Goal: Task Accomplishment & Management: Manage account settings

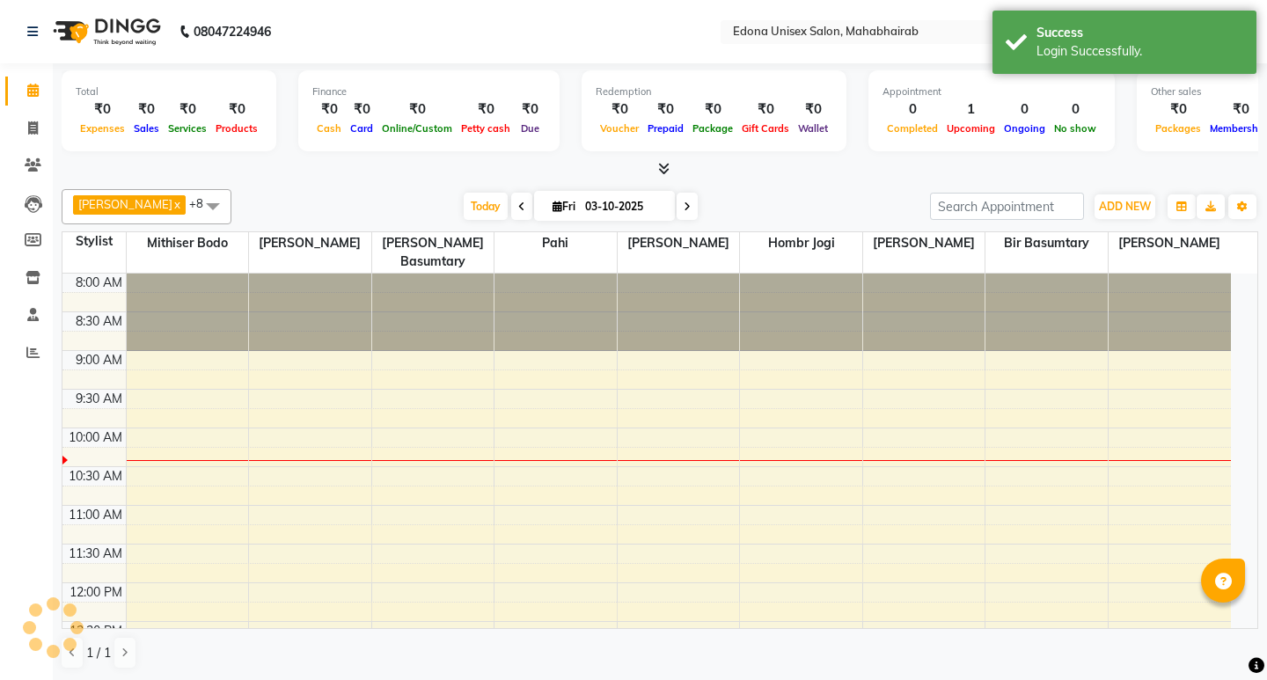
select select "en"
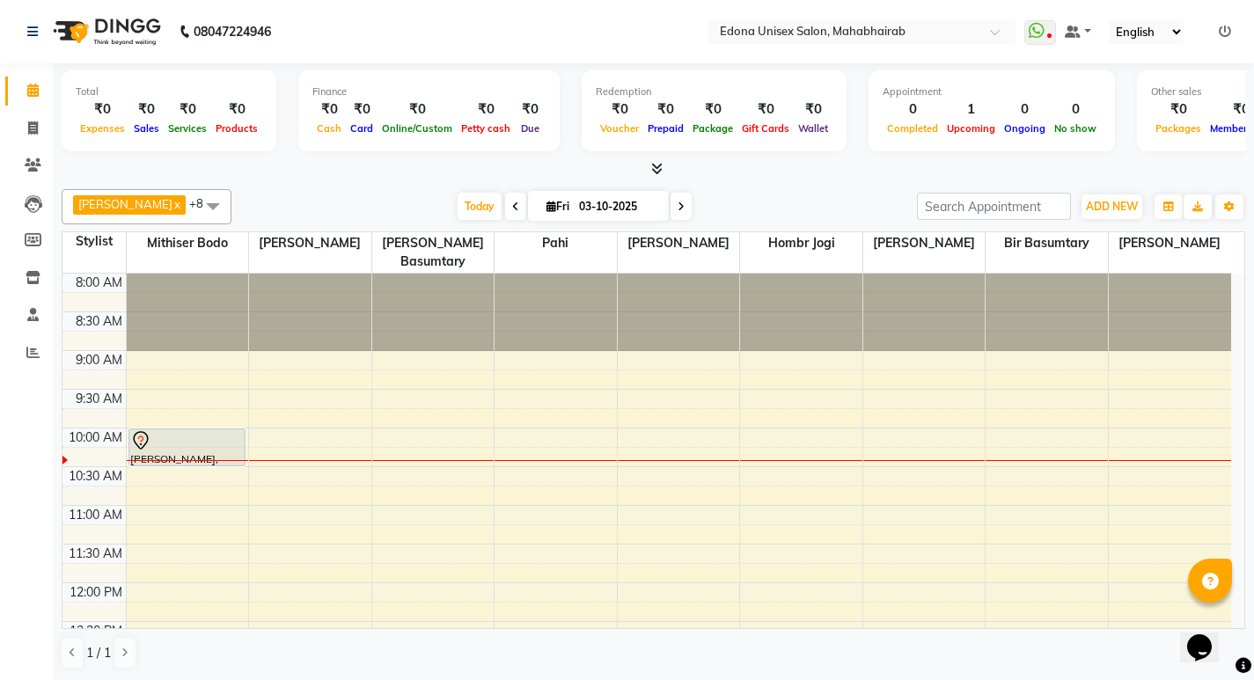
scroll to position [633, 0]
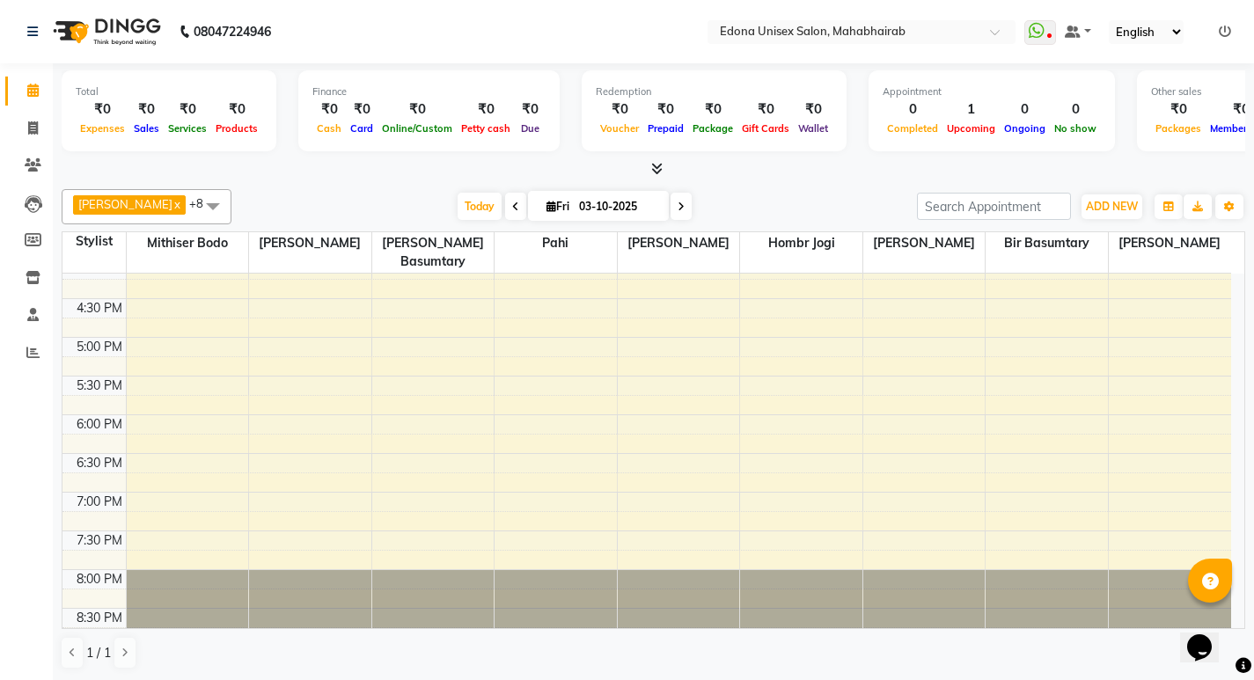
click at [678, 211] on icon at bounding box center [681, 207] width 7 height 11
type input "04-10-2025"
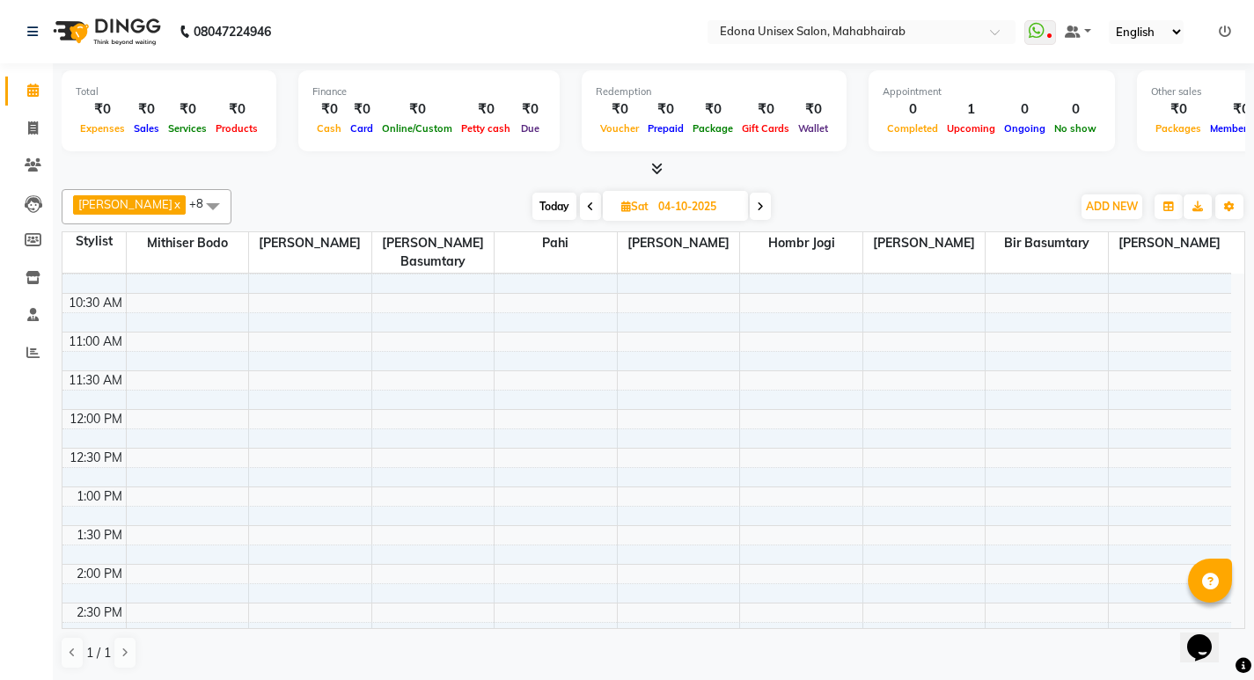
scroll to position [176, 0]
click at [208, 557] on div "8:00 AM 8:30 AM 9:00 AM 9:30 AM 10:00 AM 10:30 AM 11:00 AM 11:30 AM 12:00 PM 12…" at bounding box center [646, 601] width 1169 height 1006
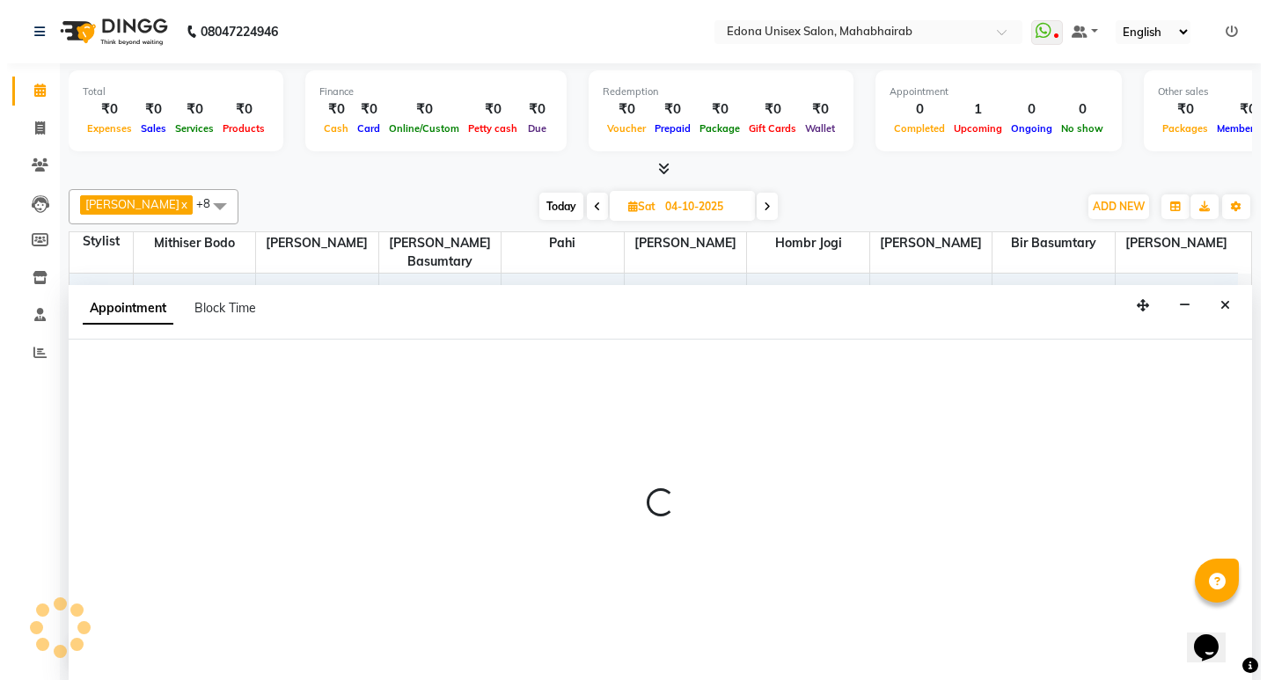
scroll to position [1, 0]
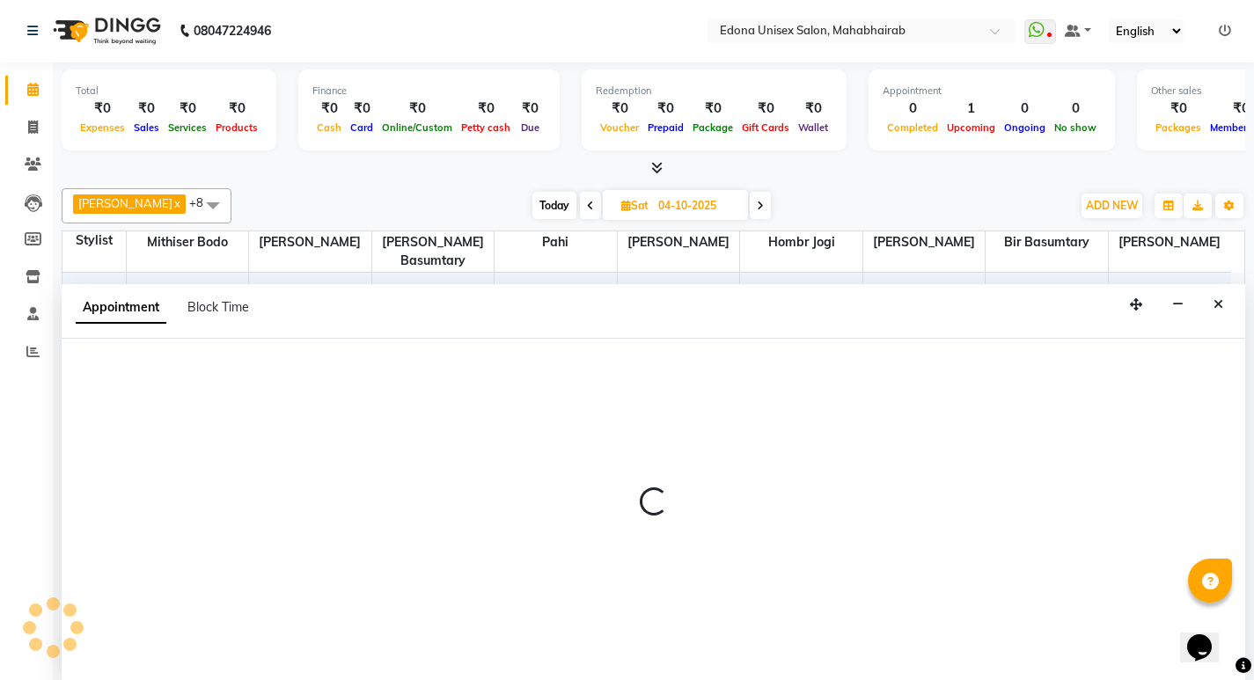
select select "35904"
select select "tentative"
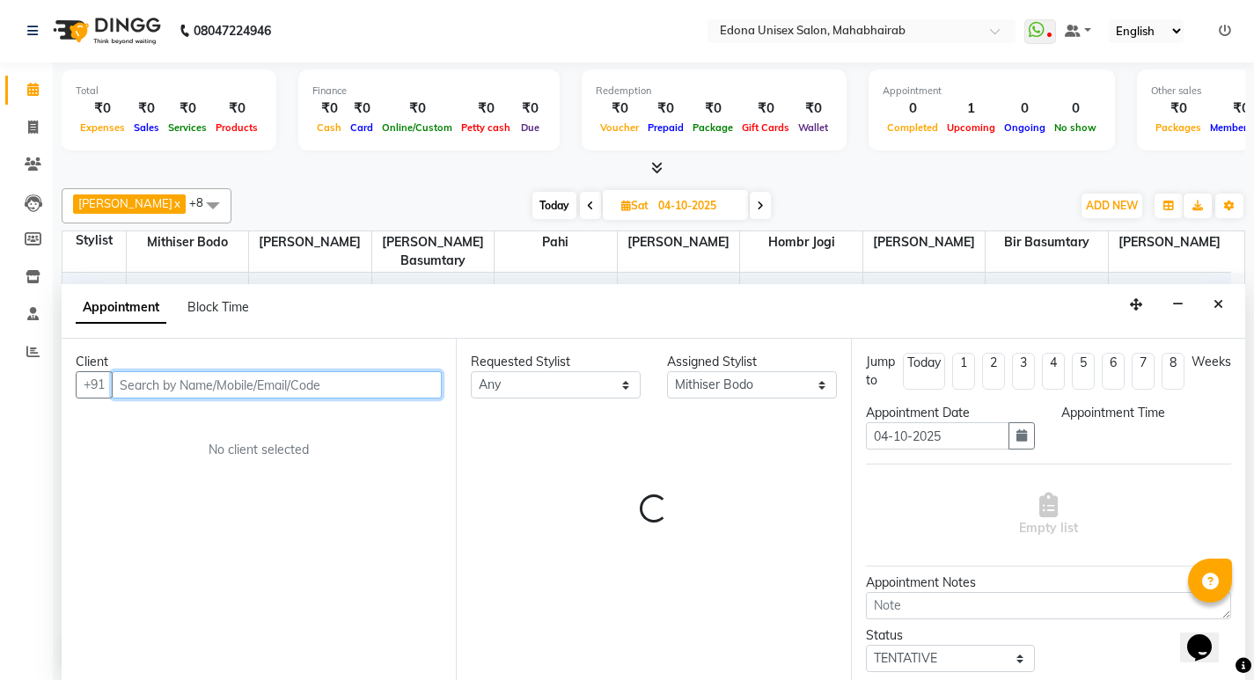
select select "840"
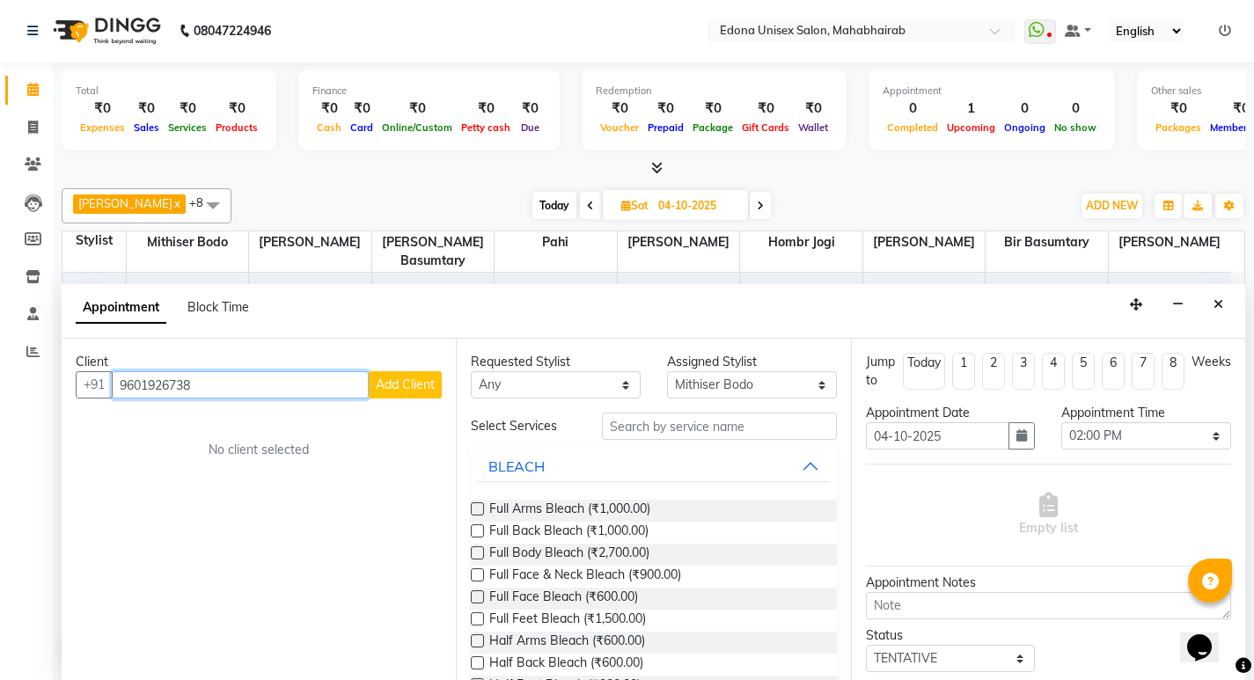
type input "9601926738"
click at [423, 384] on span "Add Client" at bounding box center [405, 385] width 59 height 16
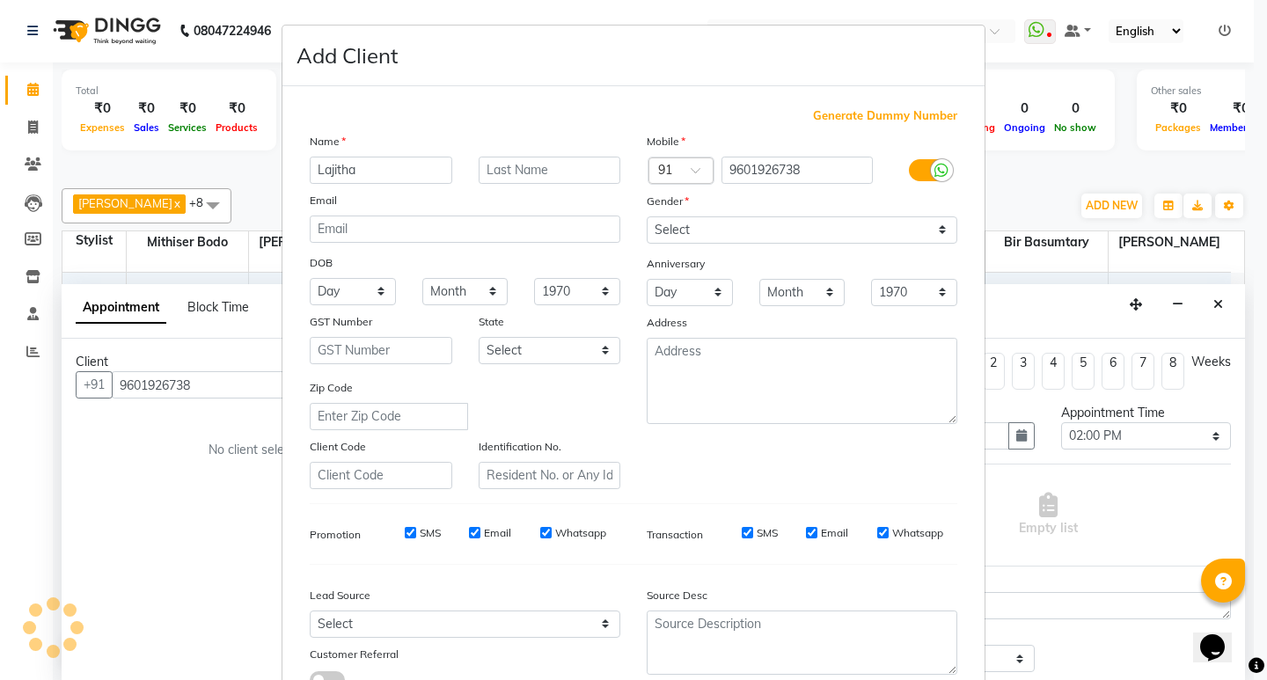
type input "Lajitha"
click at [920, 237] on select "Select Male Female Other Prefer Not To Say" at bounding box center [802, 230] width 311 height 27
select select "female"
click at [647, 217] on select "Select Male Female Other Prefer Not To Say" at bounding box center [802, 230] width 311 height 27
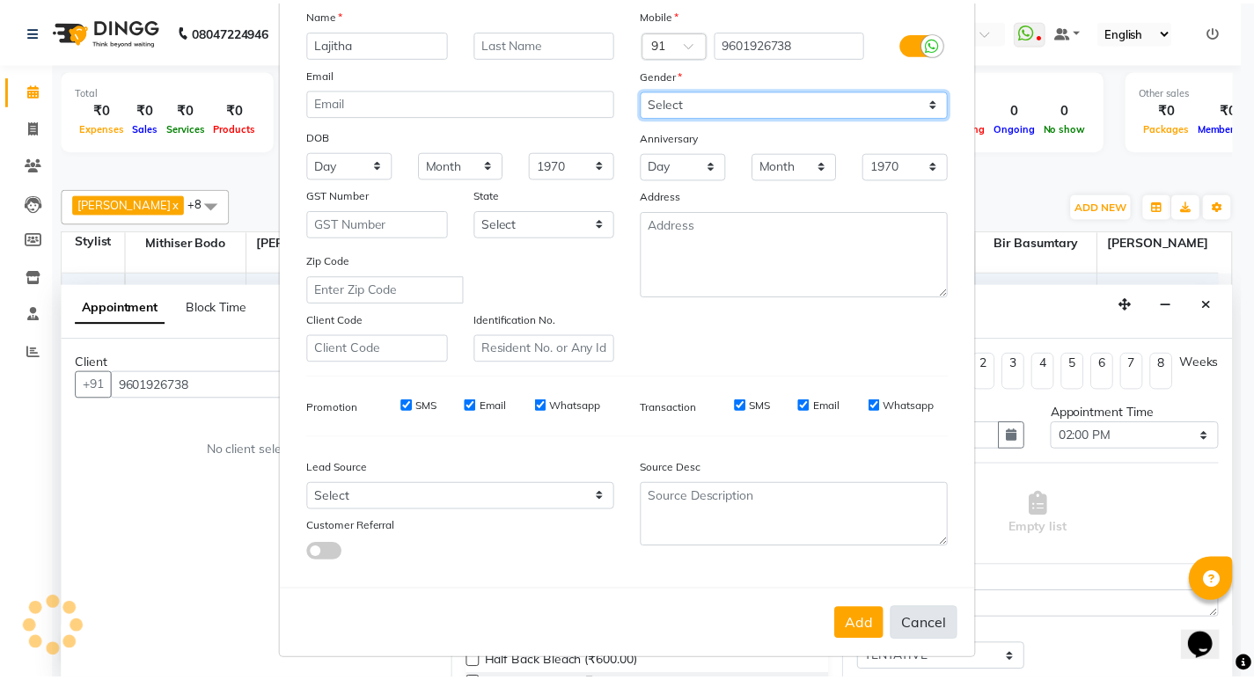
scroll to position [132, 0]
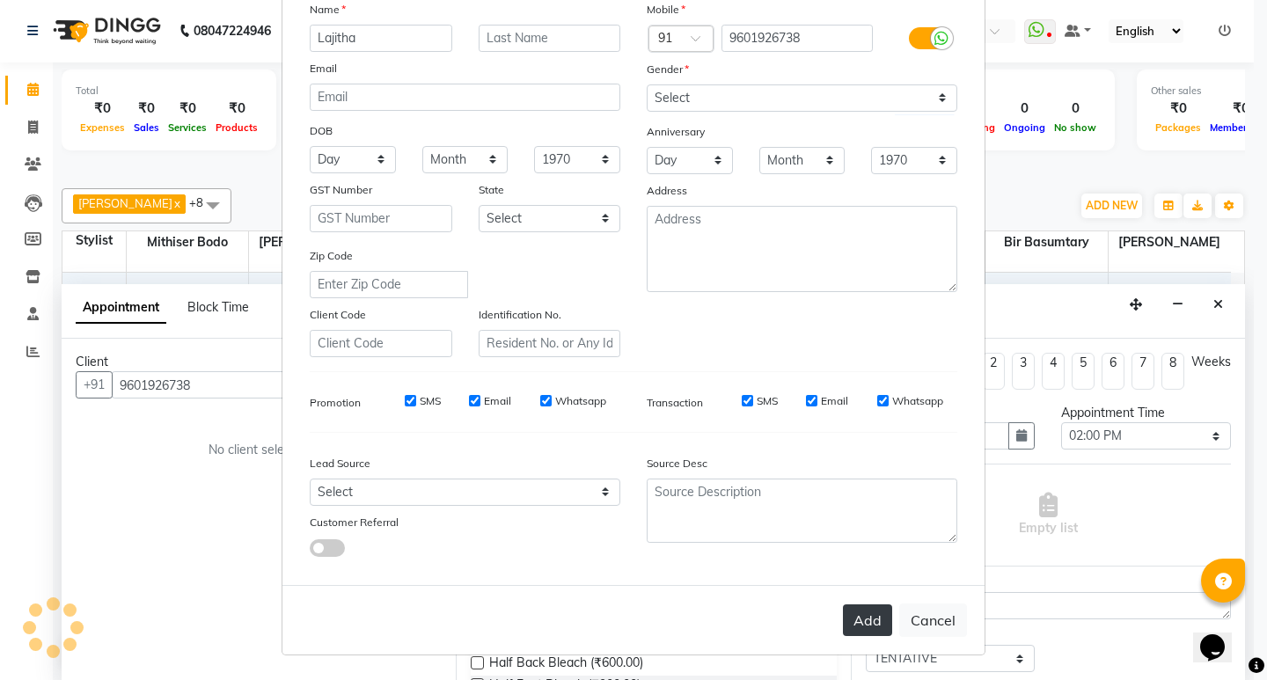
click at [861, 612] on button "Add" at bounding box center [867, 621] width 49 height 32
click at [1069, 496] on ngb-modal-window "Add Client Generate Dummy Number Name Lajitha Email DOB Day 01 02 03 04 05 06 0…" at bounding box center [633, 340] width 1267 height 680
select select
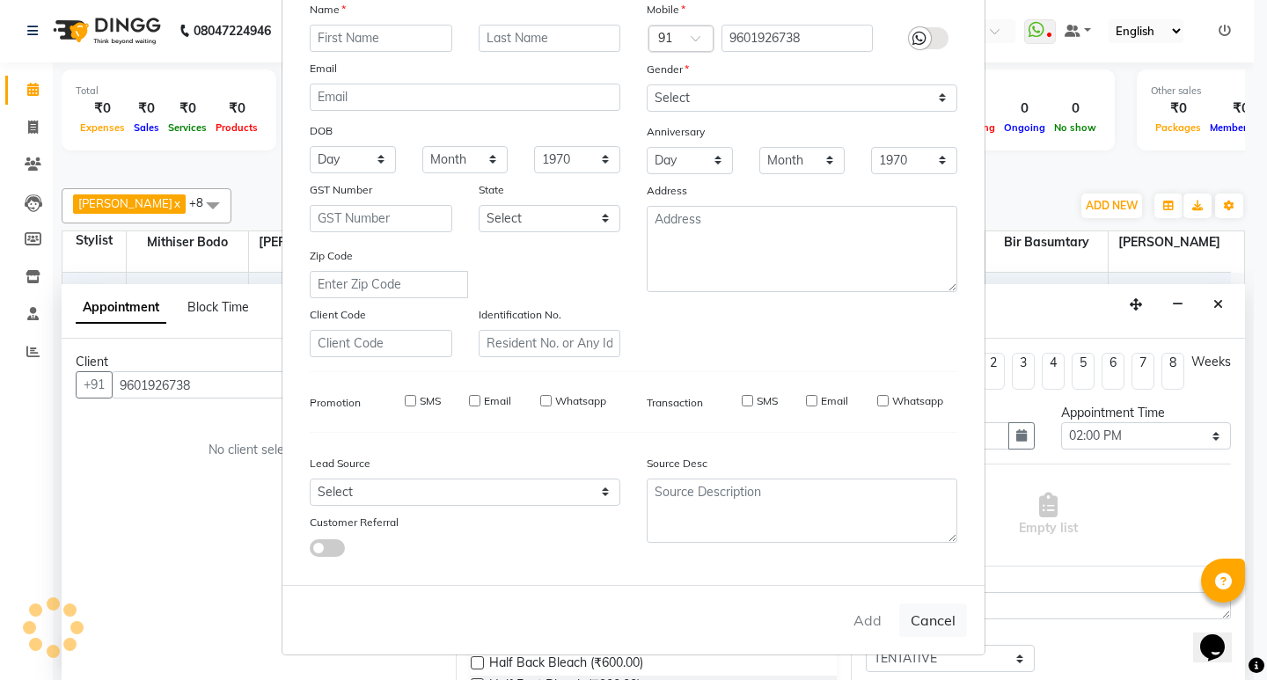
select select
checkbox input "false"
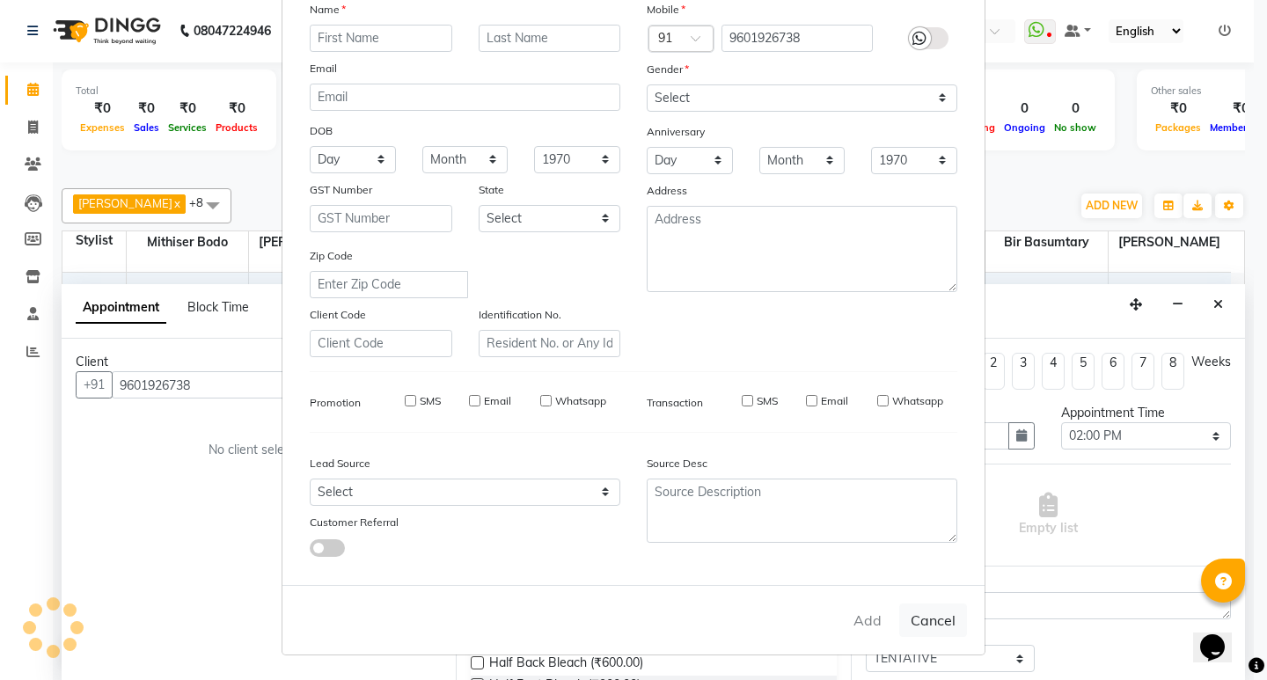
checkbox input "false"
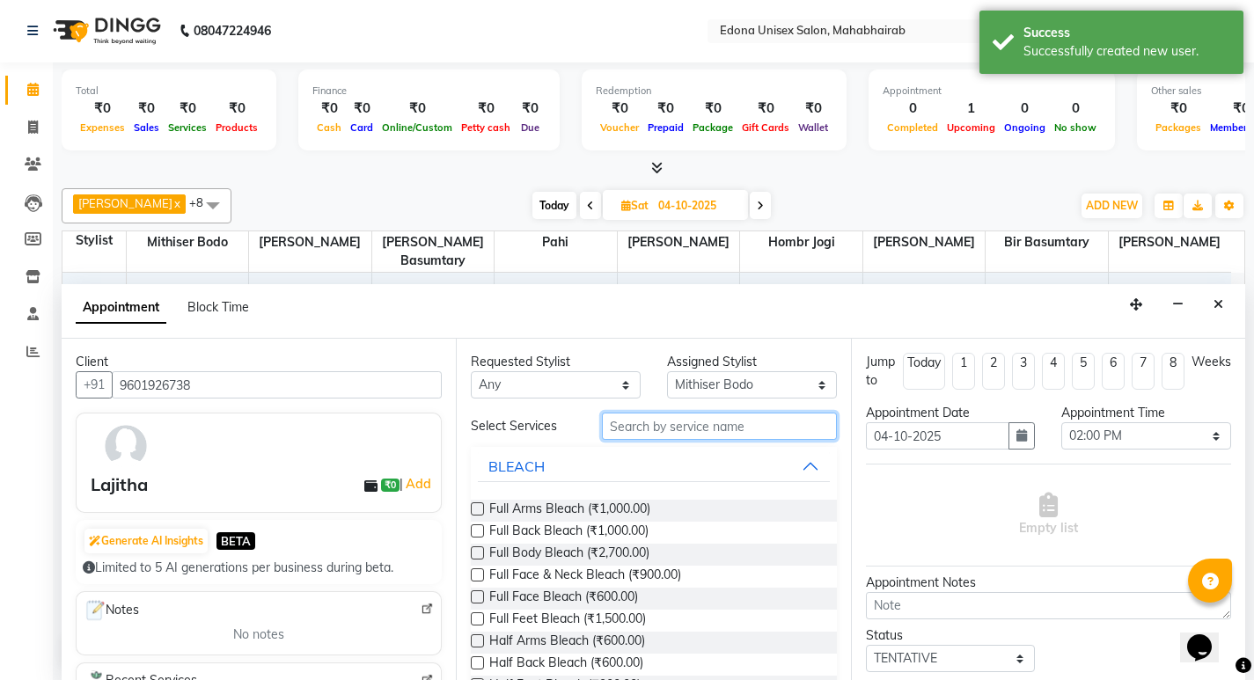
click at [699, 426] on input "text" at bounding box center [719, 426] width 235 height 27
type input "n"
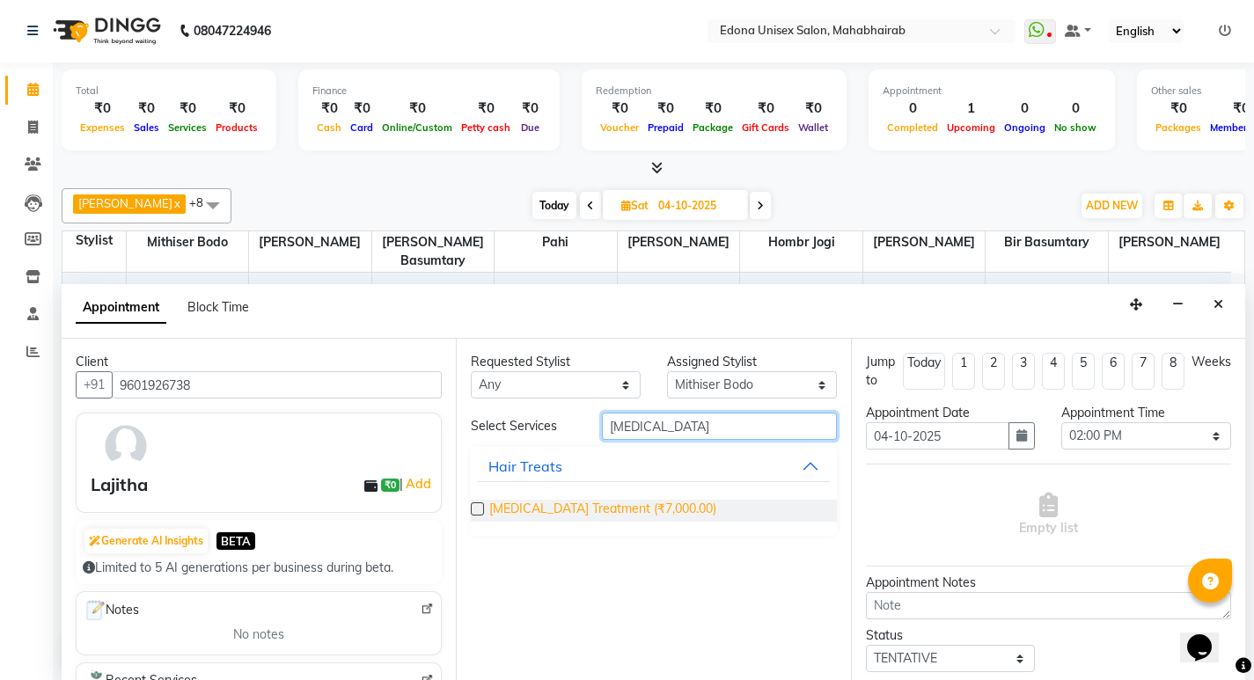
type input "botox"
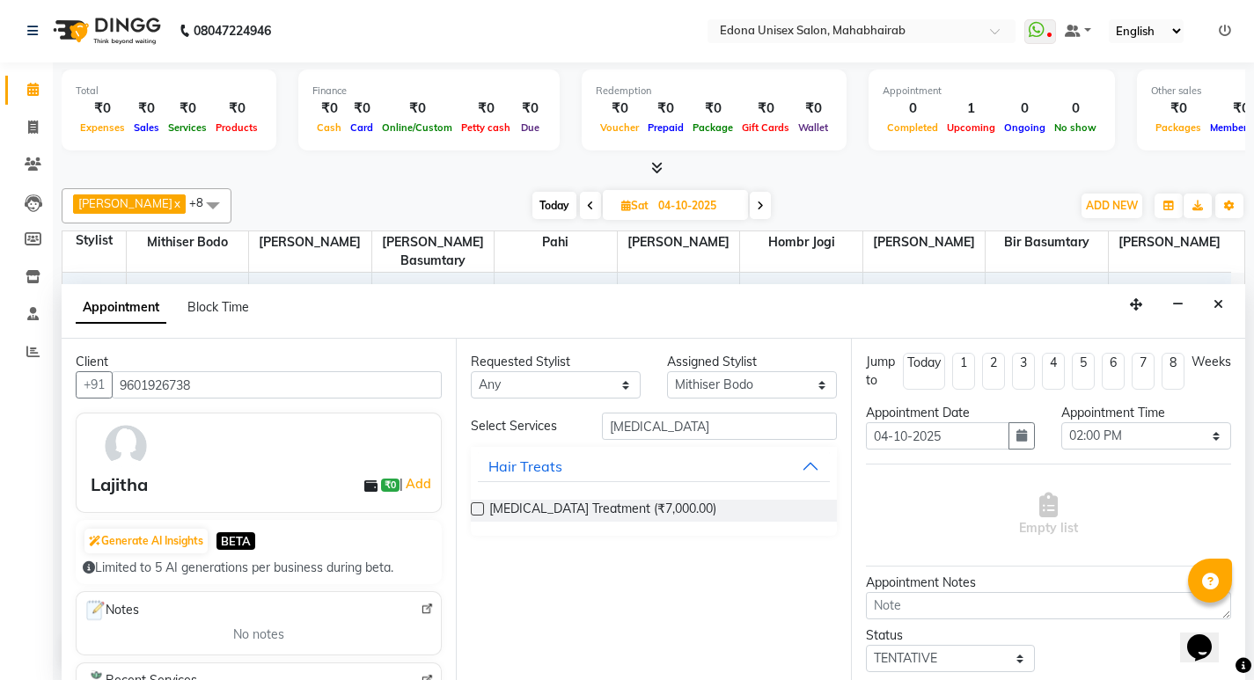
drag, startPoint x: 533, startPoint y: 511, endPoint x: 803, endPoint y: 544, distance: 271.3
click at [535, 511] on span "Botox Treatment (₹7,000.00)" at bounding box center [602, 511] width 227 height 22
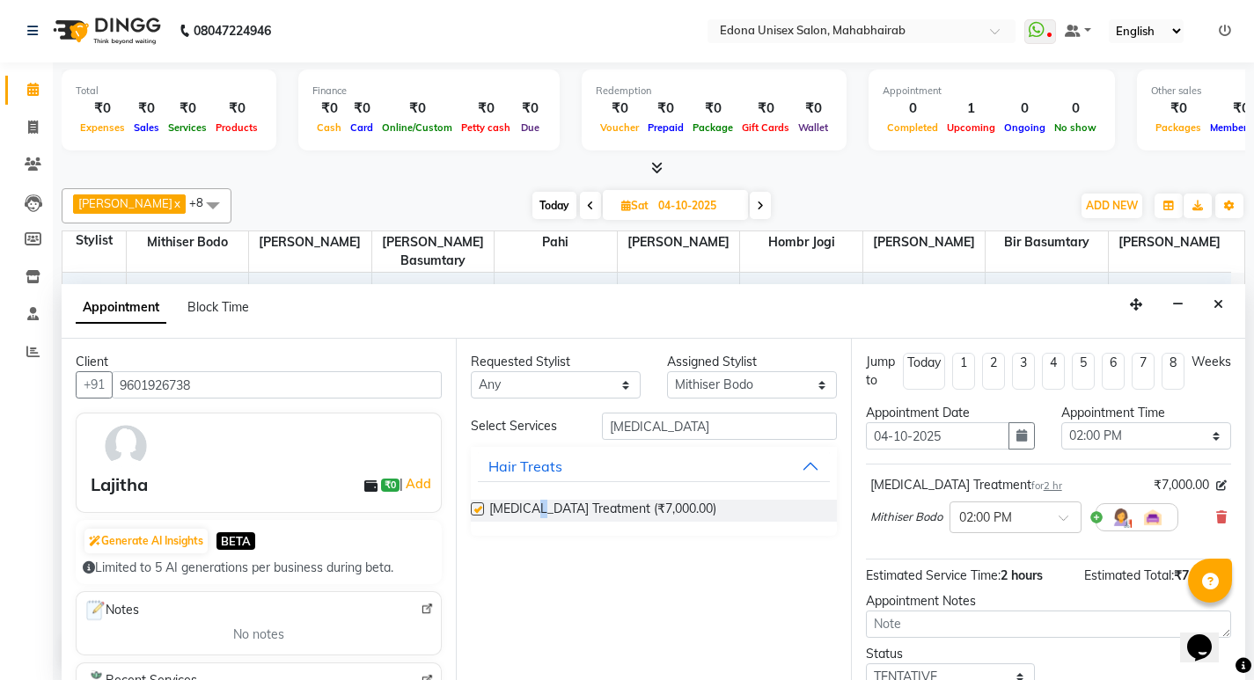
checkbox input "false"
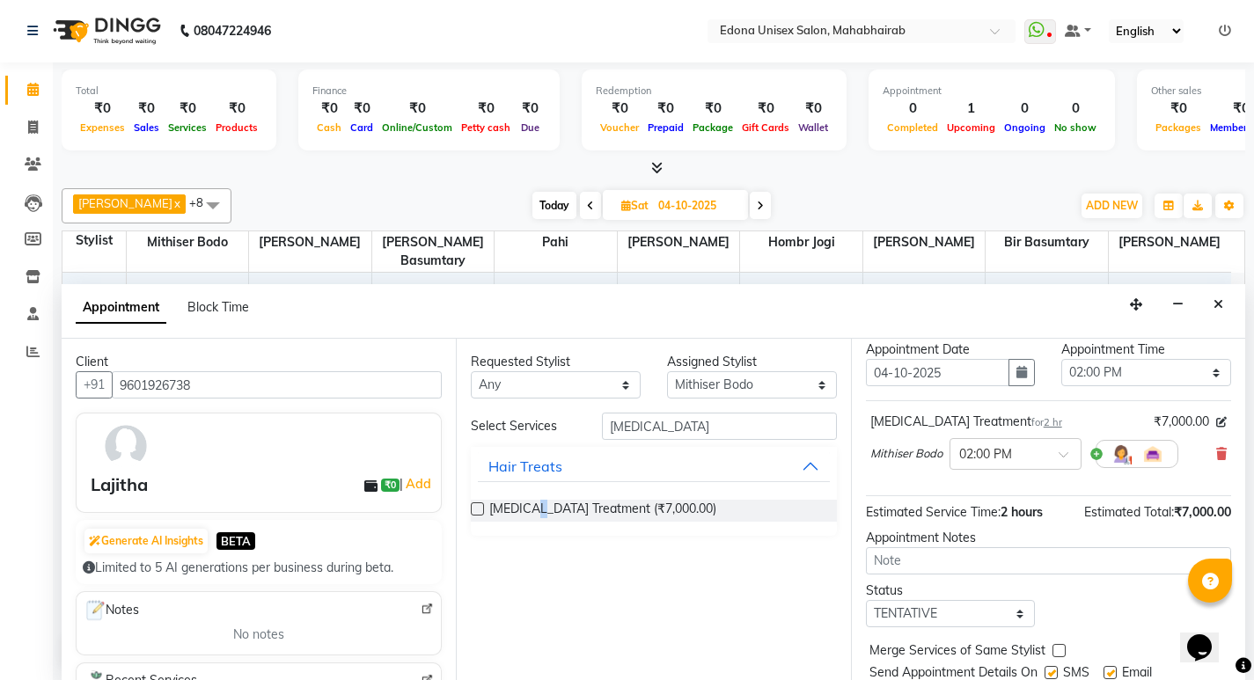
scroll to position [121, 0]
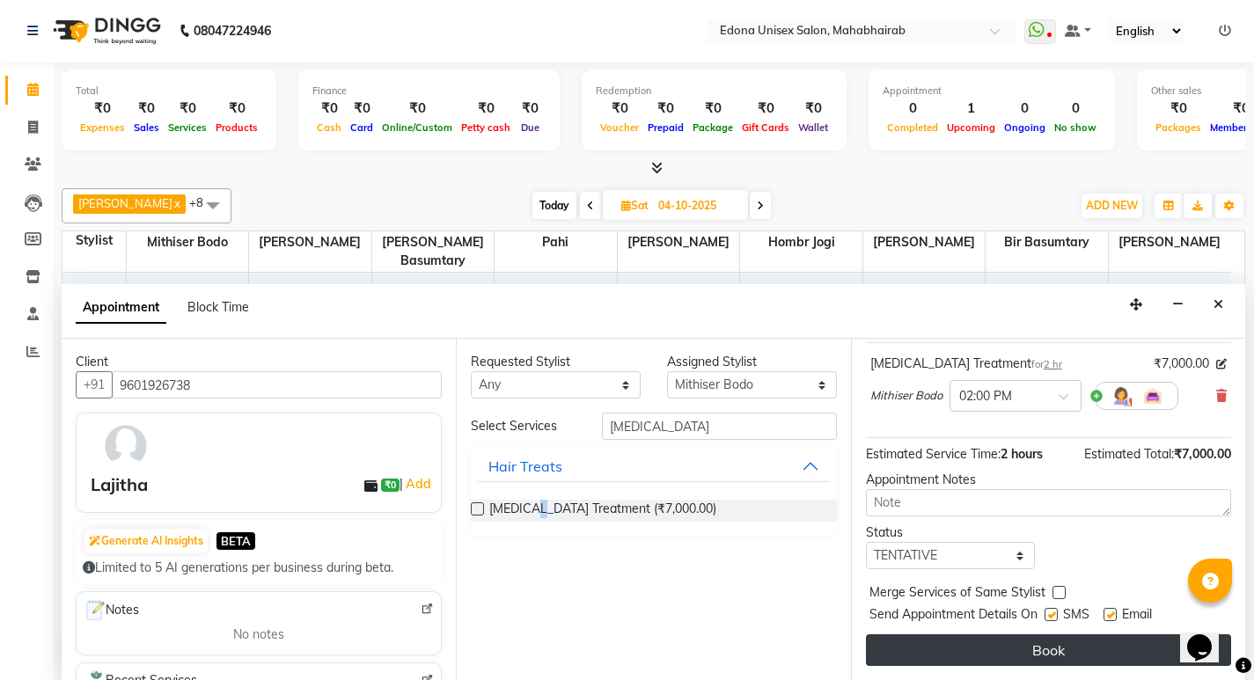
click at [1024, 662] on button "Book" at bounding box center [1048, 651] width 365 height 32
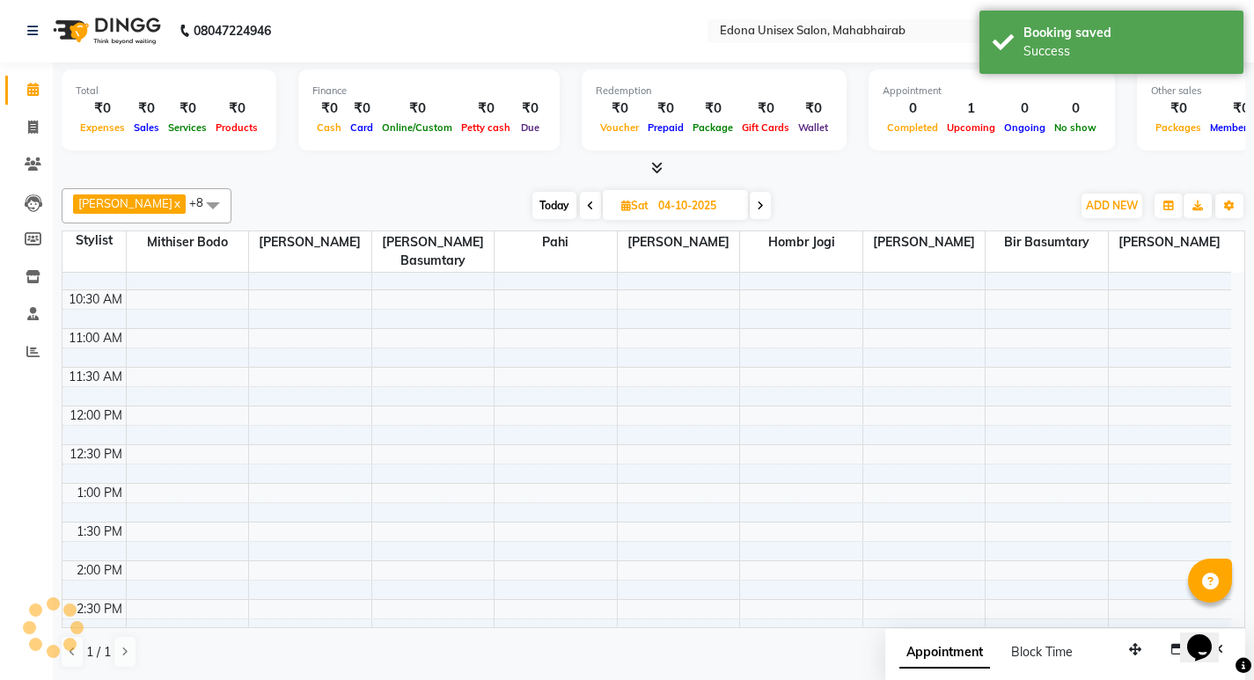
scroll to position [0, 0]
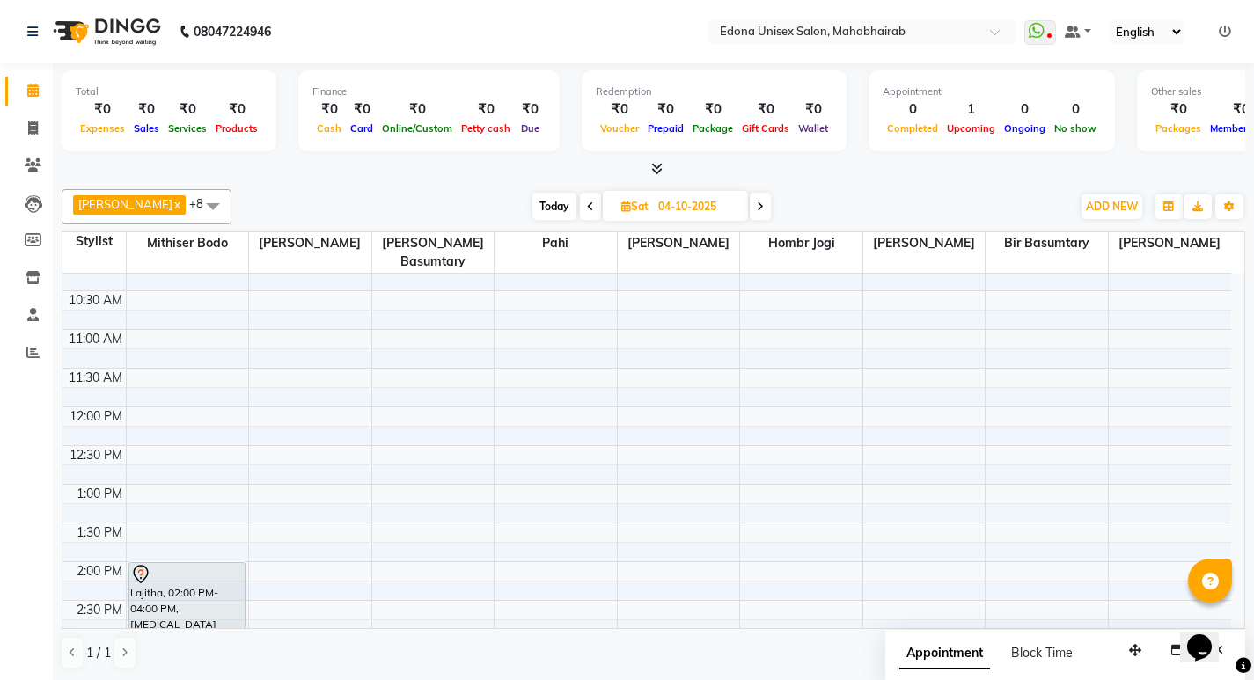
click at [545, 198] on span "Today" at bounding box center [554, 206] width 44 height 27
type input "03-10-2025"
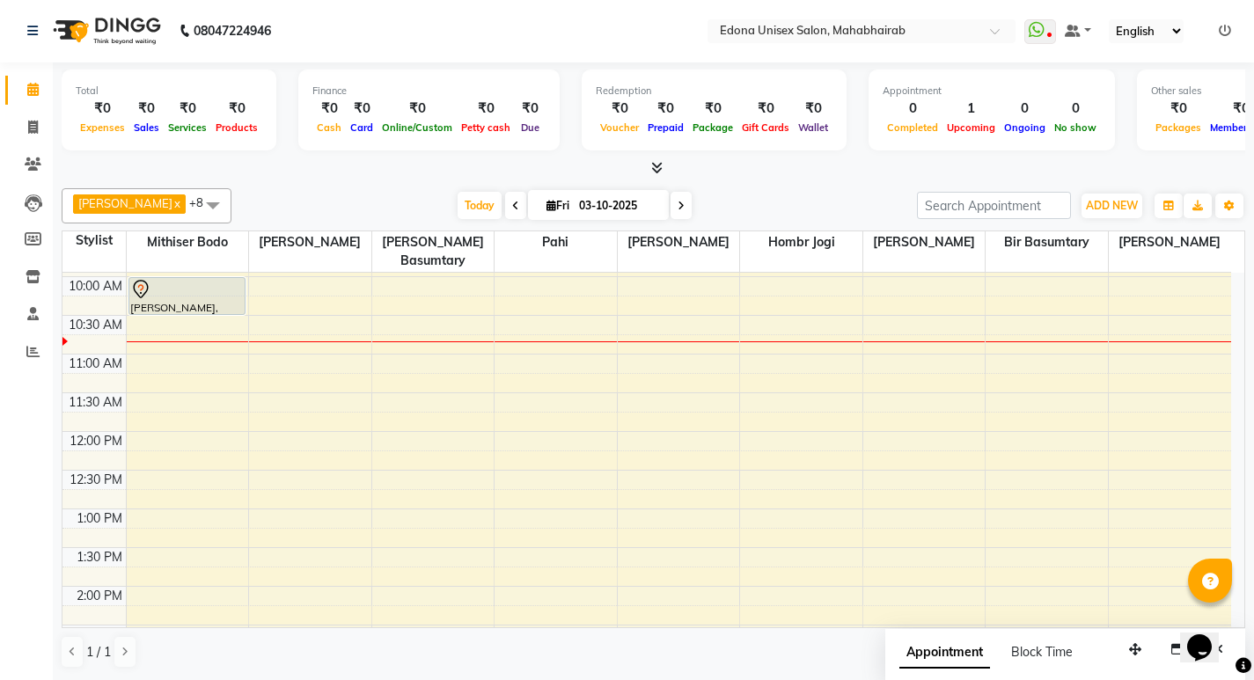
scroll to position [153, 0]
click at [193, 457] on div "8:00 AM 8:30 AM 9:00 AM 9:30 AM 10:00 AM 10:30 AM 11:00 AM 11:30 AM 12:00 PM 12…" at bounding box center [646, 623] width 1169 height 1006
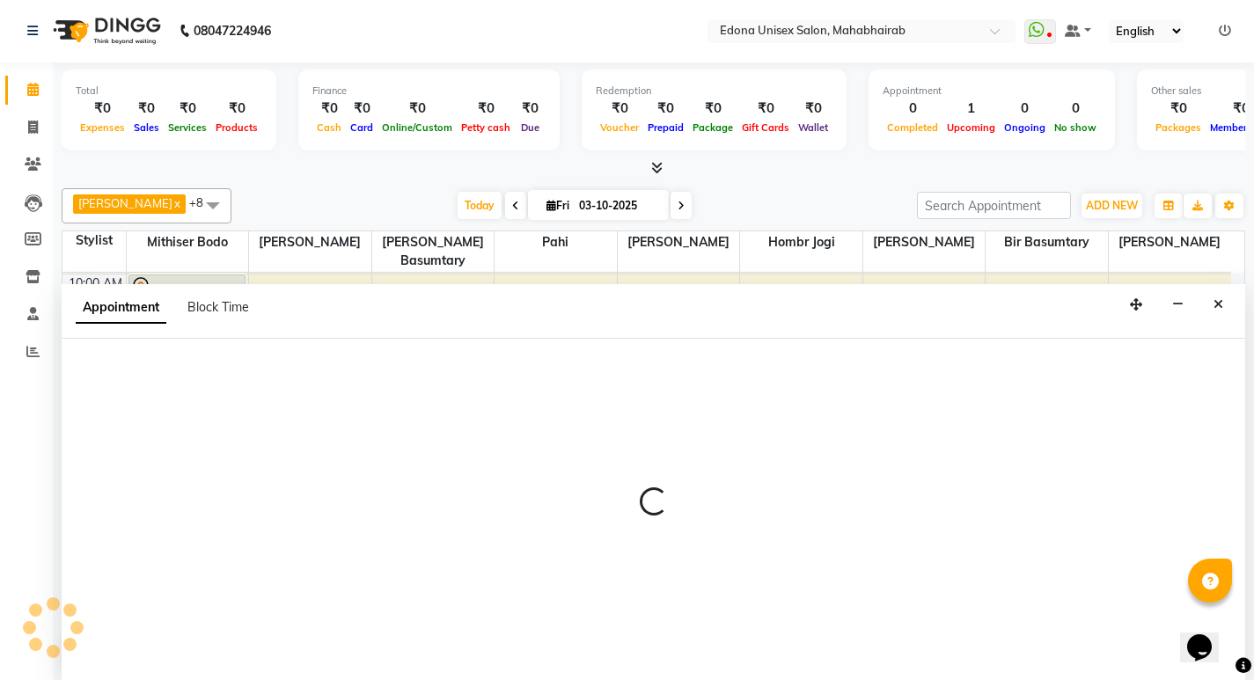
select select "35904"
select select "tentative"
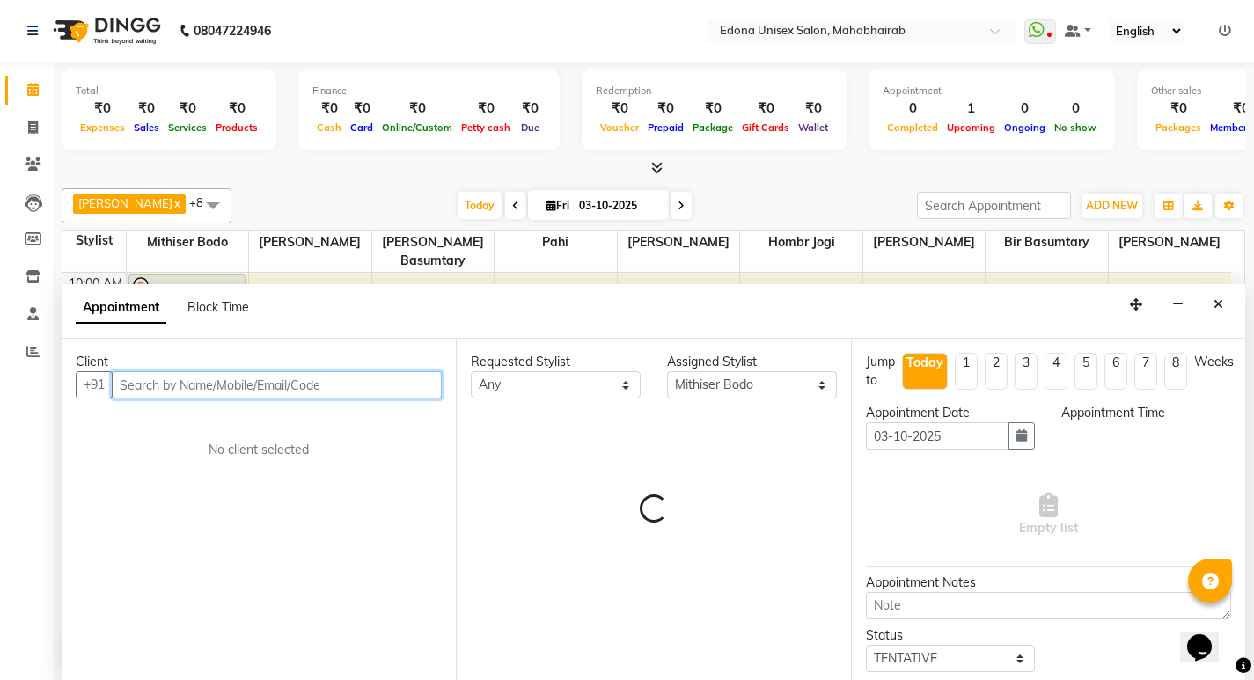
select select "750"
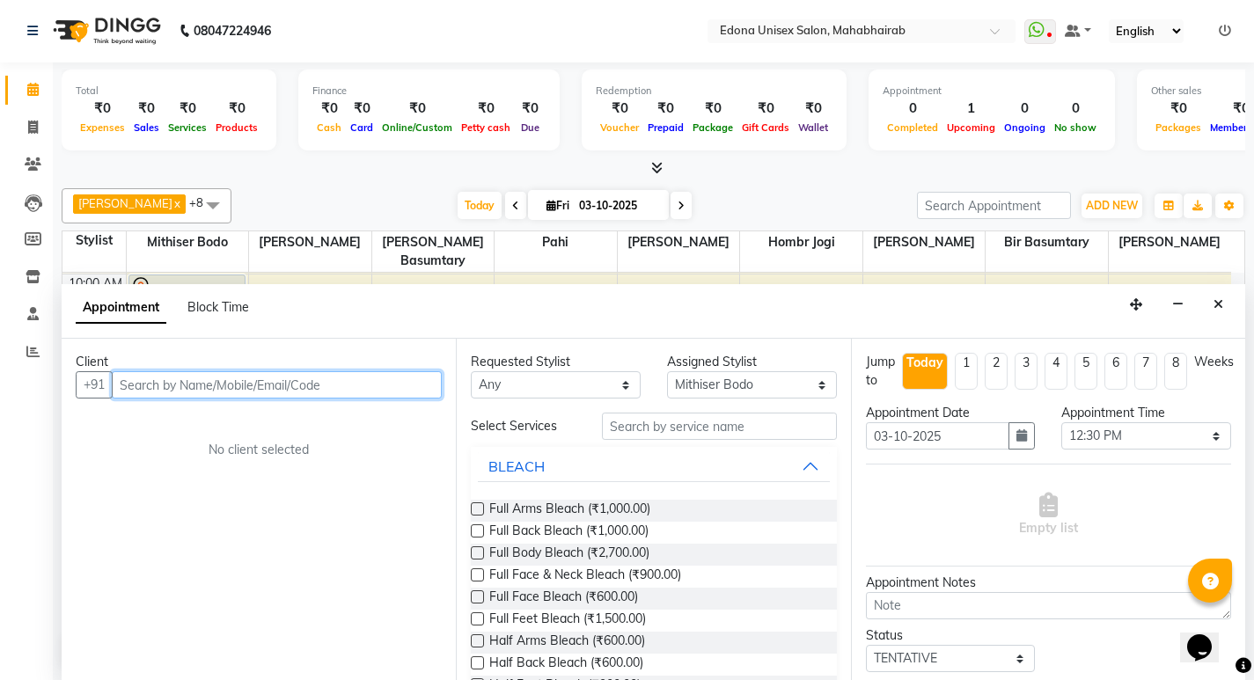
click at [333, 391] on input "text" at bounding box center [277, 384] width 330 height 27
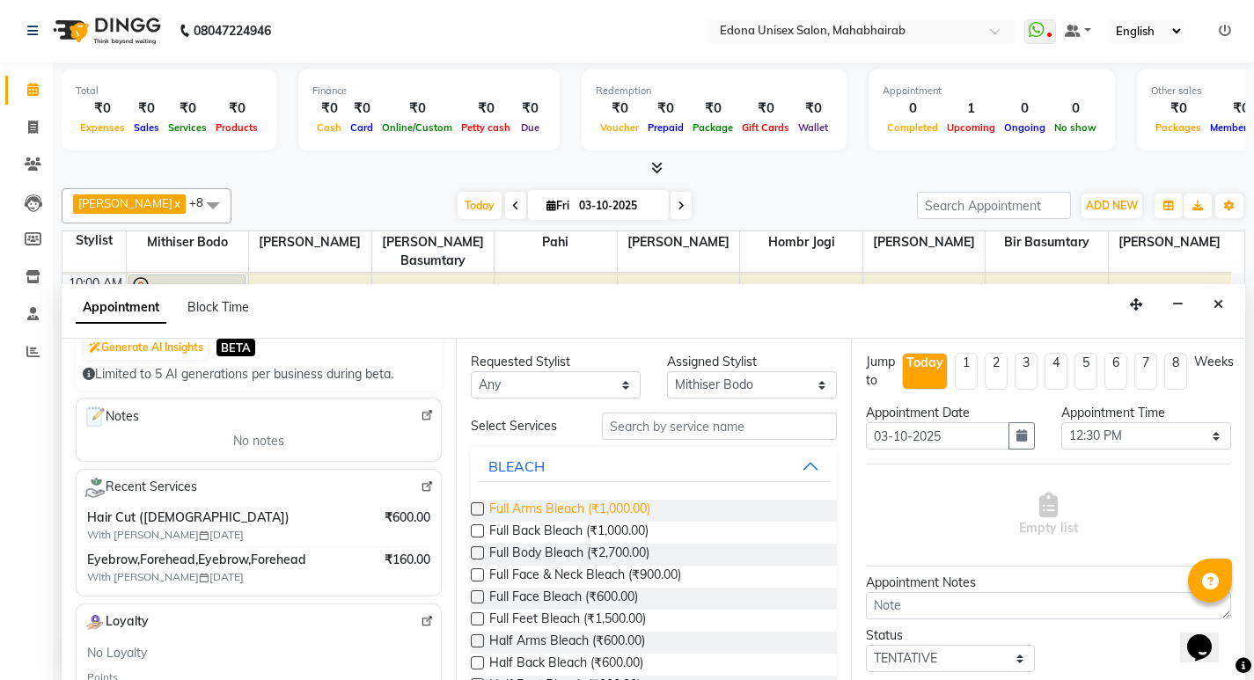
scroll to position [201, 0]
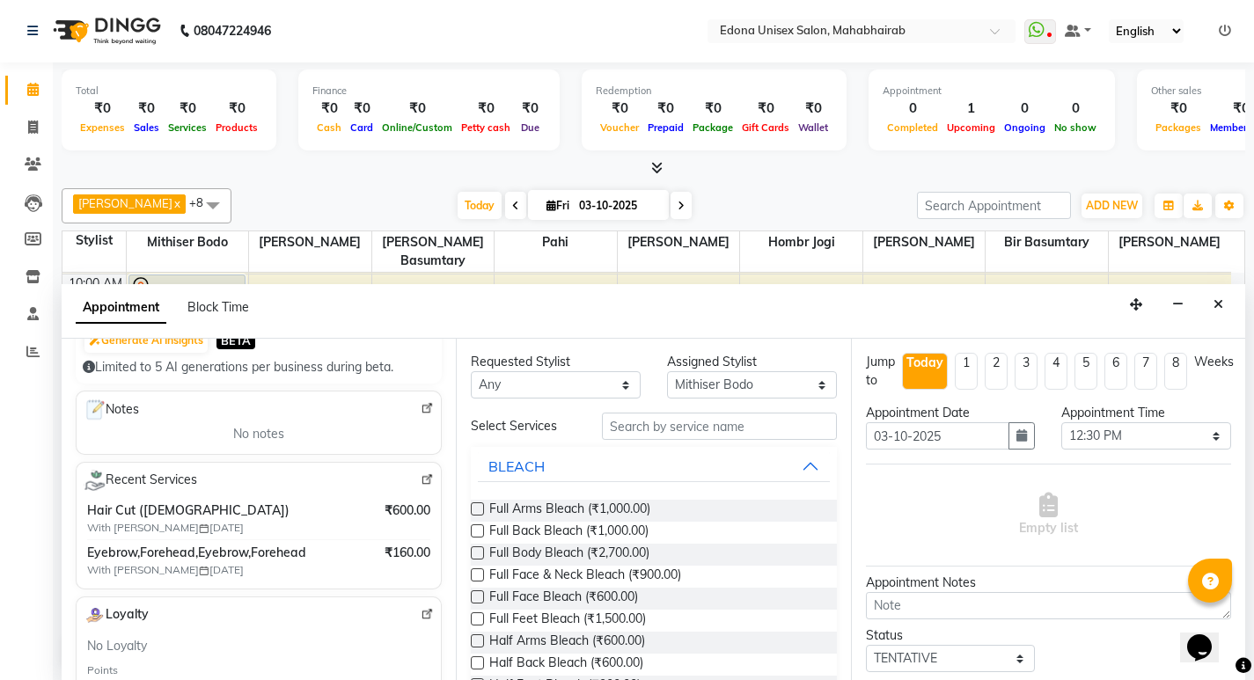
type input "8729882200"
click at [705, 430] on input "text" at bounding box center [719, 426] width 235 height 27
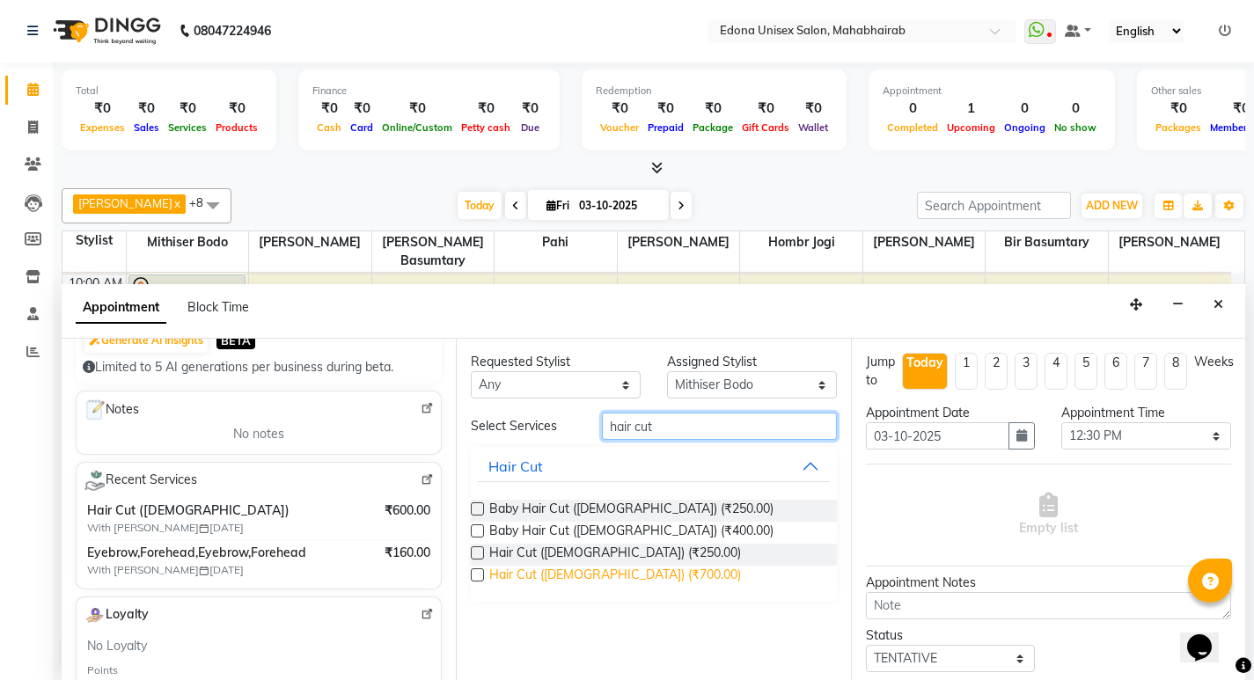
type input "hair cut"
click at [550, 570] on span "Hair Cut (Ladies) (₹700.00)" at bounding box center [615, 577] width 252 height 22
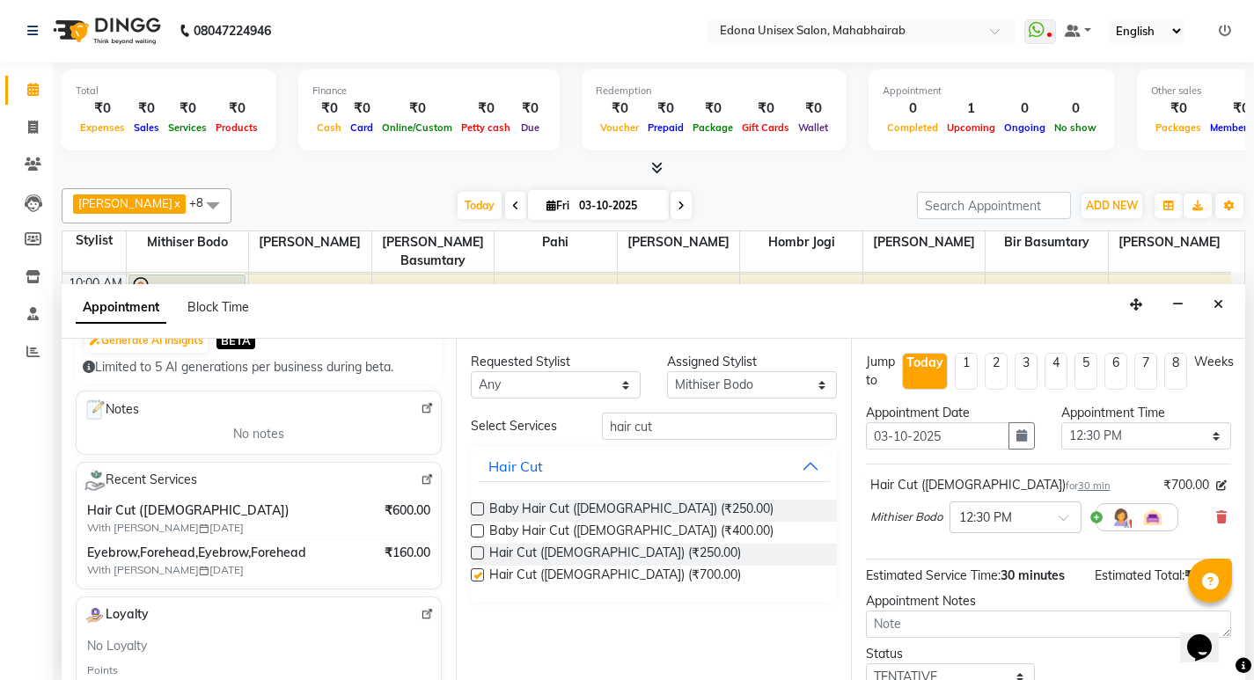
checkbox input "false"
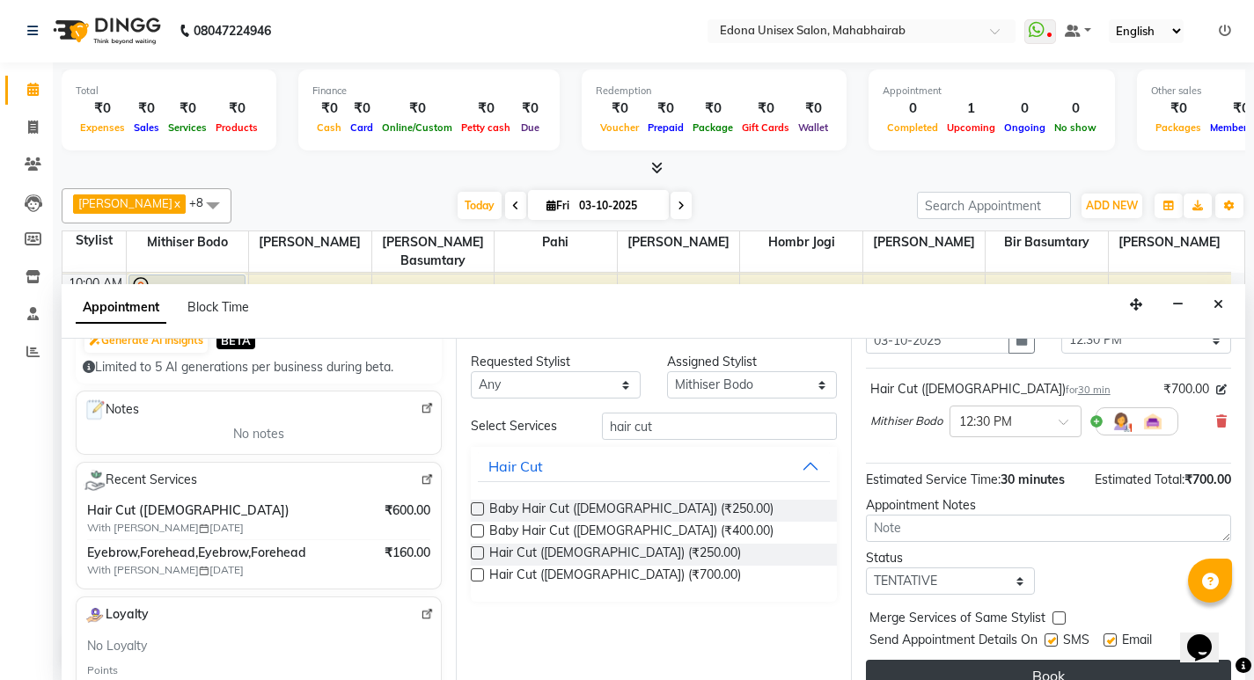
scroll to position [121, 0]
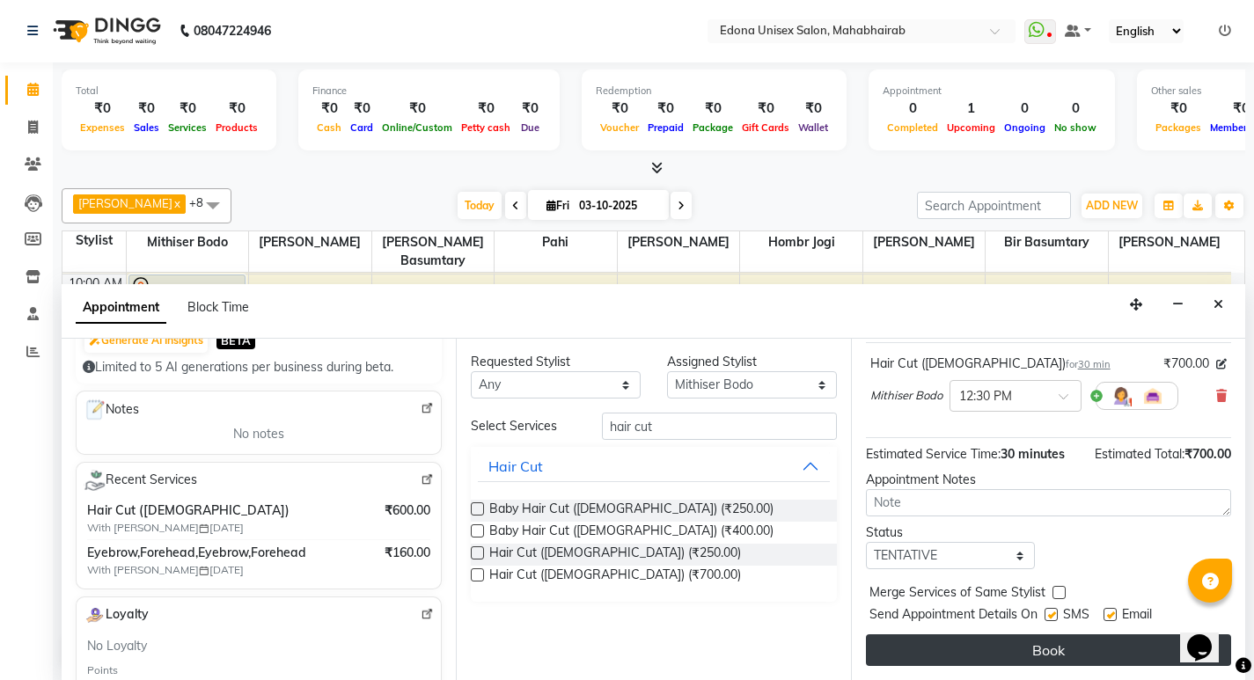
click at [969, 660] on button "Book" at bounding box center [1048, 651] width 365 height 32
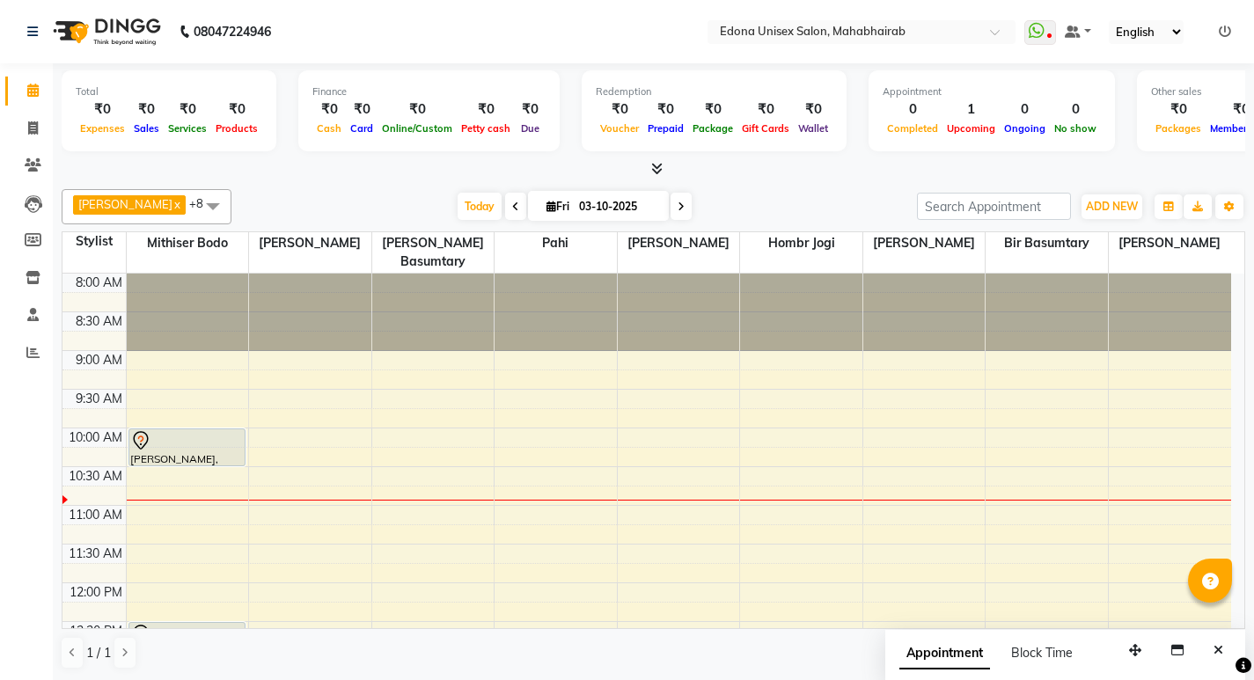
scroll to position [91, 0]
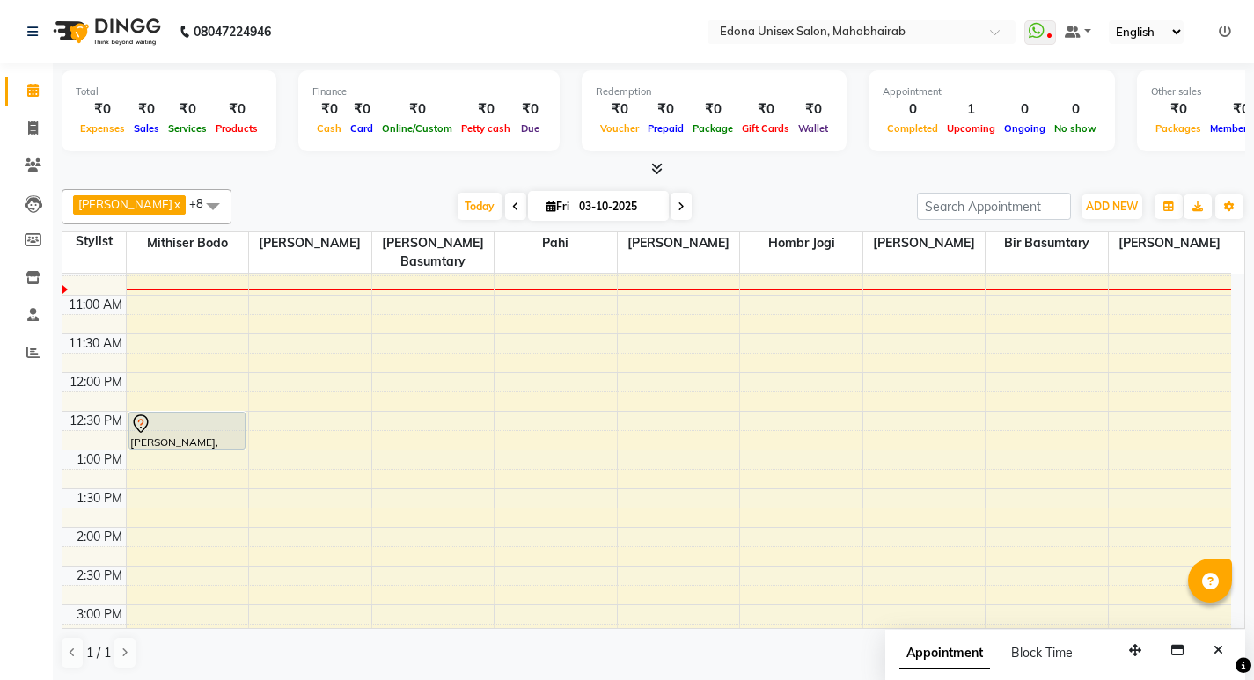
click at [1244, 463] on td "8:00 AM 8:30 AM 9:00 AM 9:30 AM 10:00 AM 10:30 AM 11:00 AM 11:30 AM 12:00 PM 12…" at bounding box center [653, 452] width 1183 height 356
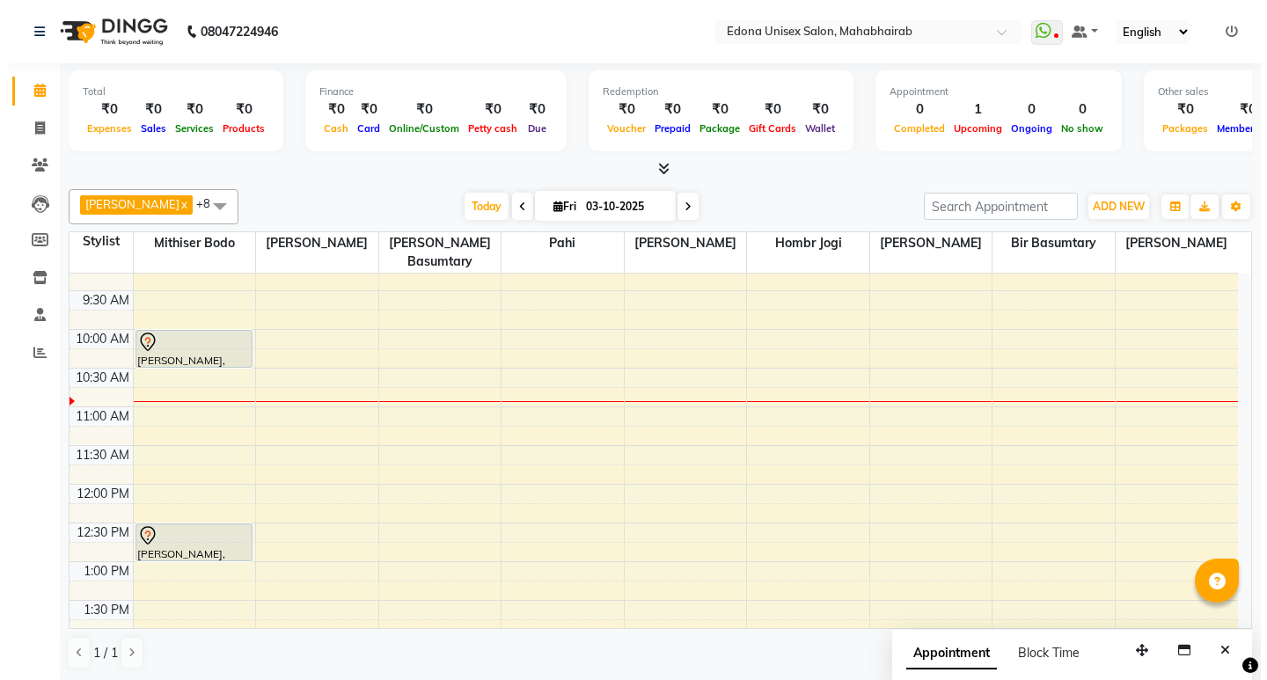
scroll to position [67, 0]
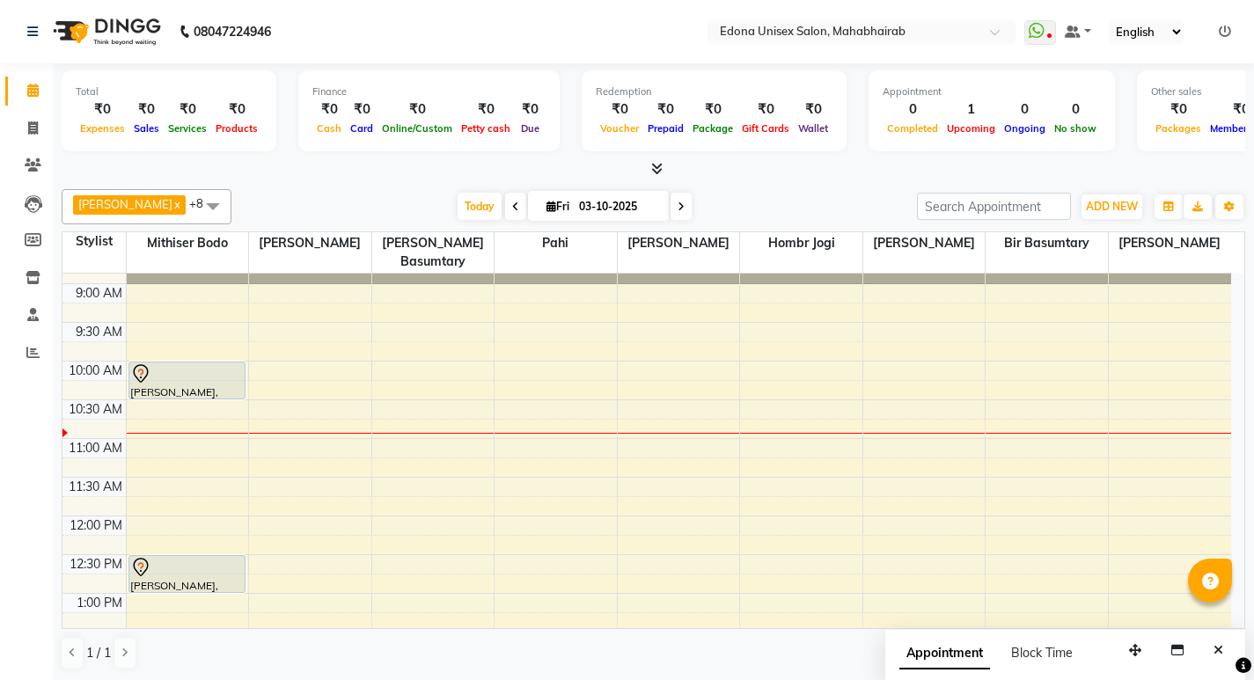
click at [811, 186] on div "Anju Sonar x Bir Basumtary x Hombr Jogi x Mithiser Bodo x Pahi x Rashmi Basumta…" at bounding box center [654, 429] width 1184 height 495
click at [807, 178] on div at bounding box center [654, 169] width 1184 height 18
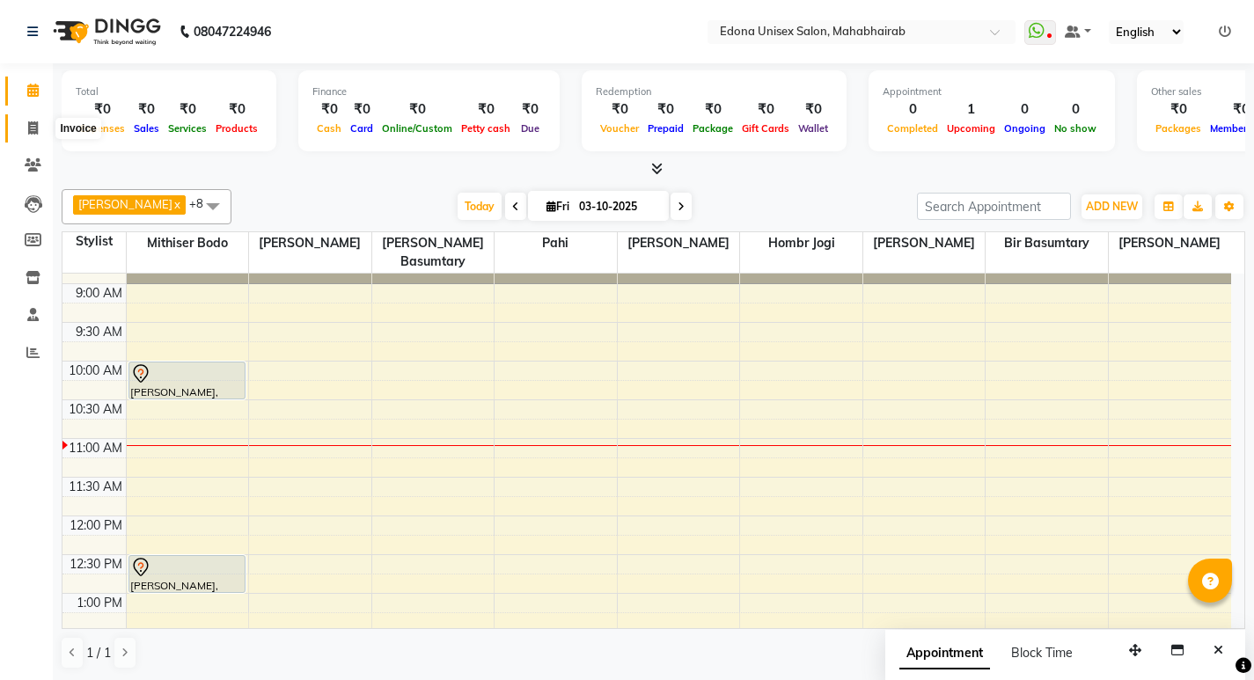
click at [33, 128] on icon at bounding box center [33, 127] width 10 height 13
select select "service"
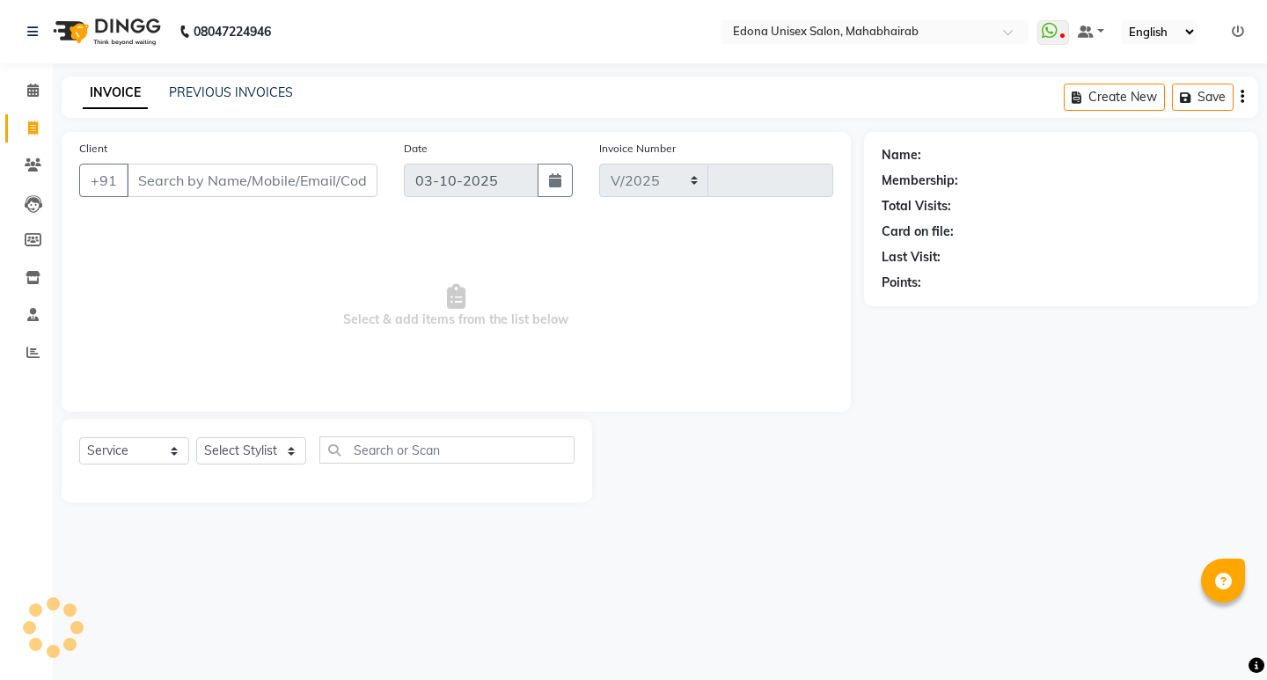
select select "5393"
type input "3689"
click at [253, 453] on select "Select Stylist" at bounding box center [251, 450] width 110 height 27
click at [285, 180] on input "Client" at bounding box center [252, 180] width 251 height 33
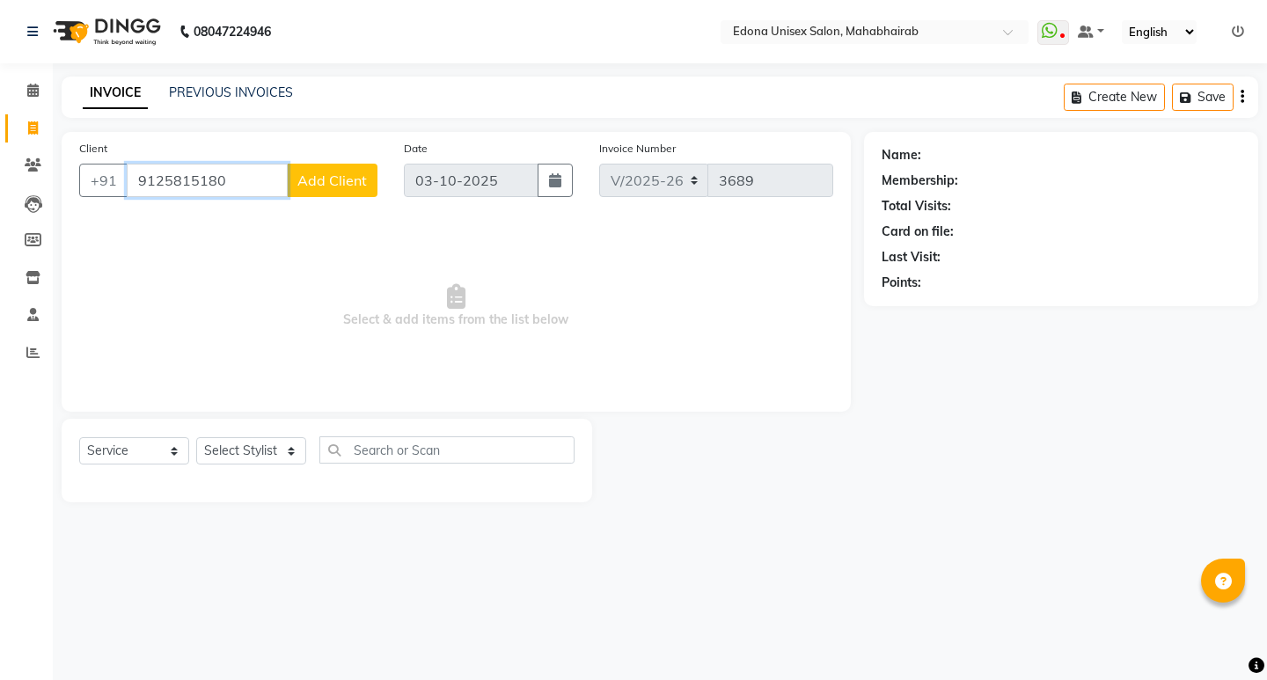
type input "9125815180"
click at [320, 187] on span "Add Client" at bounding box center [332, 181] width 70 height 18
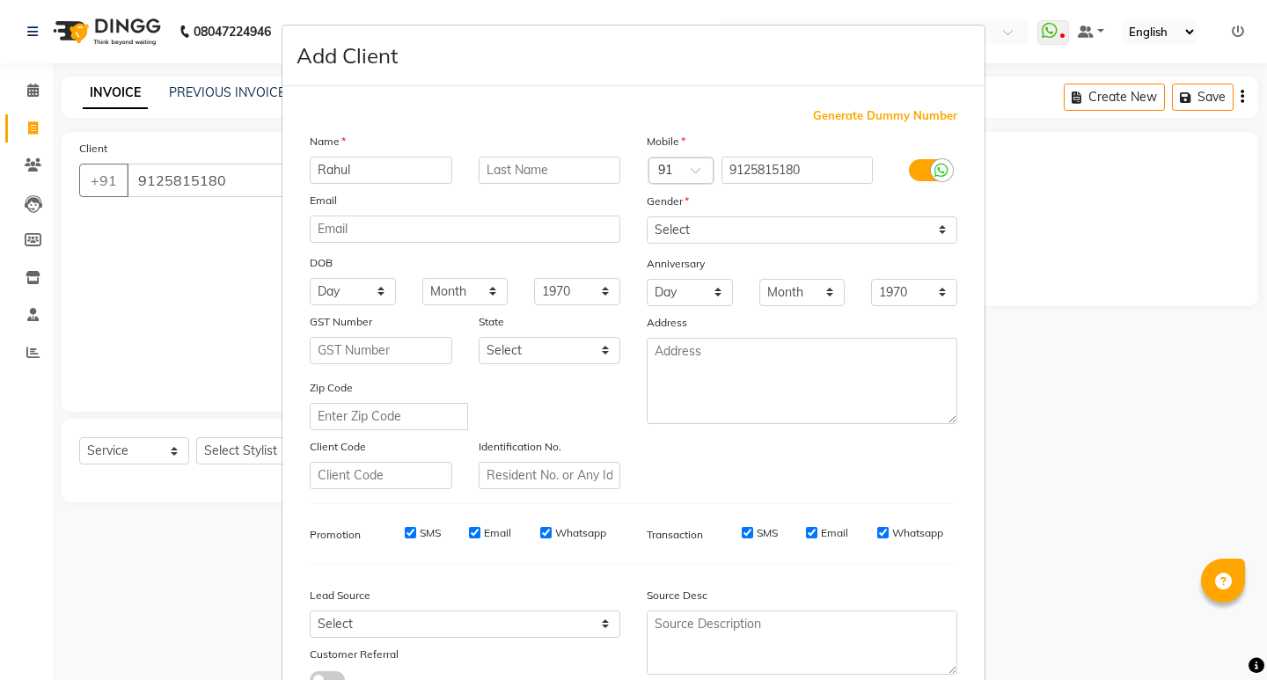
type input "Rahul"
click at [801, 236] on select "Select Male Female Other Prefer Not To Say" at bounding box center [802, 230] width 311 height 27
select select "male"
click at [647, 217] on select "Select Male Female Other Prefer Not To Say" at bounding box center [802, 230] width 311 height 27
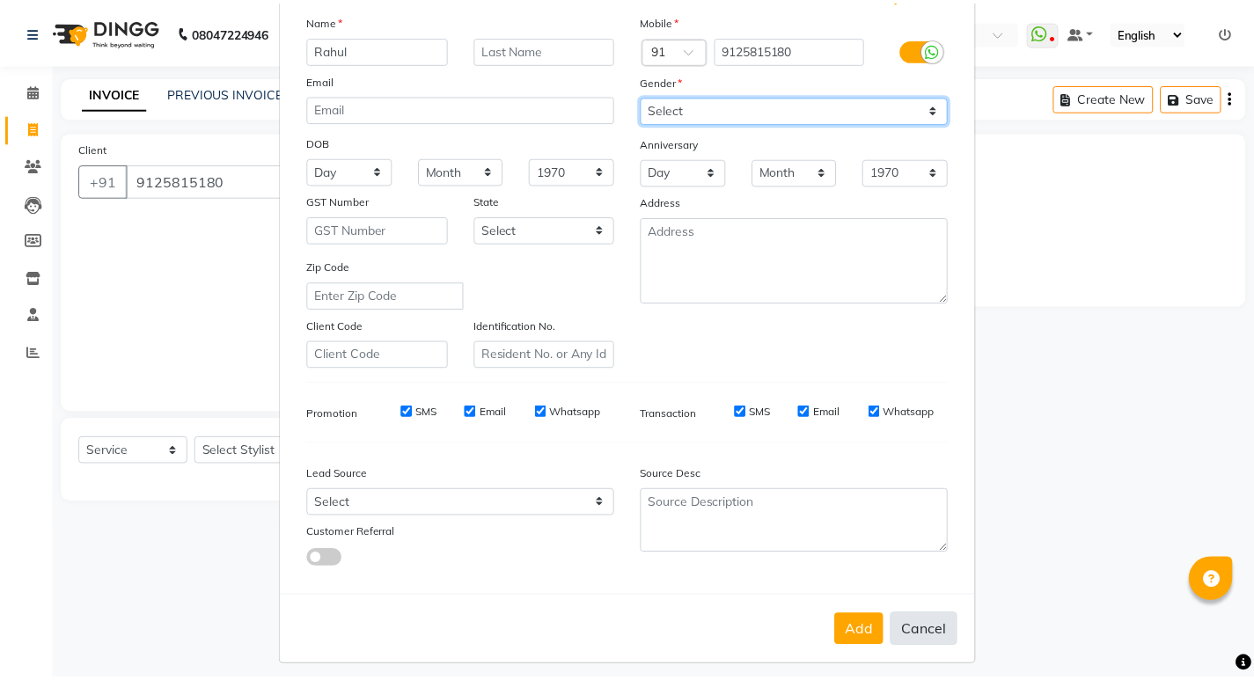
scroll to position [132, 0]
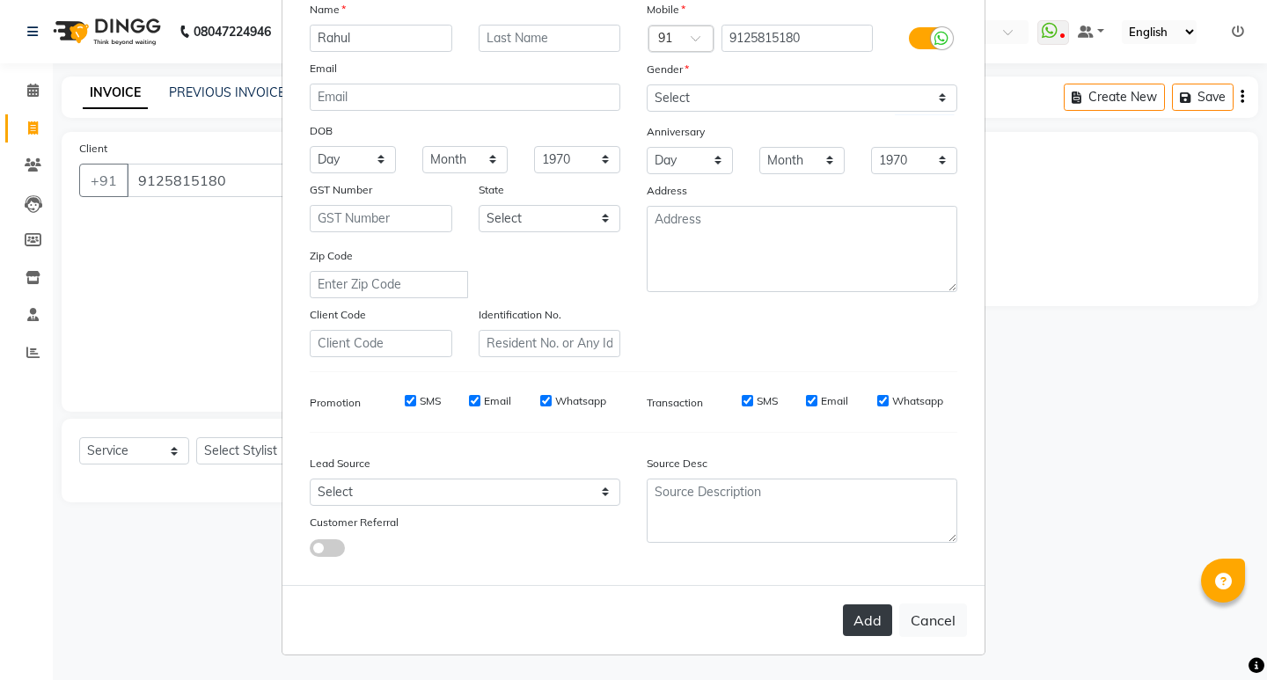
click at [847, 613] on button "Add" at bounding box center [867, 621] width 49 height 32
select select
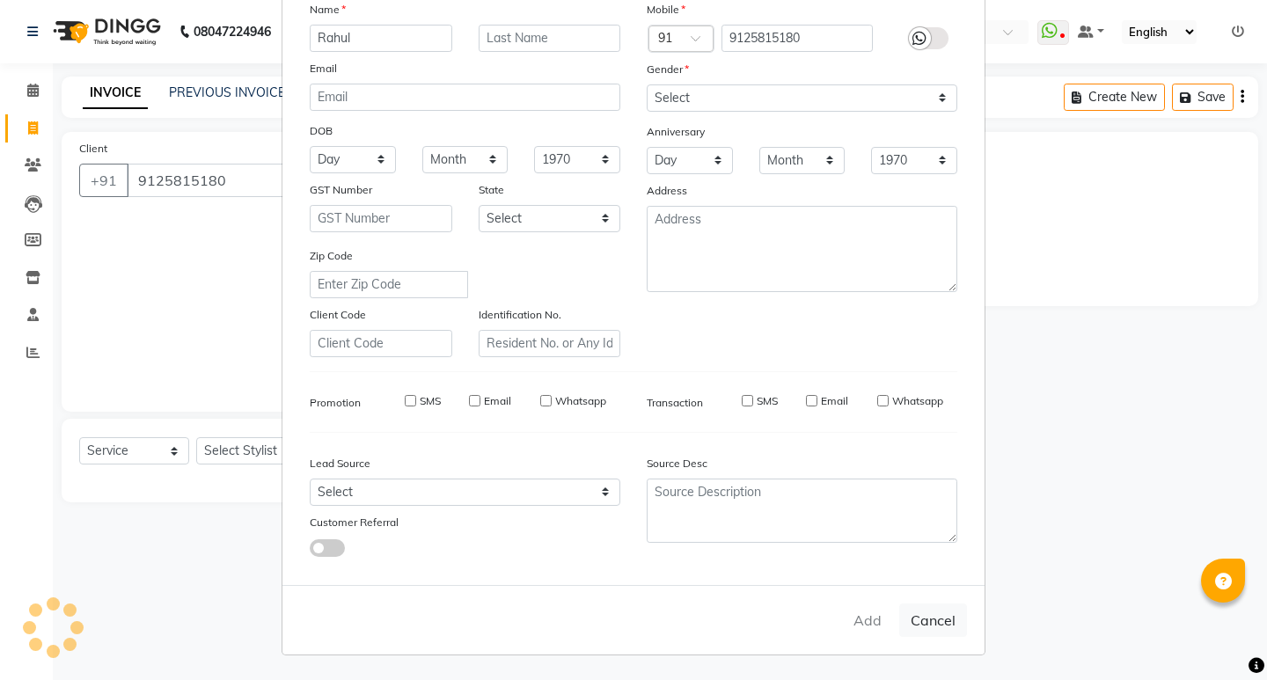
select select
checkbox input "false"
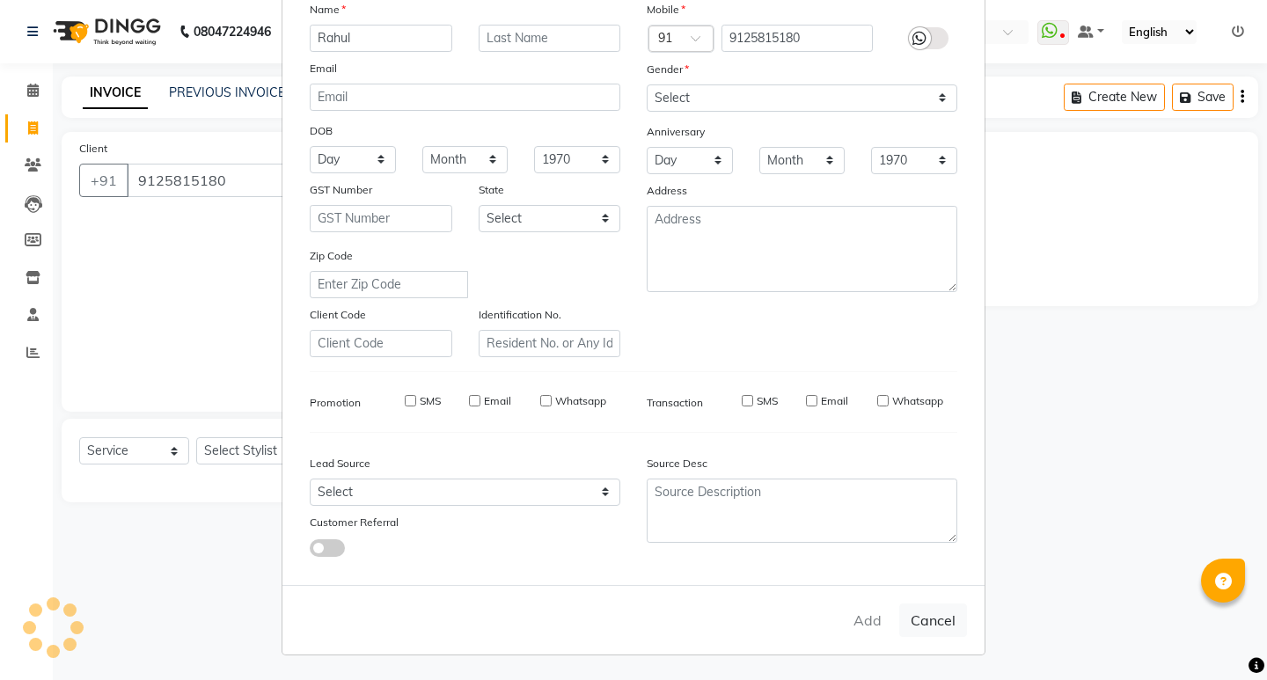
checkbox input "false"
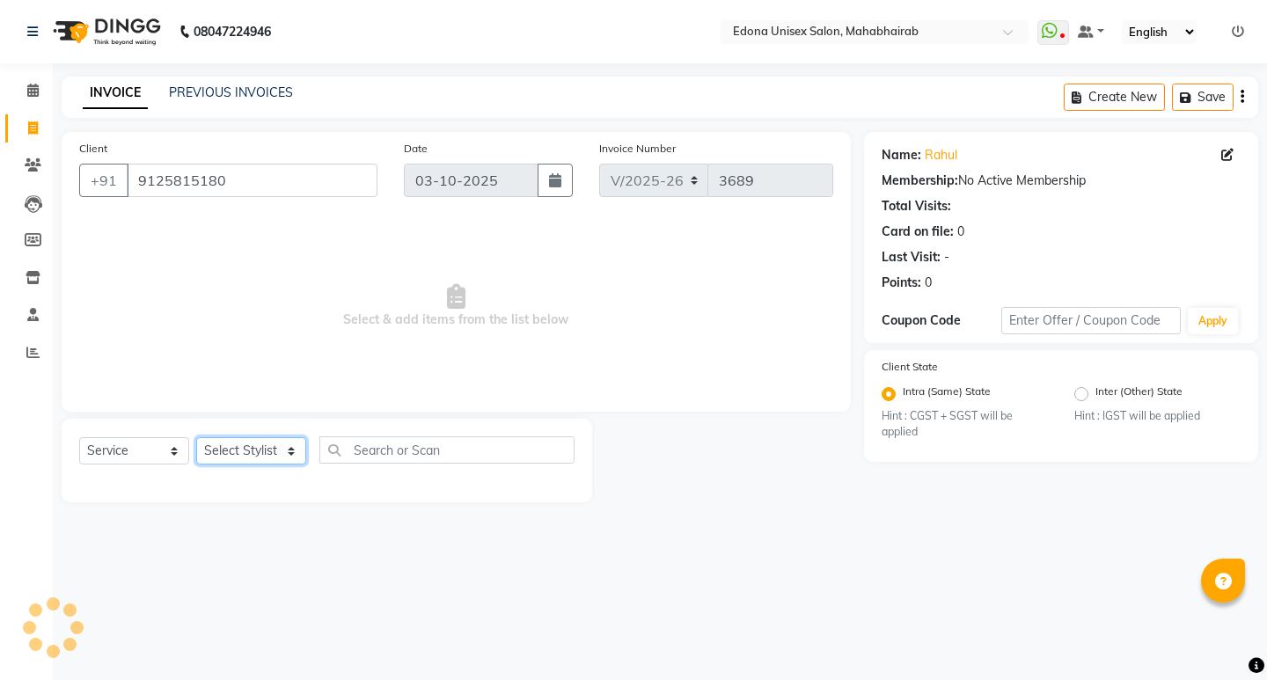
click at [270, 447] on select "Select Stylist Admin Anchuli Basumatari Anju Sonar Bir Basumtary Bishal Bharma …" at bounding box center [251, 450] width 110 height 27
select select "69341"
click at [196, 437] on select "Select Stylist Admin Anchuli Basumatari Anju Sonar Bir Basumtary Bishal Bharma …" at bounding box center [251, 450] width 110 height 27
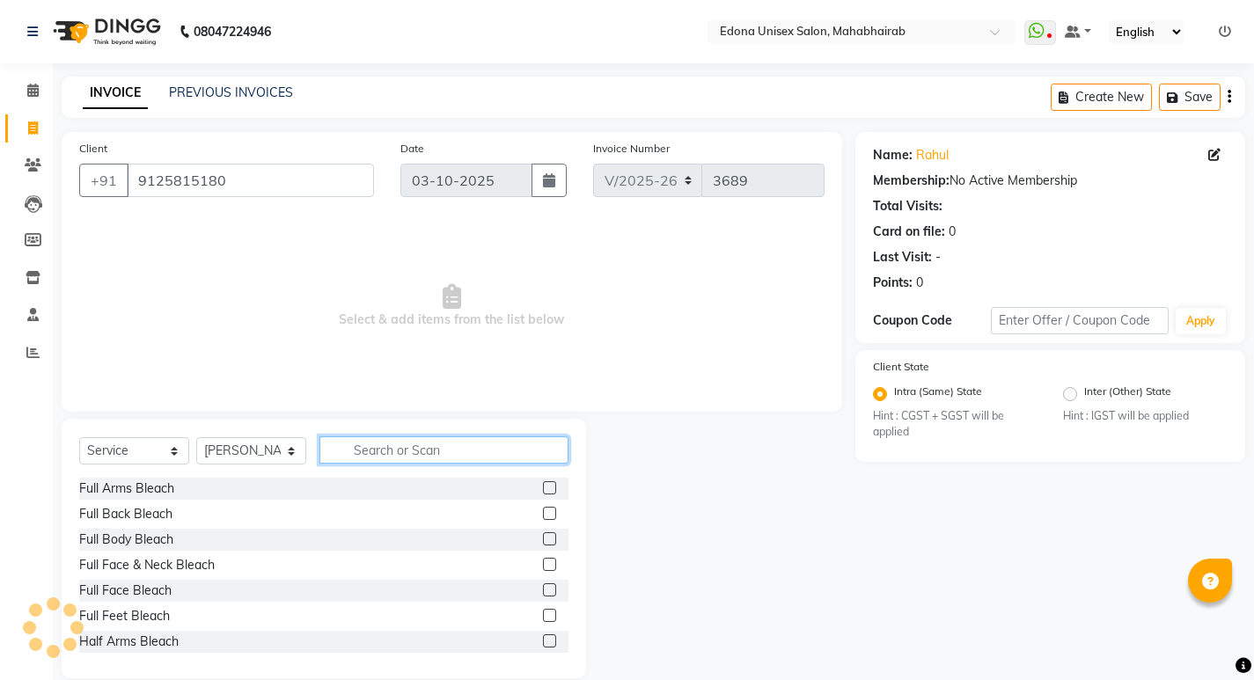
click at [422, 457] on input "text" at bounding box center [443, 450] width 249 height 27
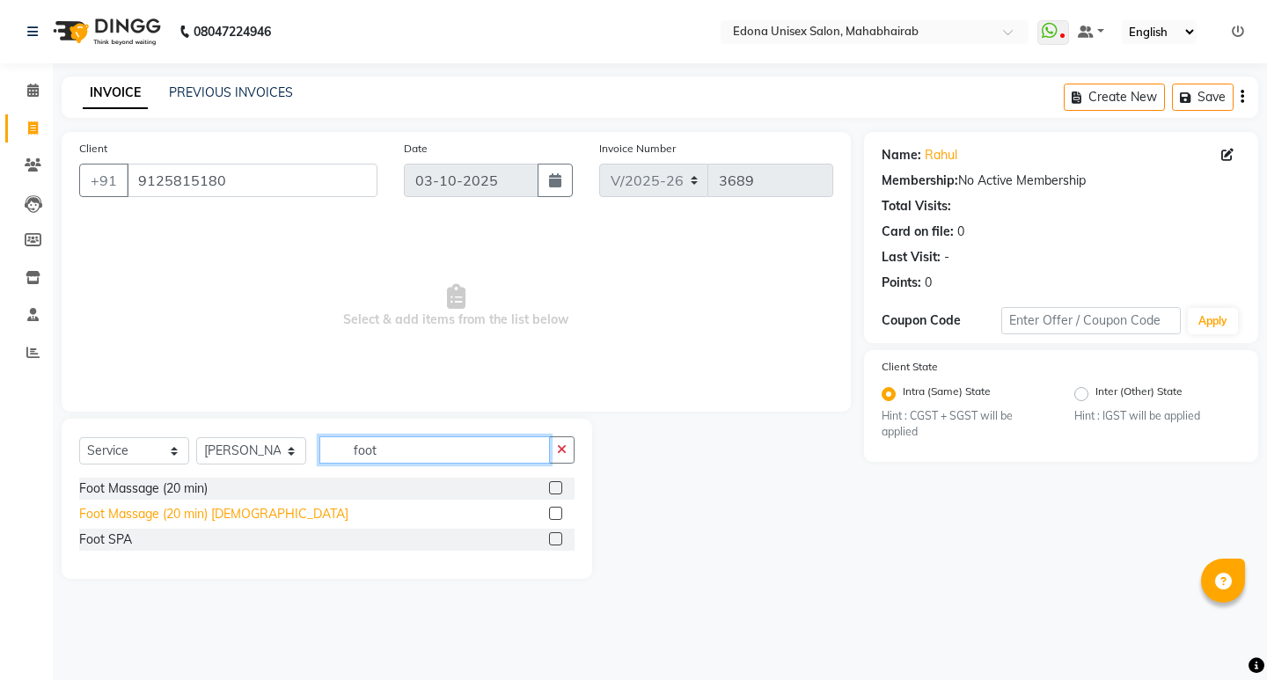
type input "foot"
click at [195, 513] on div "Foot Massage (20 min) [DEMOGRAPHIC_DATA]" at bounding box center [213, 514] width 269 height 18
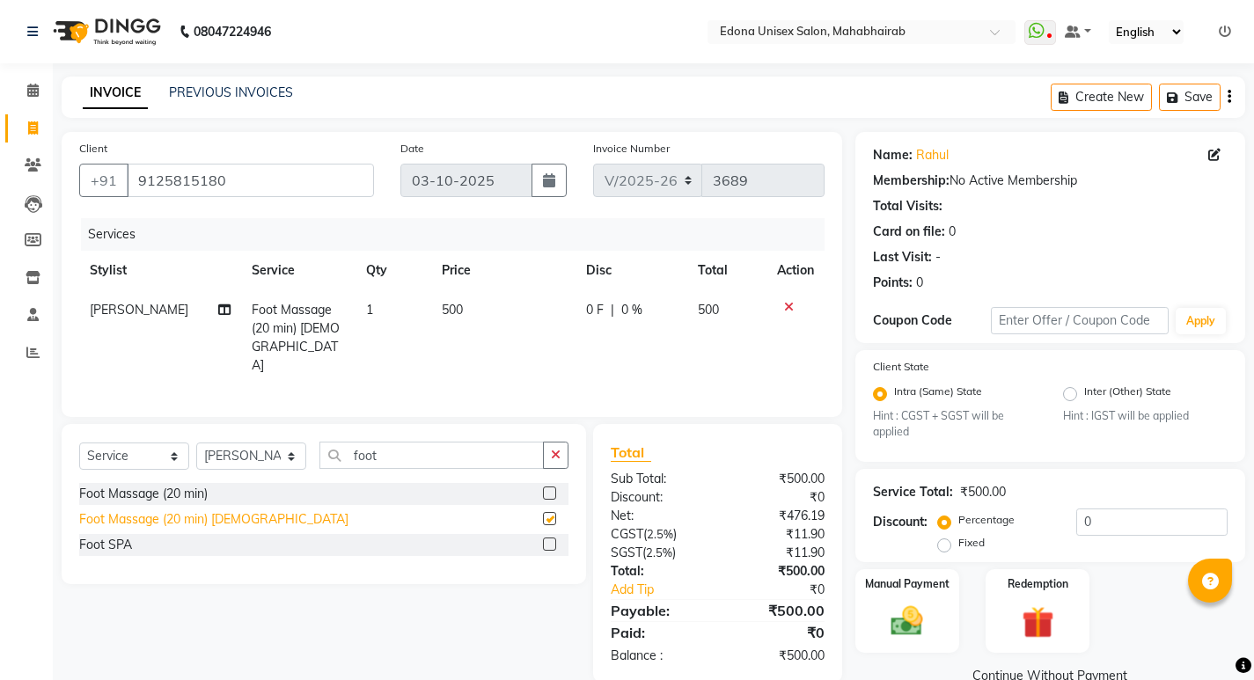
checkbox input "false"
click at [444, 309] on span "500" at bounding box center [452, 310] width 21 height 16
select select "69341"
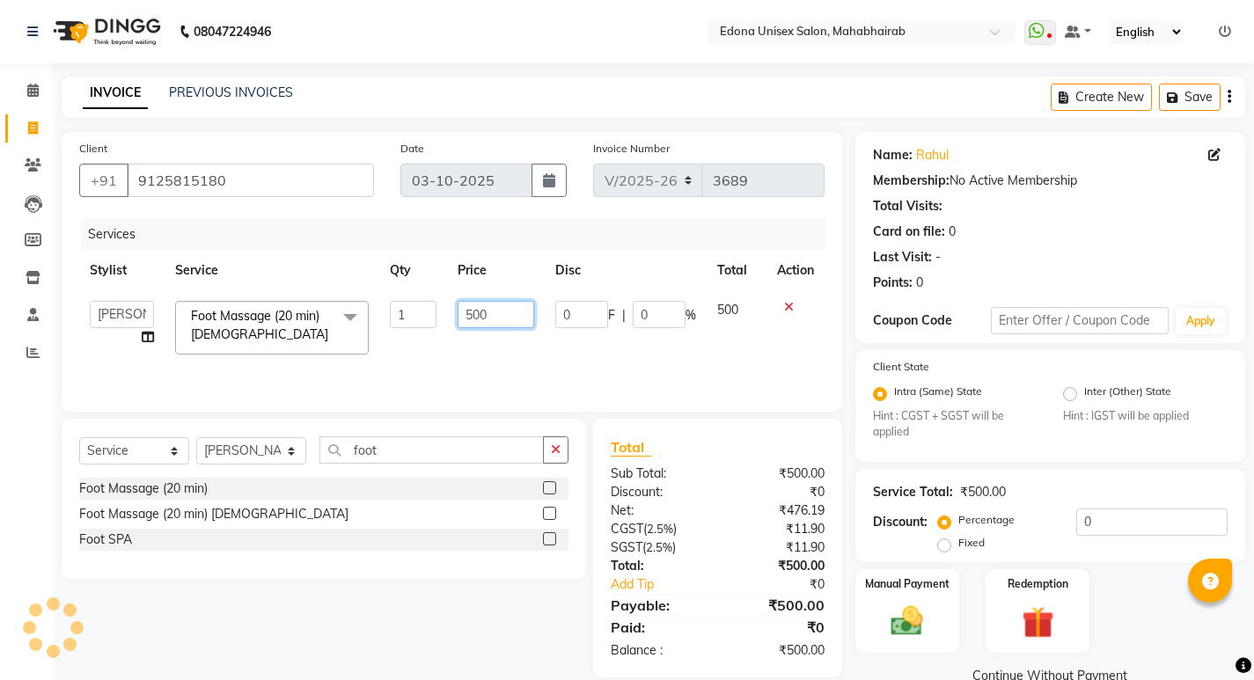
click at [477, 309] on input "500" at bounding box center [496, 314] width 77 height 27
type input "1000"
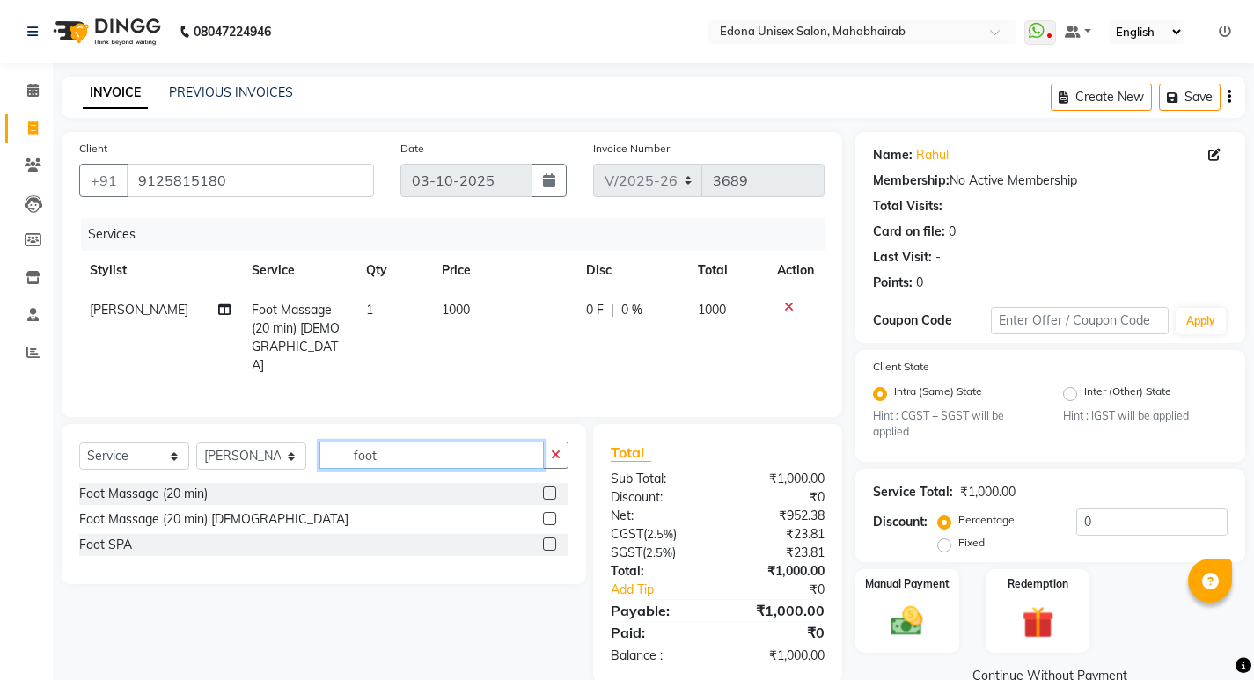
click at [388, 446] on input "foot" at bounding box center [431, 455] width 224 height 27
type input "f"
type input "hand"
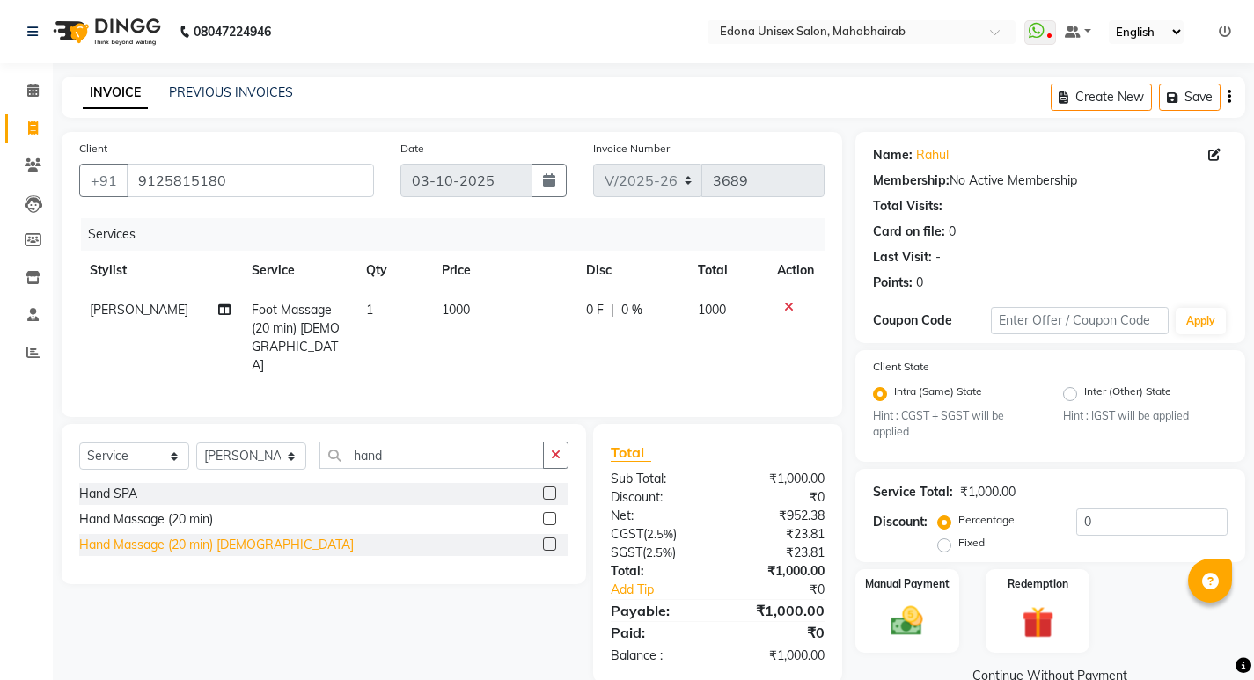
click at [156, 539] on div "Hand Massage (20 min) [DEMOGRAPHIC_DATA]" at bounding box center [216, 545] width 275 height 18
checkbox input "false"
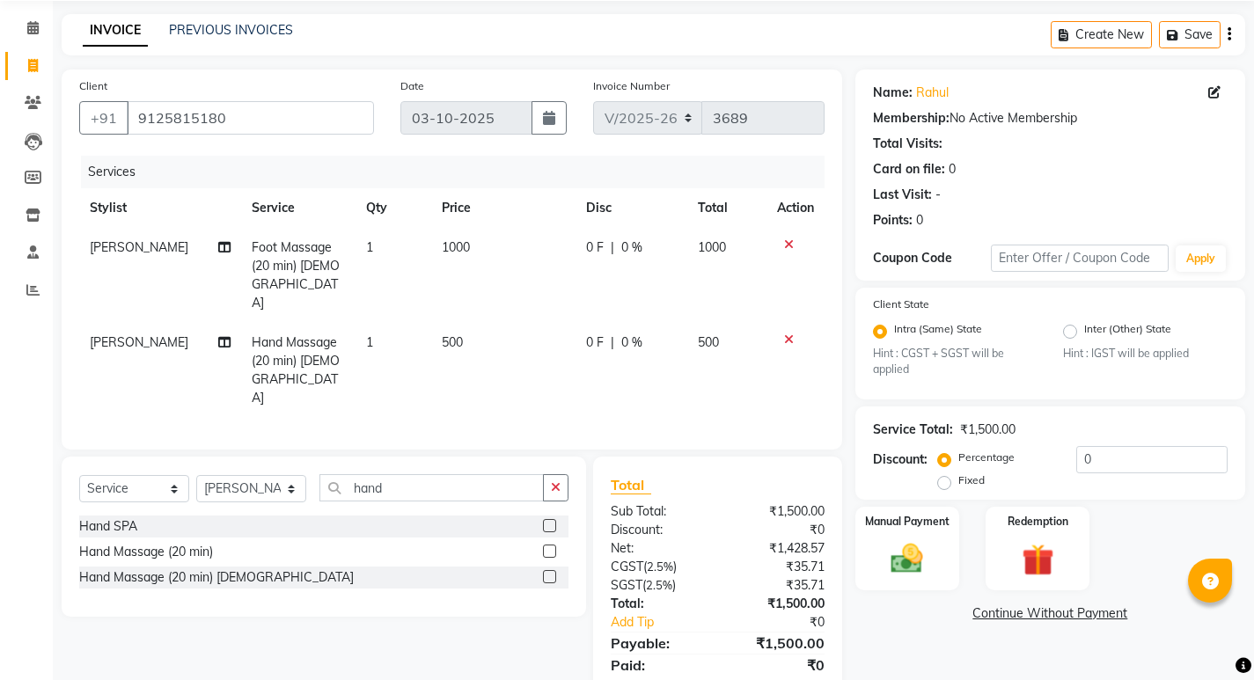
scroll to position [63, 0]
drag, startPoint x: 431, startPoint y: 247, endPoint x: 440, endPoint y: 245, distance: 9.2
click at [436, 247] on td "1000" at bounding box center [502, 274] width 143 height 95
select select "69341"
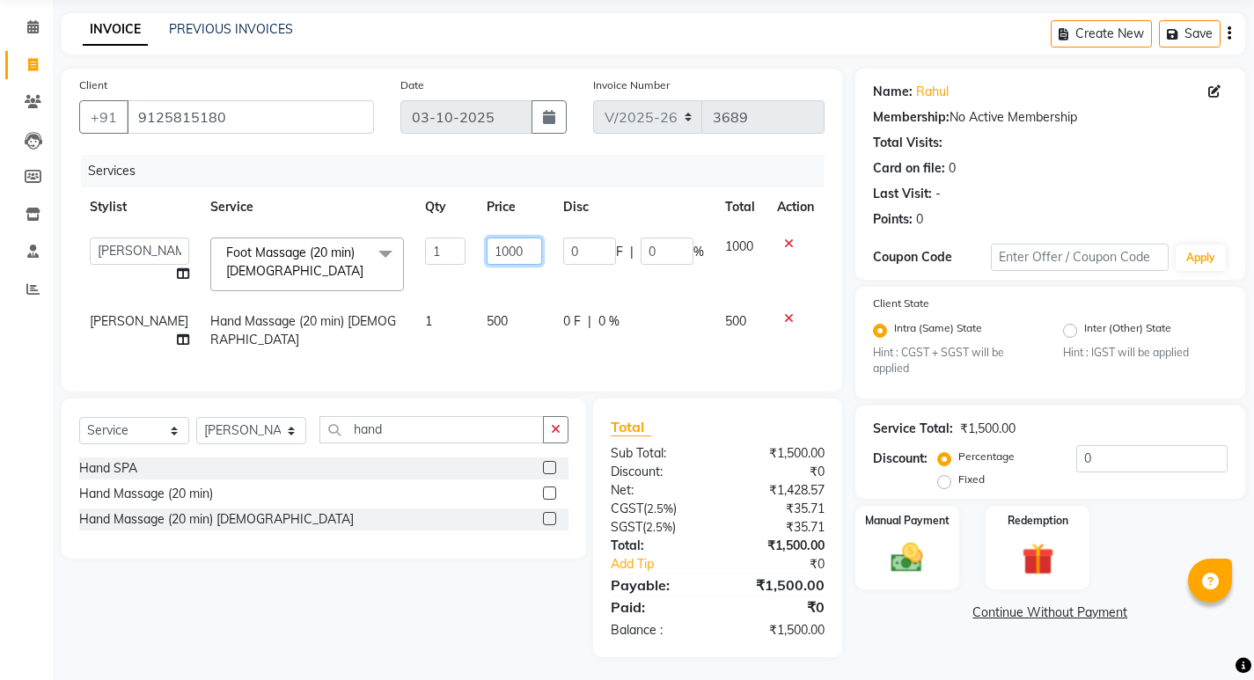
click at [487, 245] on input "1000" at bounding box center [514, 251] width 55 height 27
type input "800"
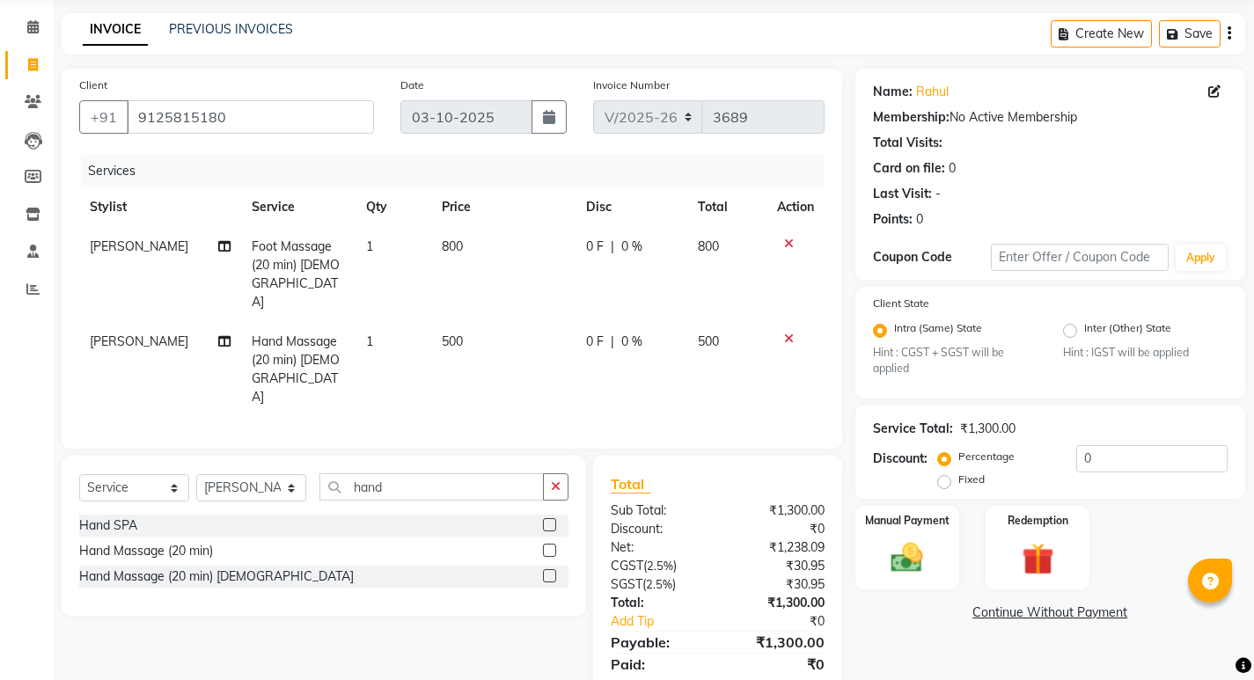
click at [518, 322] on td "500" at bounding box center [502, 369] width 143 height 95
select select "69341"
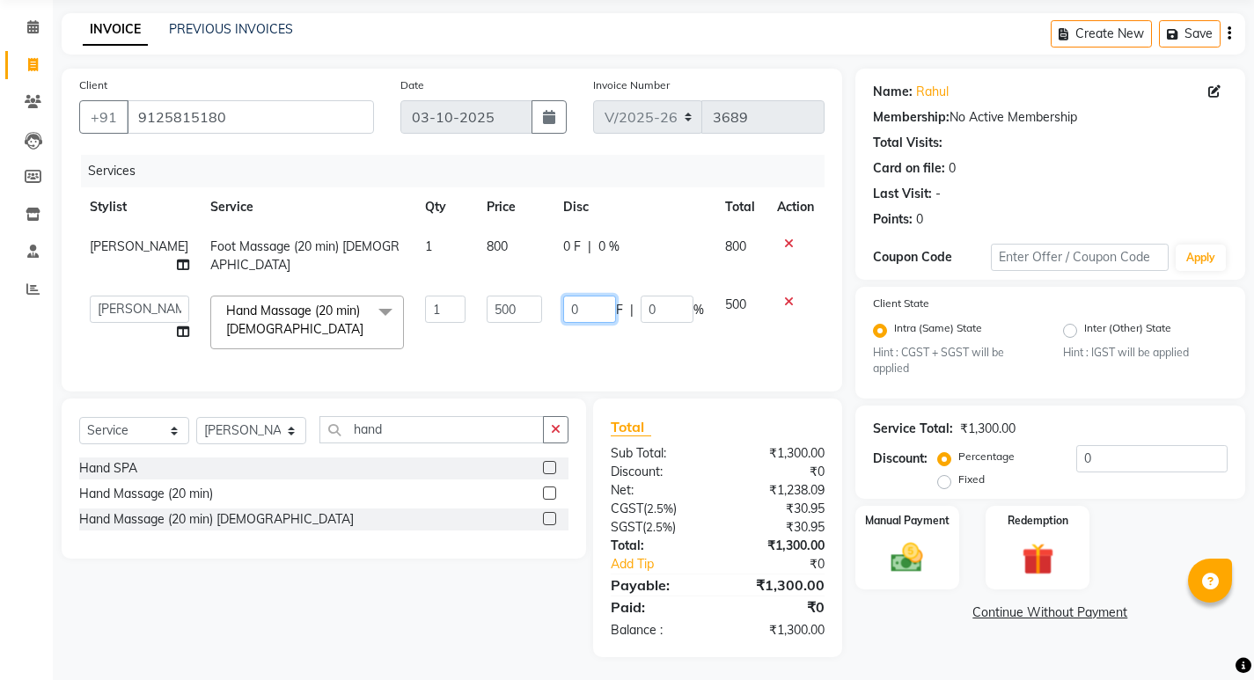
drag, startPoint x: 597, startPoint y: 297, endPoint x: 611, endPoint y: 305, distance: 16.2
click at [598, 297] on input "0" at bounding box center [589, 309] width 53 height 27
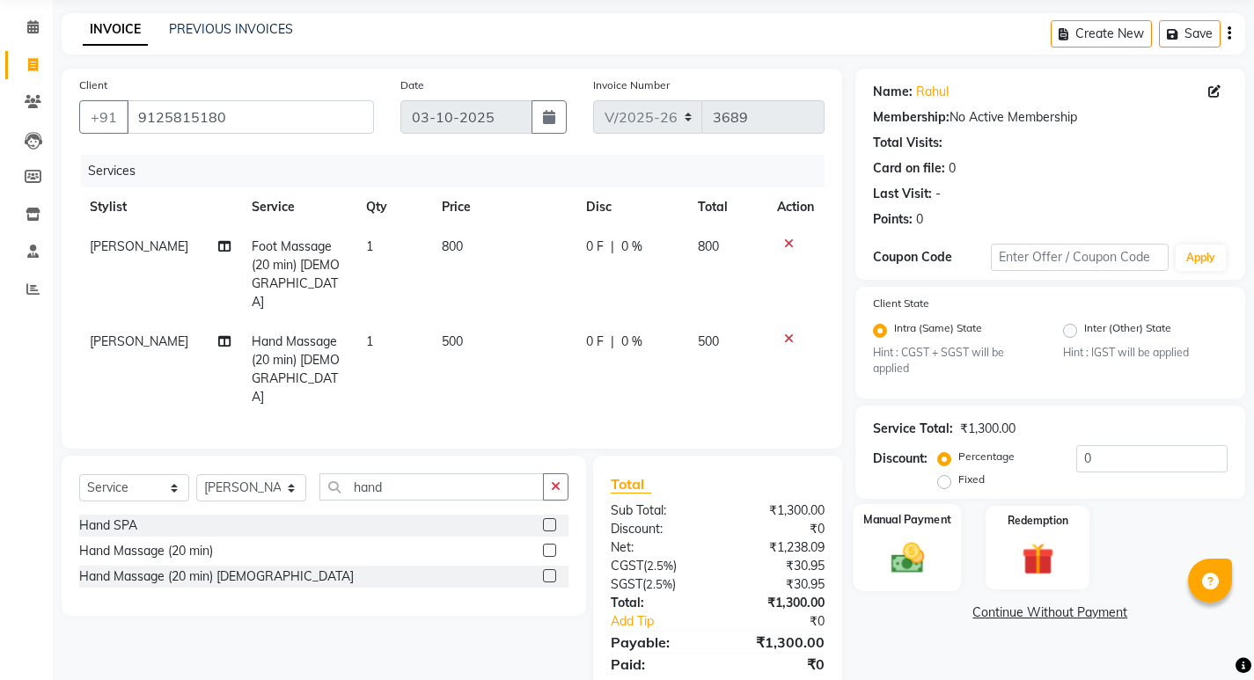
click at [895, 546] on img at bounding box center [907, 559] width 54 height 38
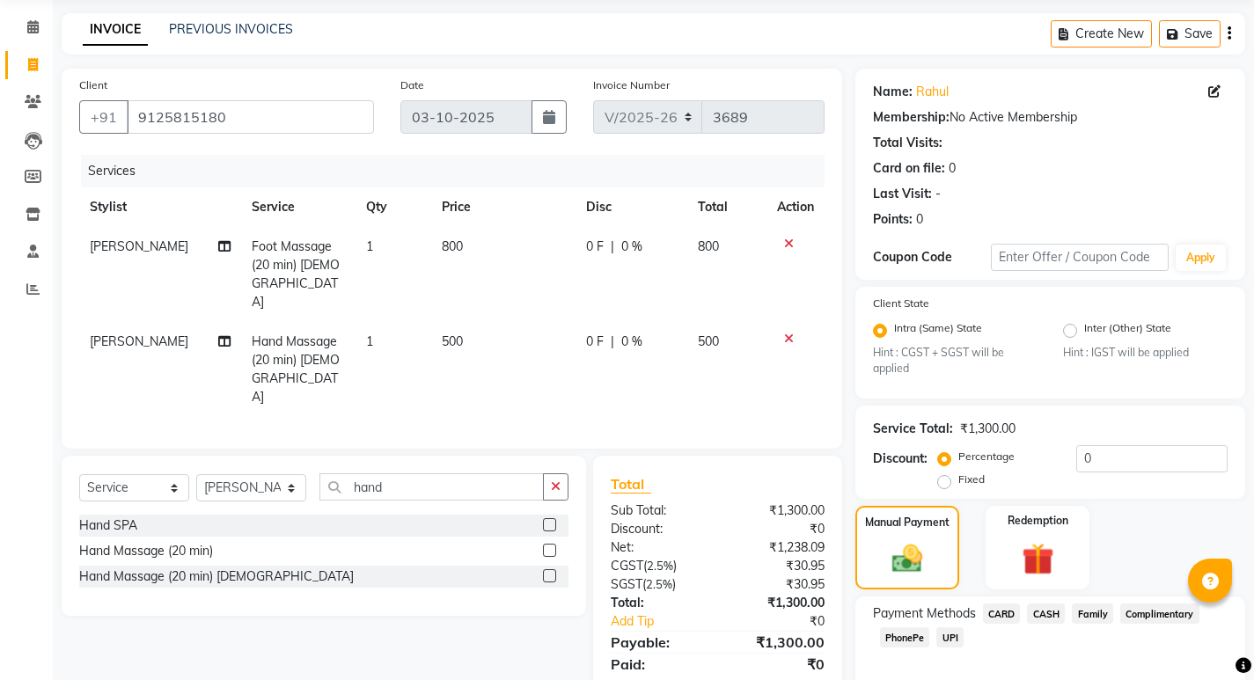
scroll to position [148, 0]
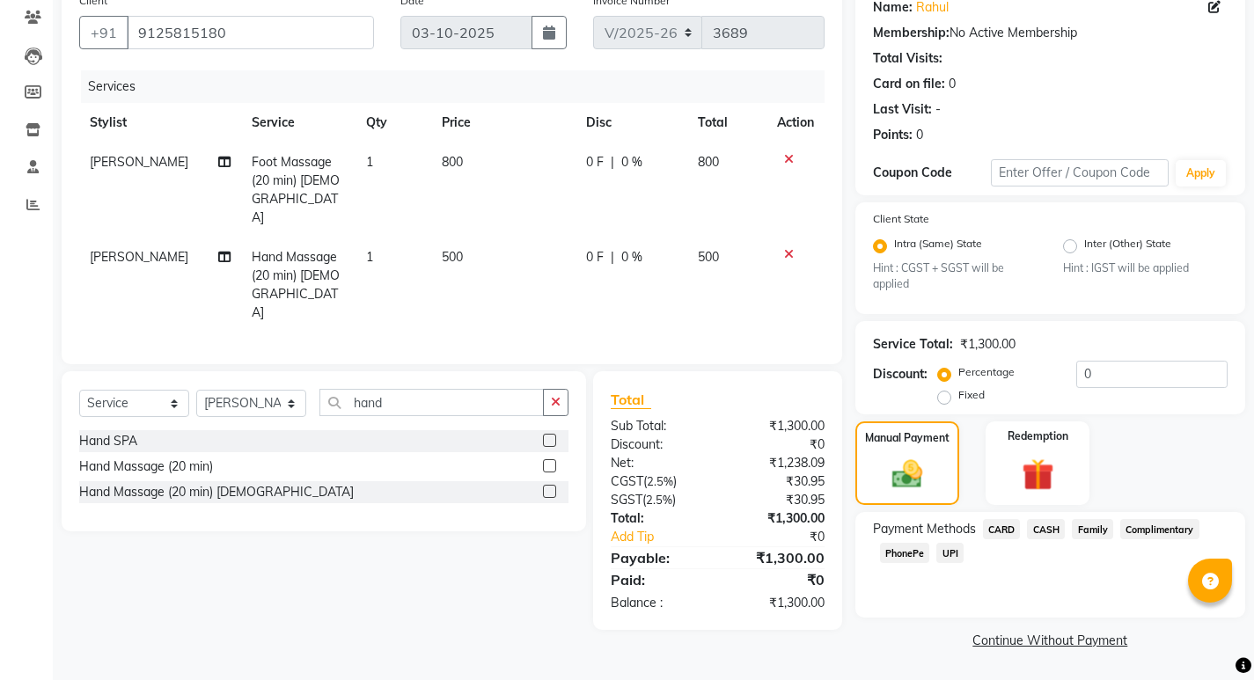
click at [1046, 533] on span "CASH" at bounding box center [1046, 529] width 38 height 20
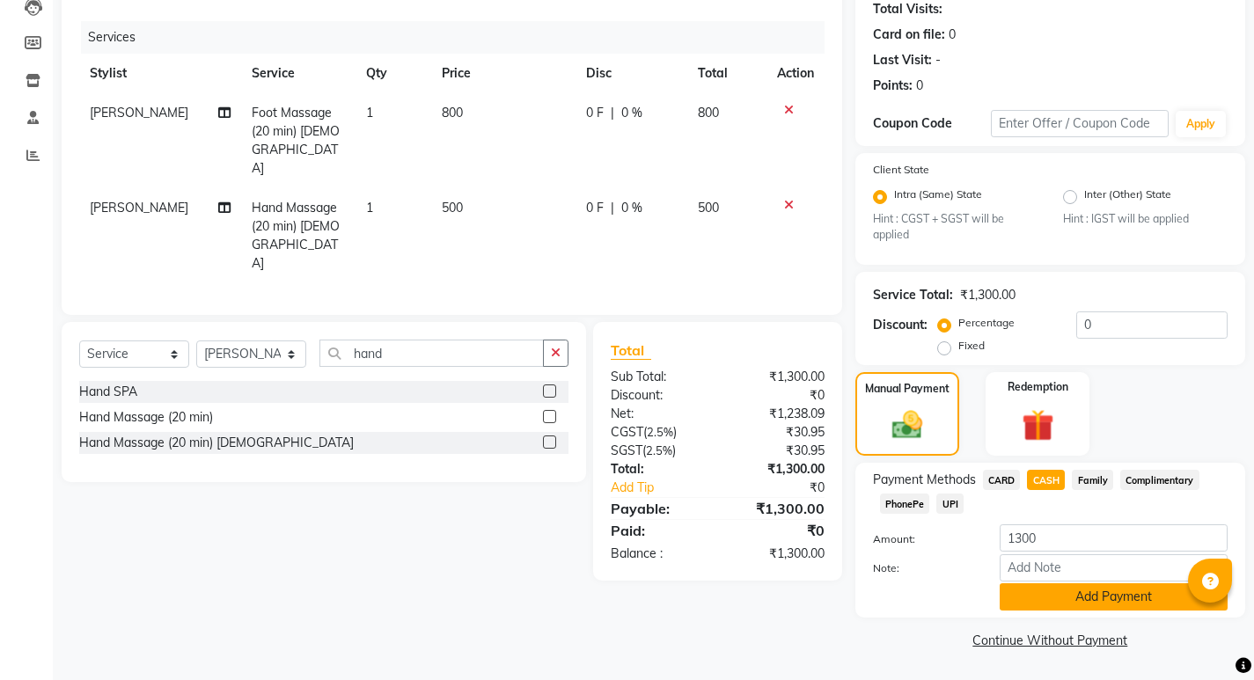
click at [1071, 595] on button "Add Payment" at bounding box center [1114, 597] width 228 height 27
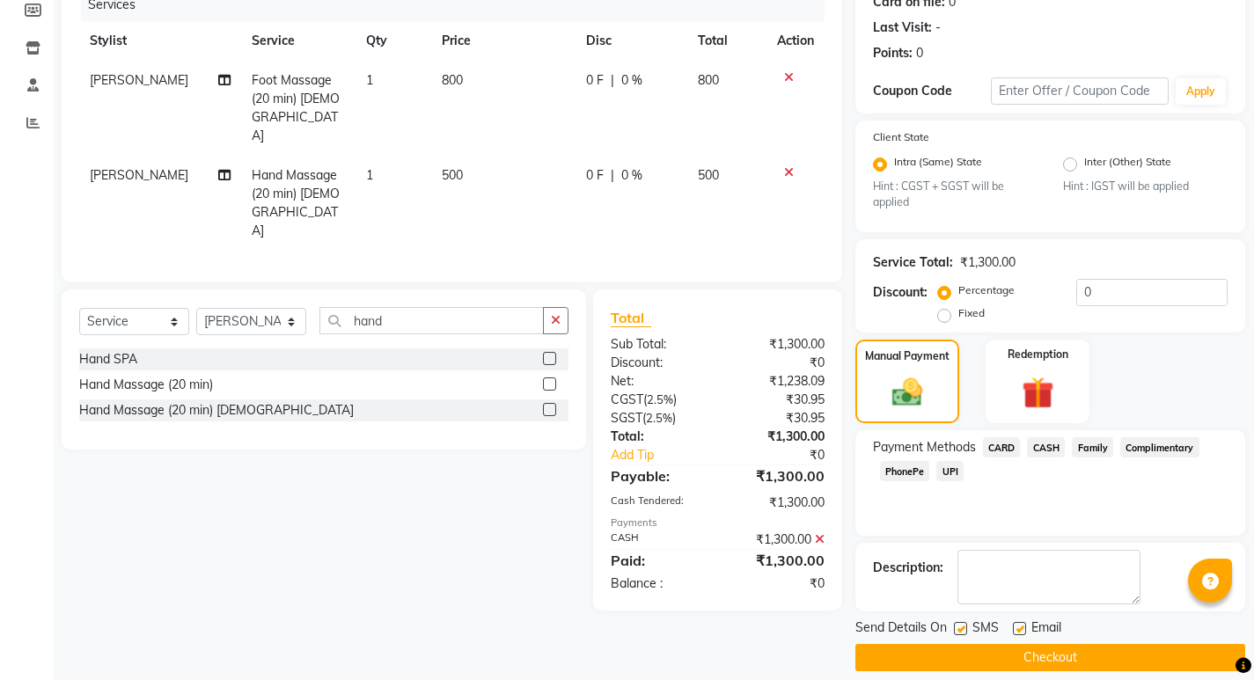
scroll to position [247, 0]
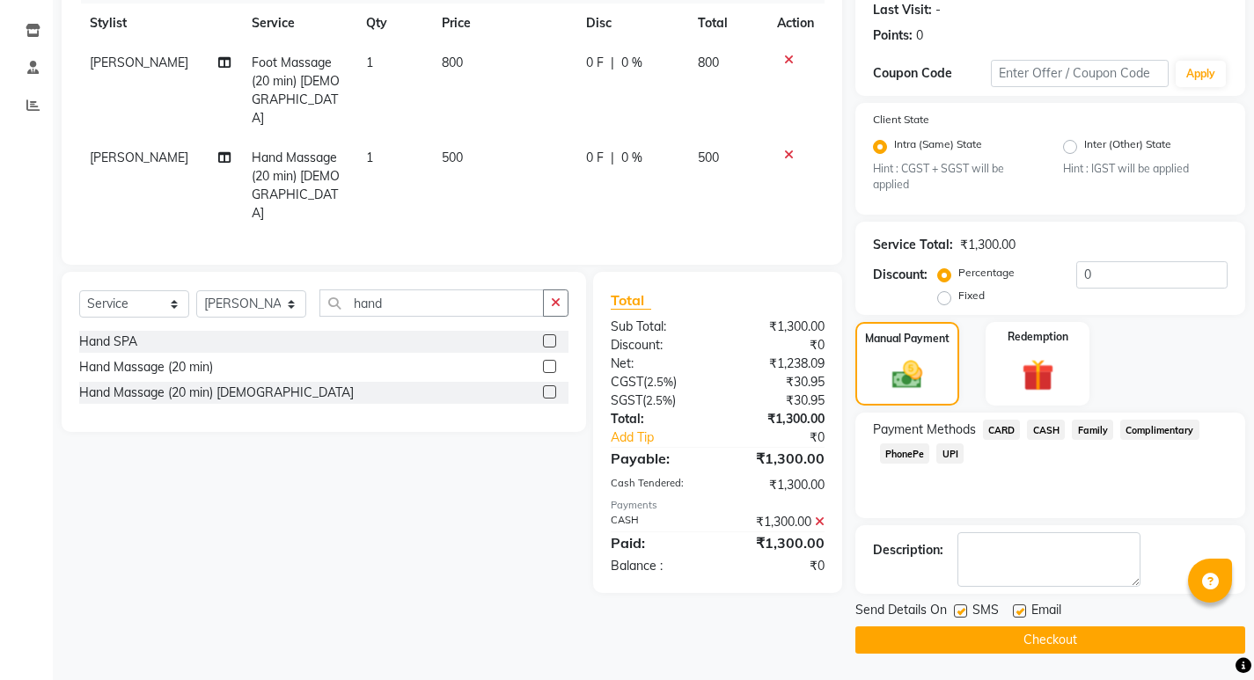
click at [1018, 613] on label at bounding box center [1019, 611] width 13 height 13
click at [1018, 613] on input "checkbox" at bounding box center [1018, 611] width 11 height 11
checkbox input "false"
click at [962, 613] on label at bounding box center [960, 611] width 13 height 13
click at [962, 613] on input "checkbox" at bounding box center [959, 611] width 11 height 11
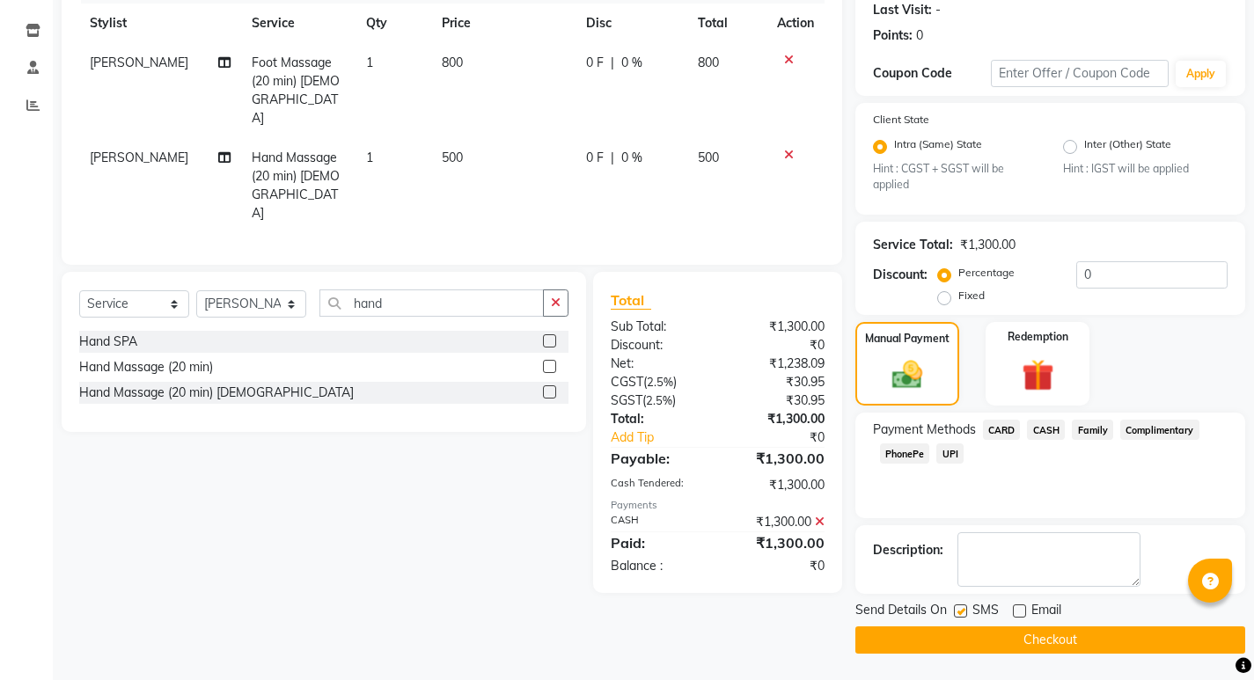
checkbox input "false"
click at [968, 633] on button "Checkout" at bounding box center [1050, 640] width 390 height 27
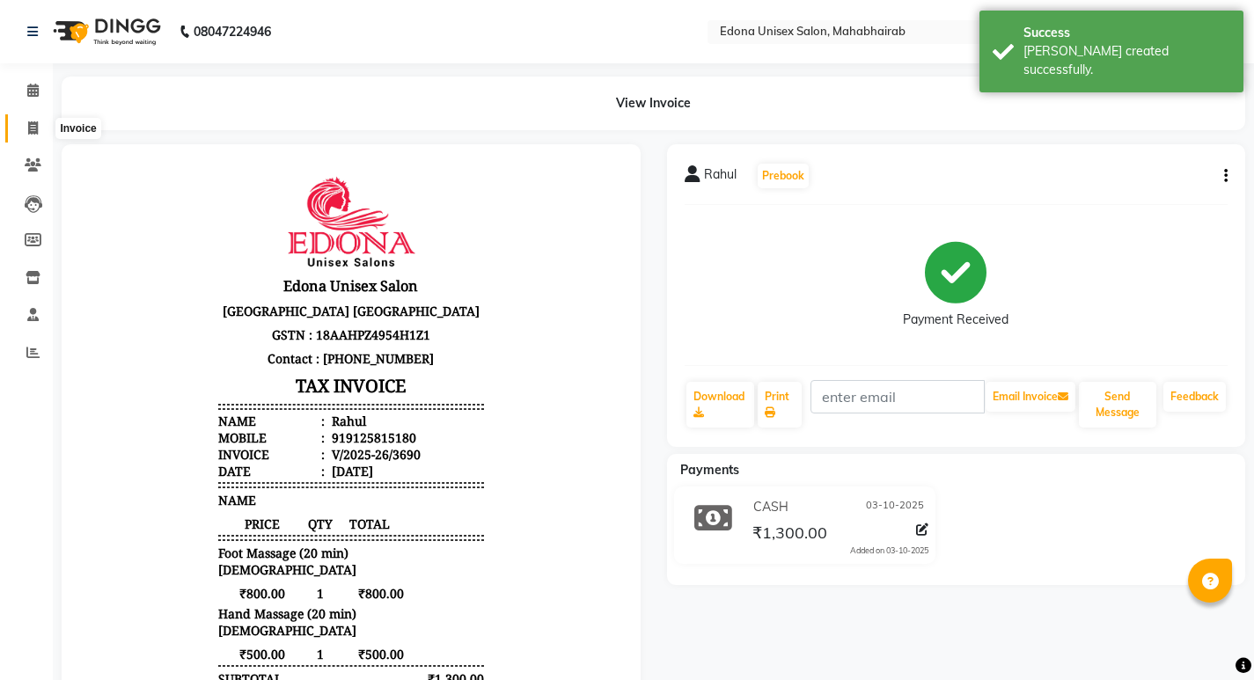
click at [33, 128] on icon at bounding box center [33, 127] width 10 height 13
select select "service"
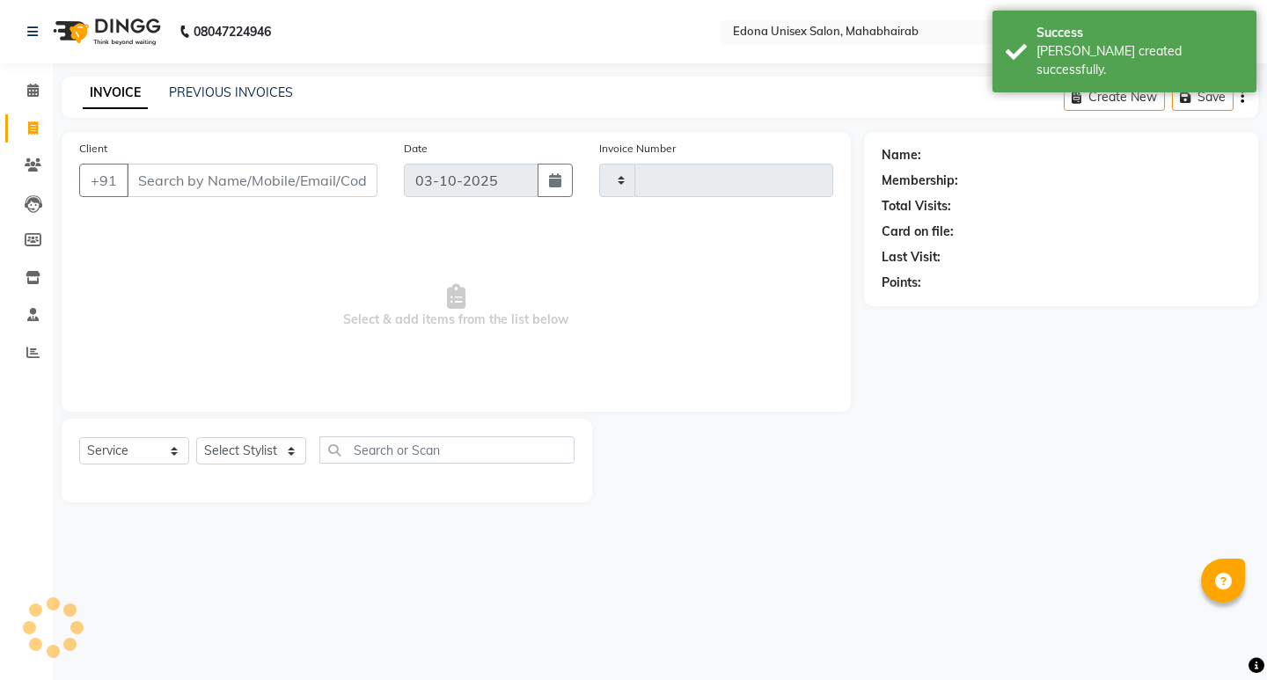
type input "3691"
select select "5393"
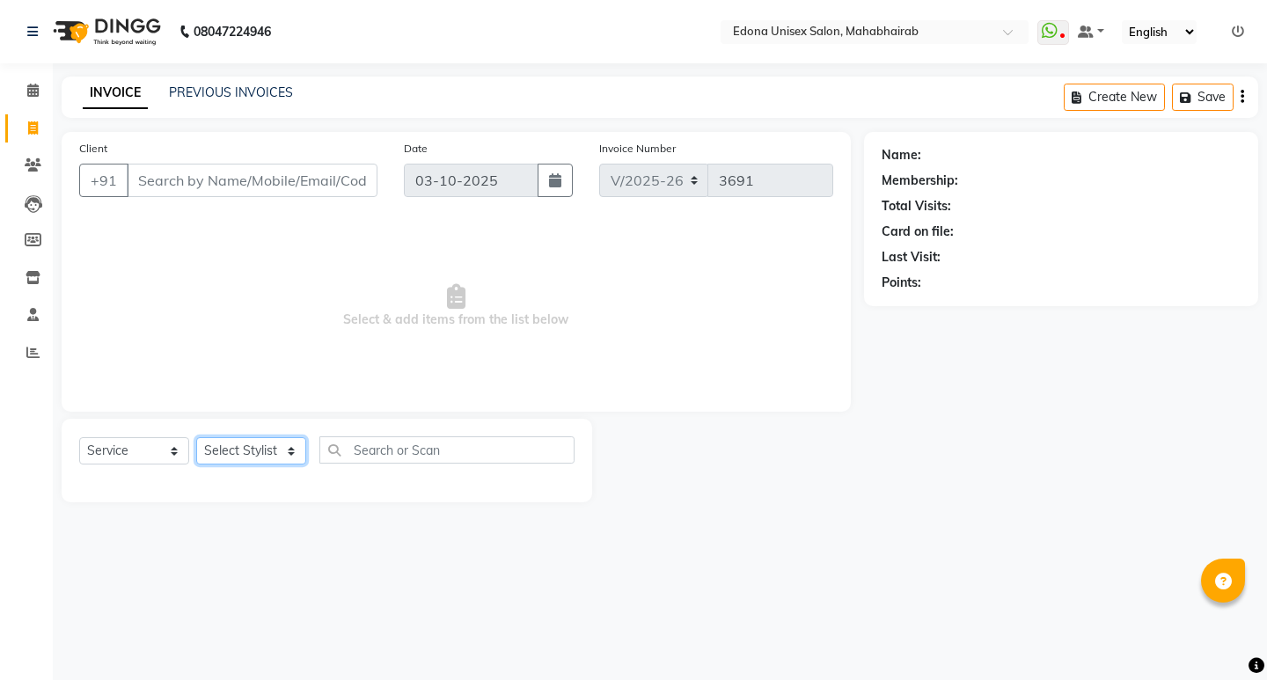
click at [291, 447] on select "Select Stylist Admin Anchuli Basumatari Anju Sonar Bir Basumtary Bishal Bharma …" at bounding box center [251, 450] width 110 height 27
select select "87820"
click at [196, 437] on select "Select Stylist Admin Anchuli Basumatari Anju Sonar Bir Basumtary Bishal Bharma …" at bounding box center [251, 450] width 110 height 27
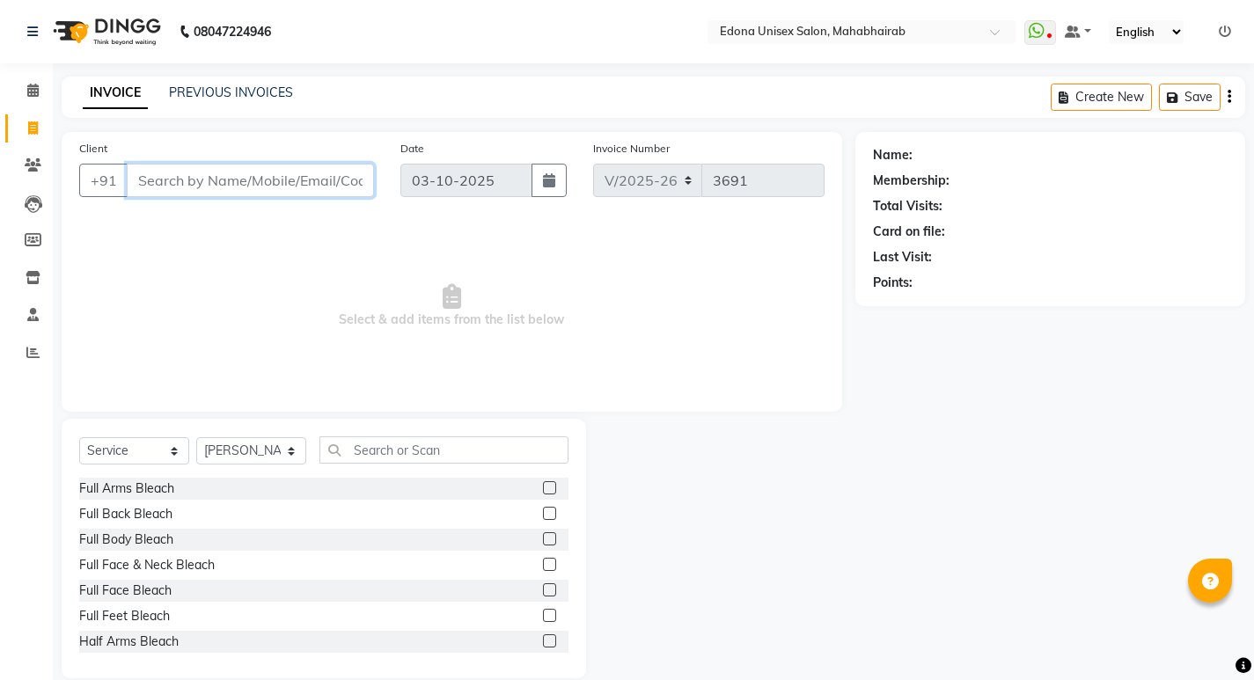
click at [246, 191] on input "Client" at bounding box center [250, 180] width 247 height 33
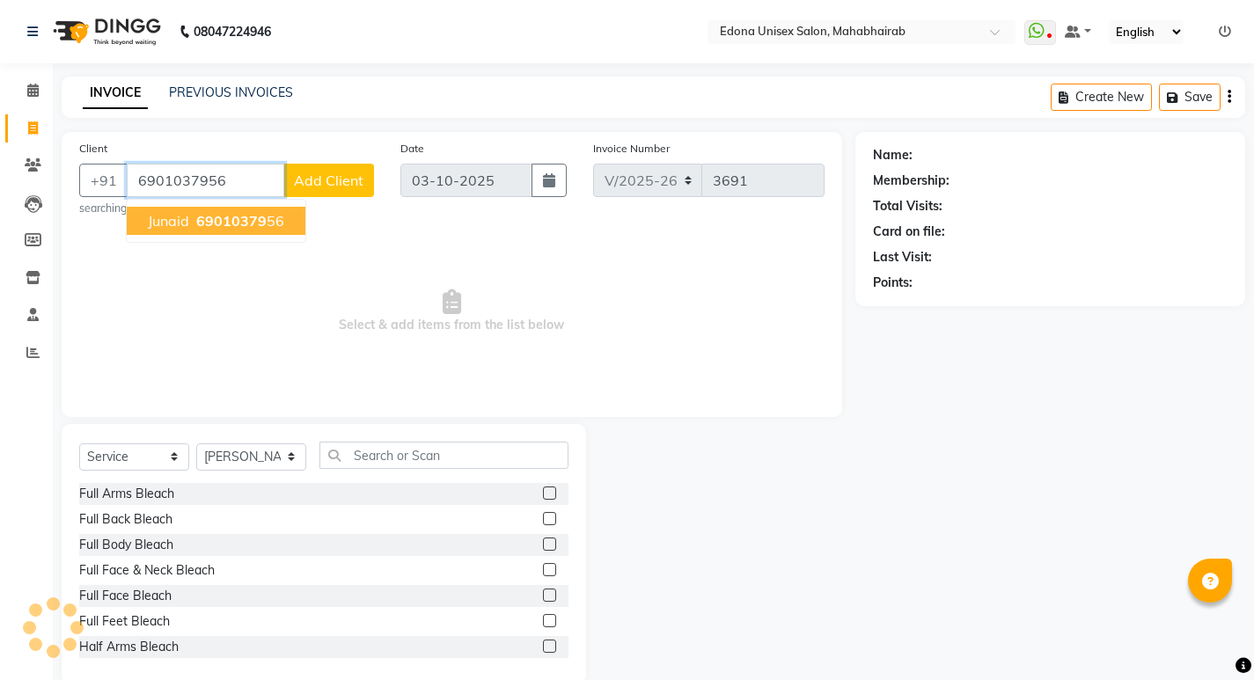
type input "6901037956"
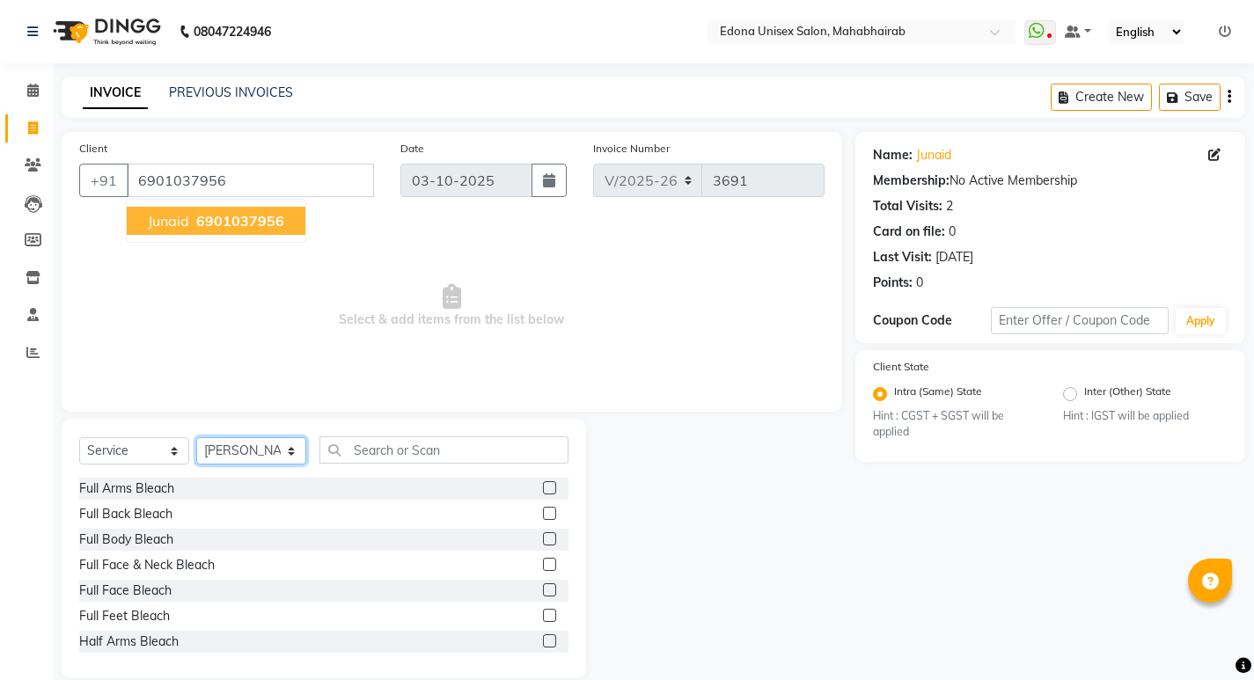
click at [262, 450] on select "Select Stylist Admin Anchuli Basumatari Anju Sonar Bir Basumtary Bishal Bharma …" at bounding box center [251, 450] width 110 height 27
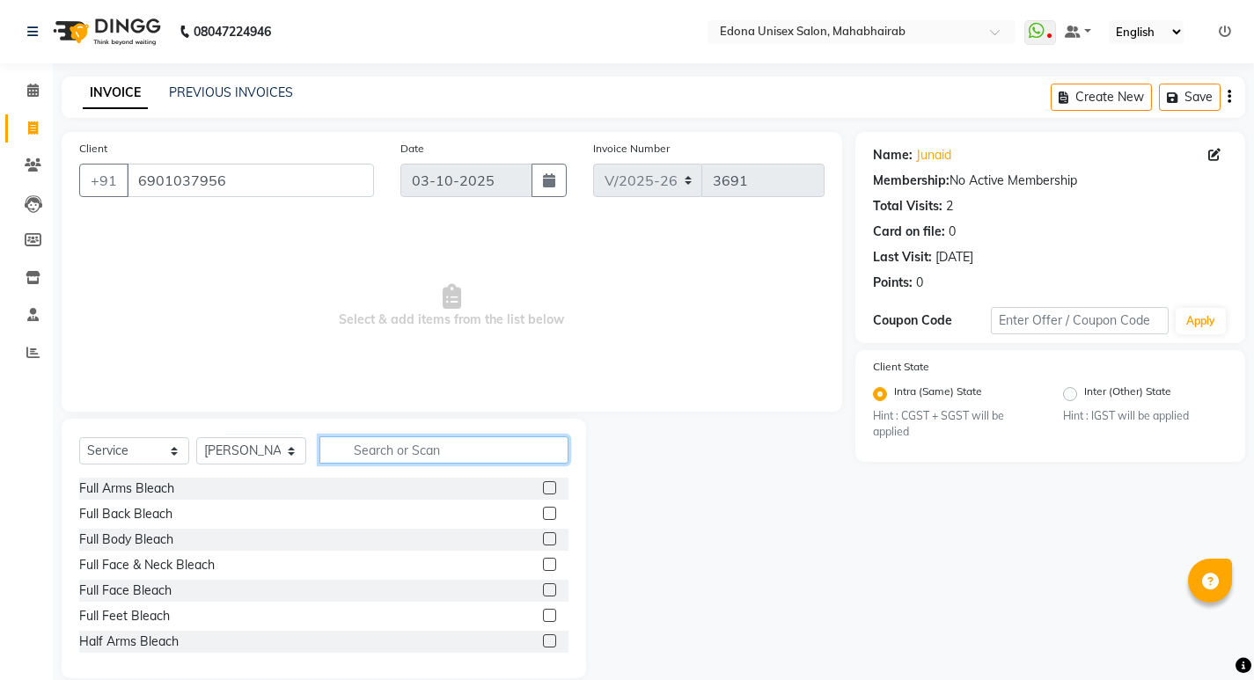
click at [467, 452] on input "text" at bounding box center [443, 450] width 249 height 27
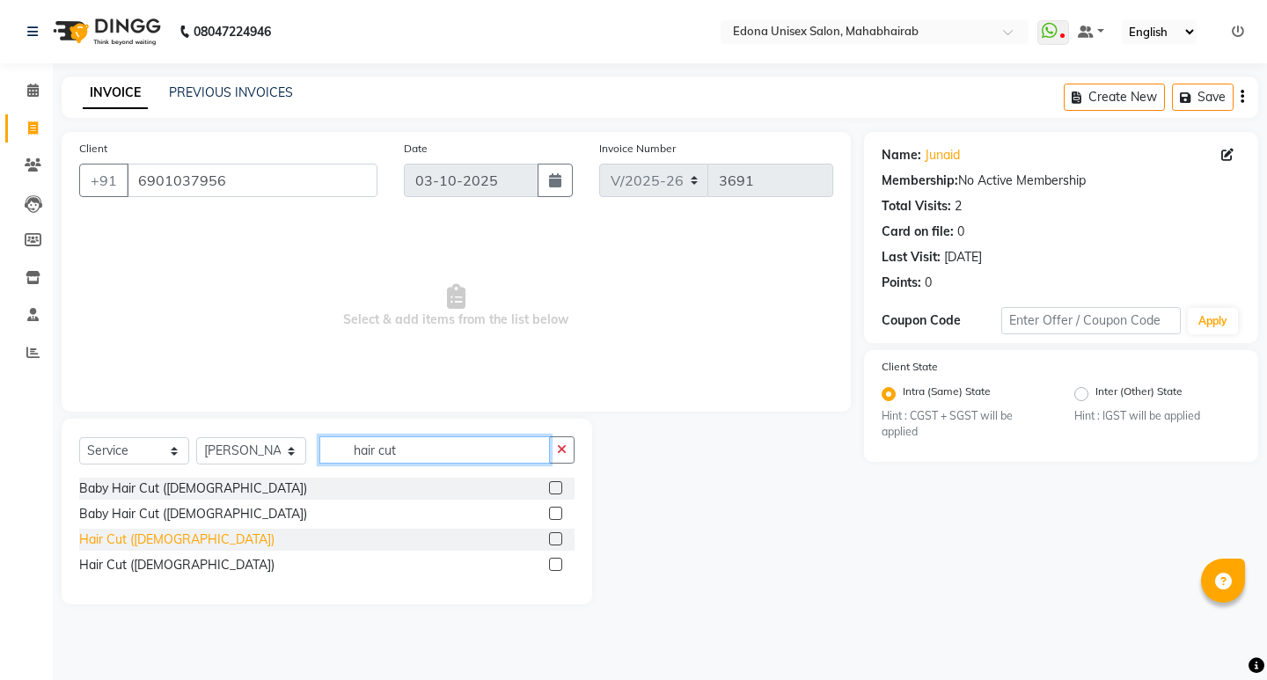
type input "hair cut"
click at [142, 539] on div "Hair Cut ([DEMOGRAPHIC_DATA])" at bounding box center [176, 540] width 195 height 18
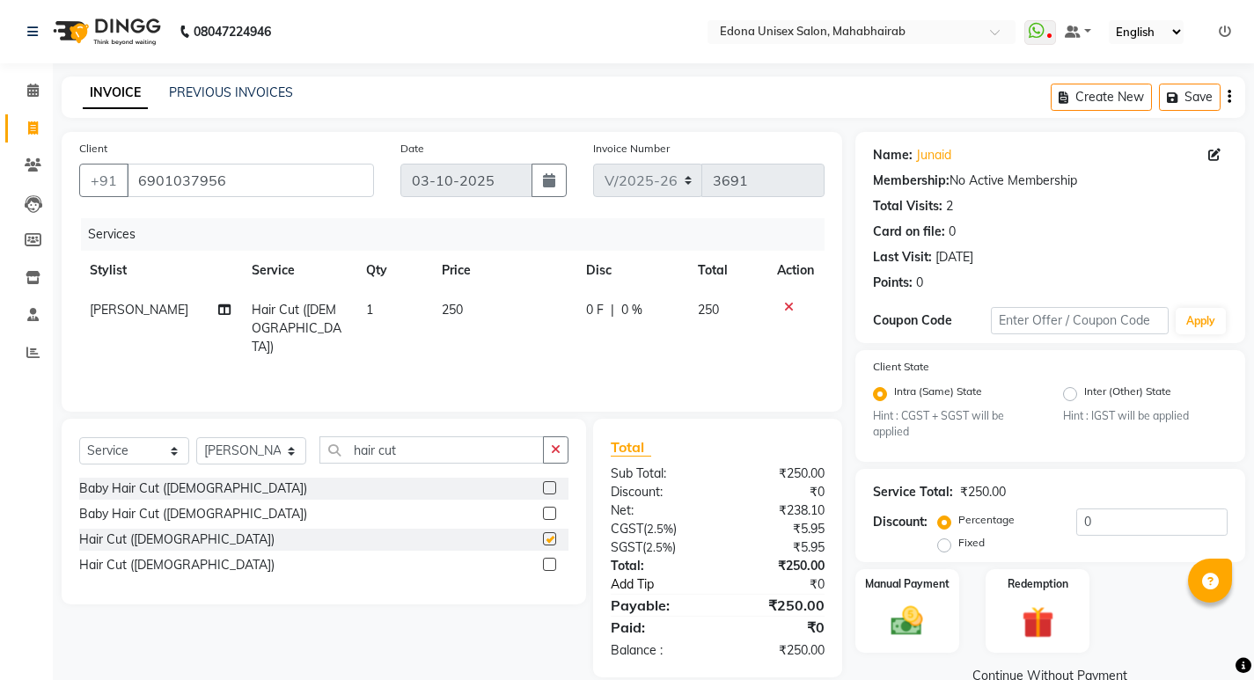
checkbox input "false"
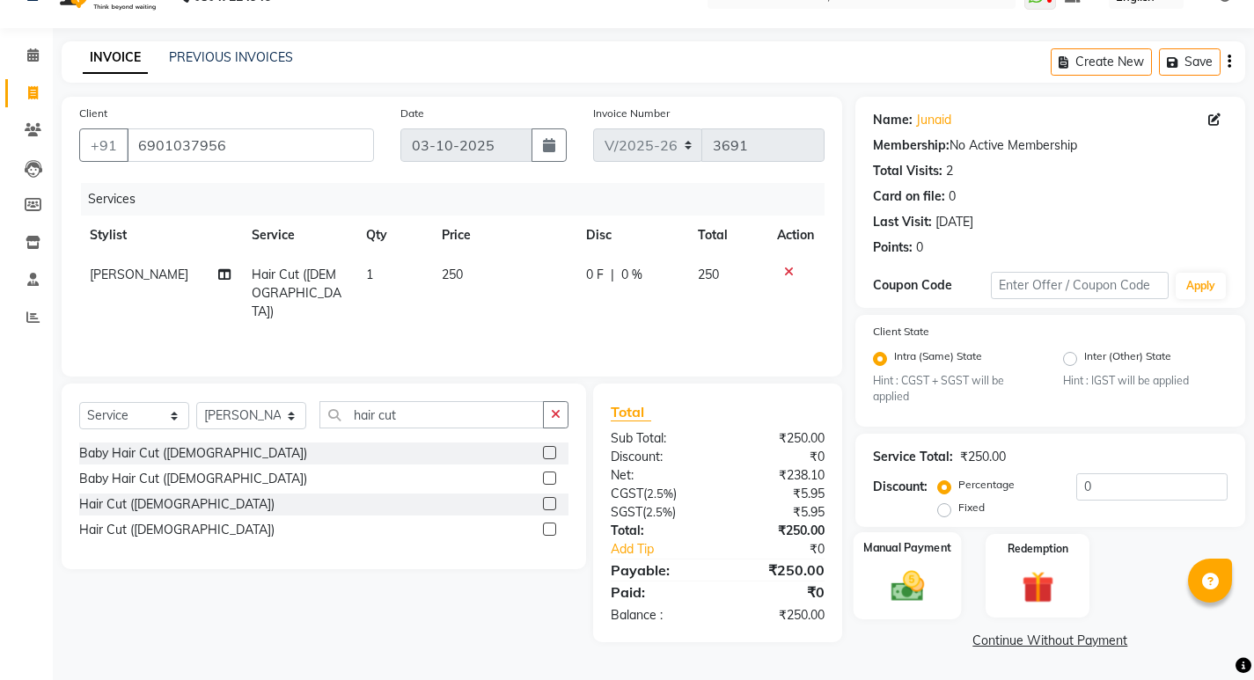
click at [924, 577] on img at bounding box center [907, 587] width 54 height 38
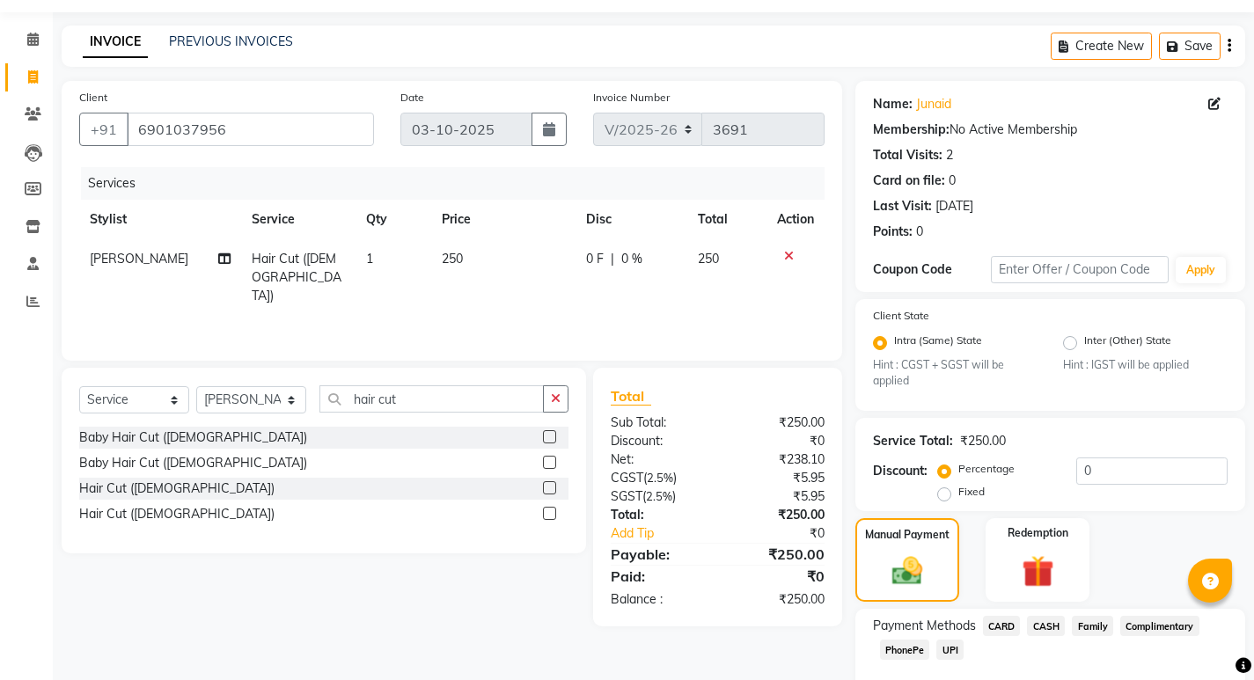
scroll to position [148, 0]
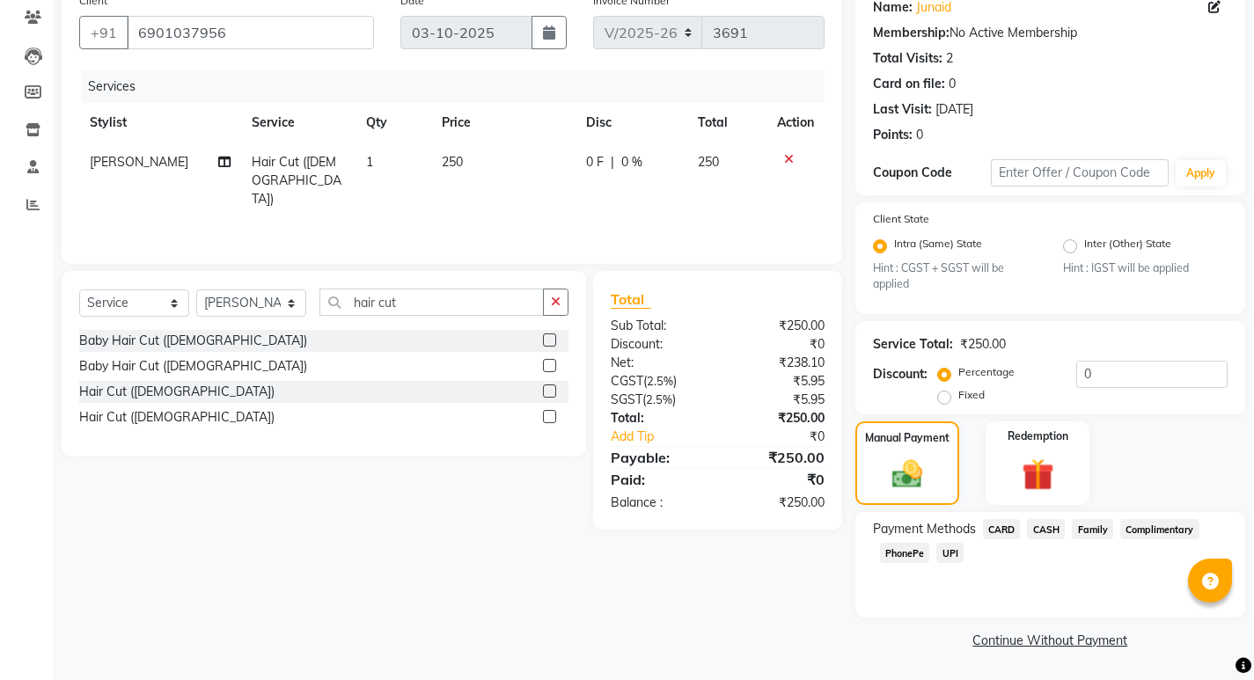
click at [907, 554] on span "PhonePe" at bounding box center [905, 553] width 50 height 20
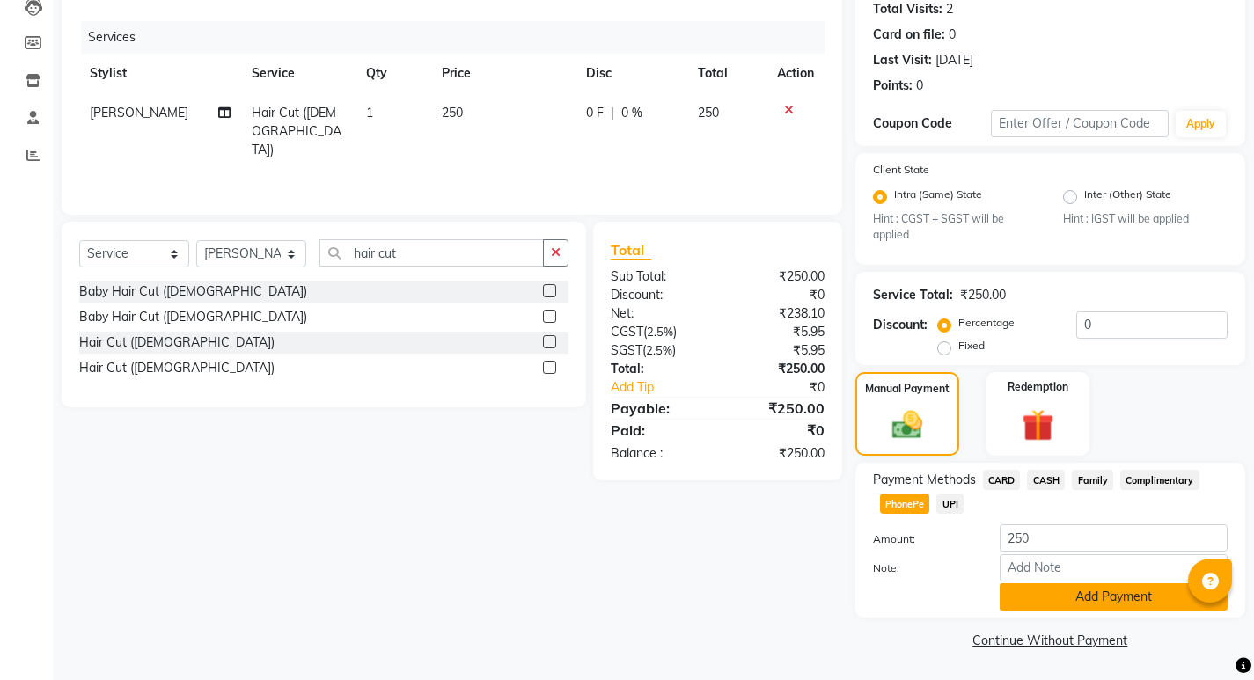
click at [1059, 604] on button "Add Payment" at bounding box center [1114, 597] width 228 height 27
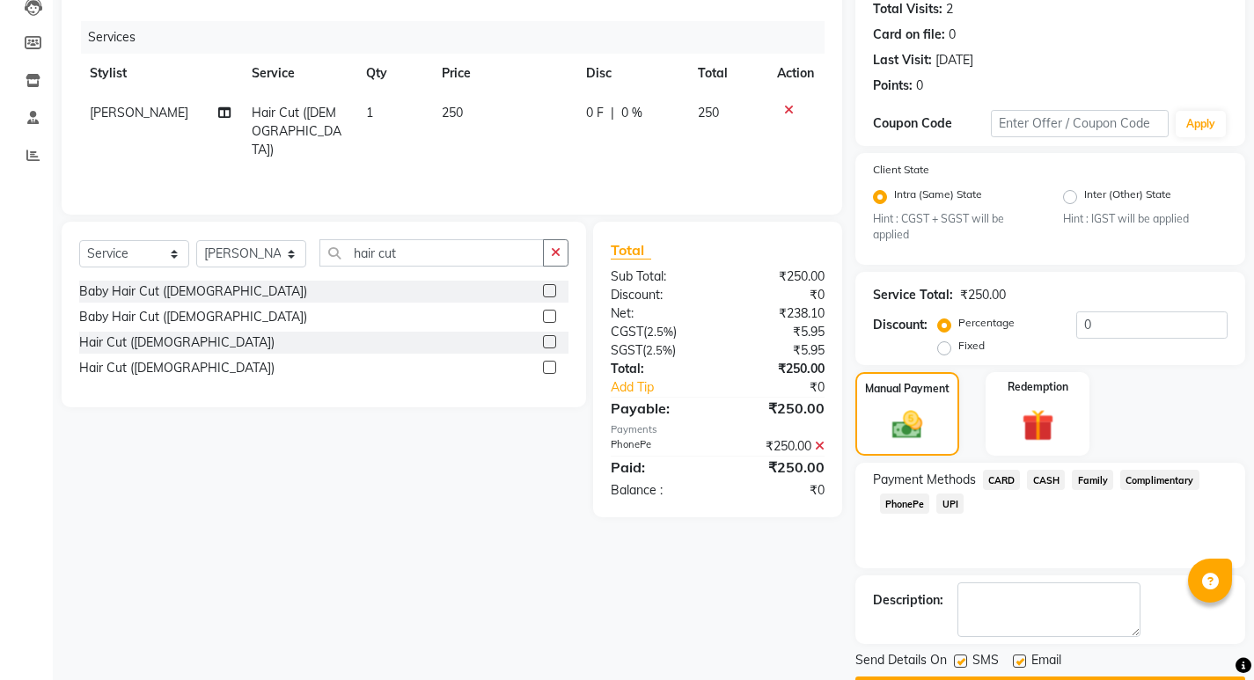
scroll to position [247, 0]
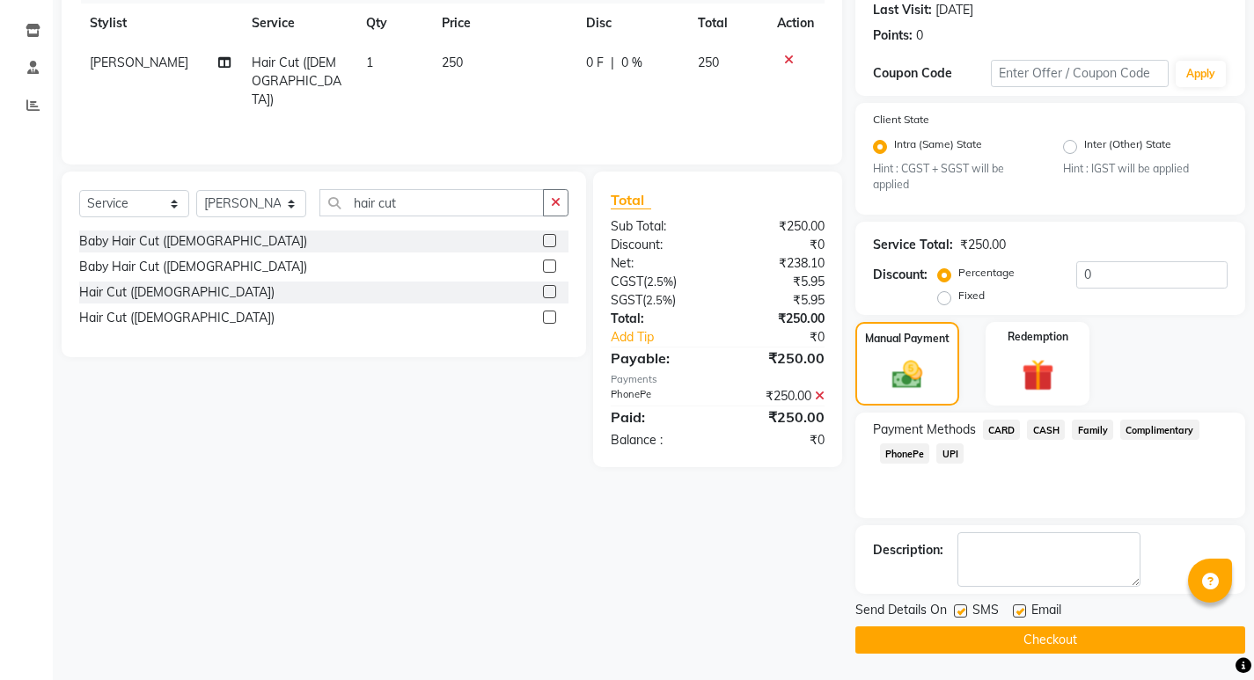
click at [1058, 638] on button "Checkout" at bounding box center [1050, 640] width 390 height 27
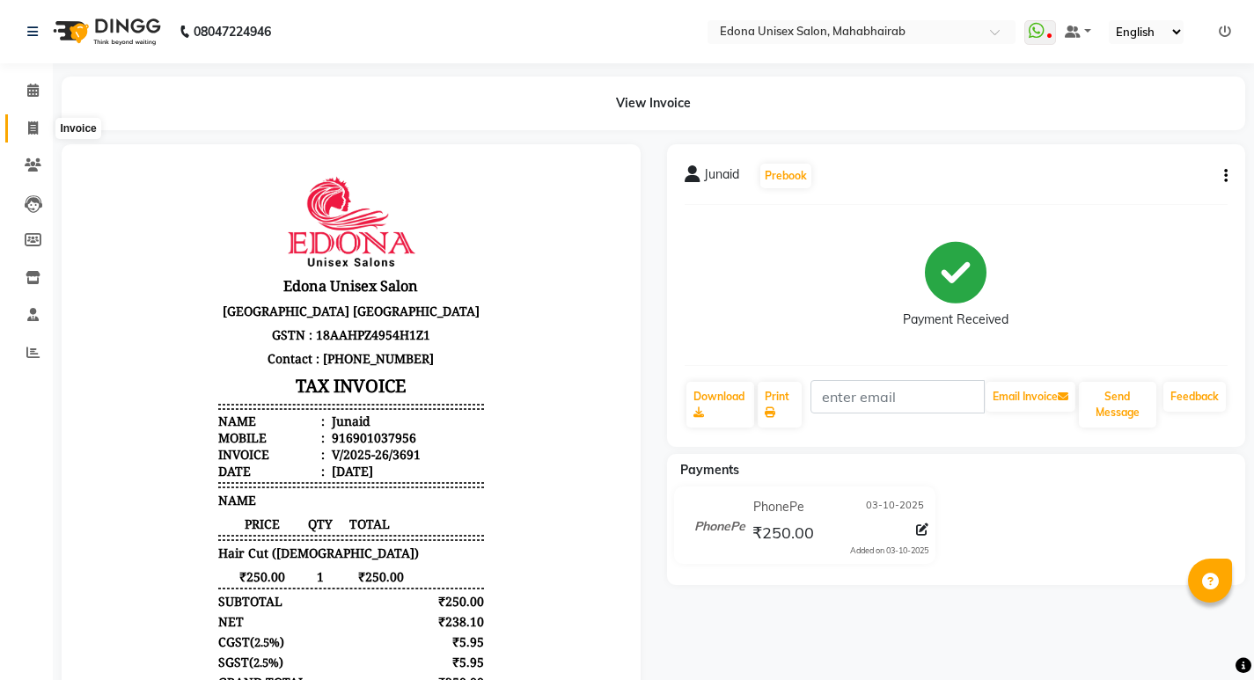
click at [36, 128] on icon at bounding box center [33, 127] width 10 height 13
select select "service"
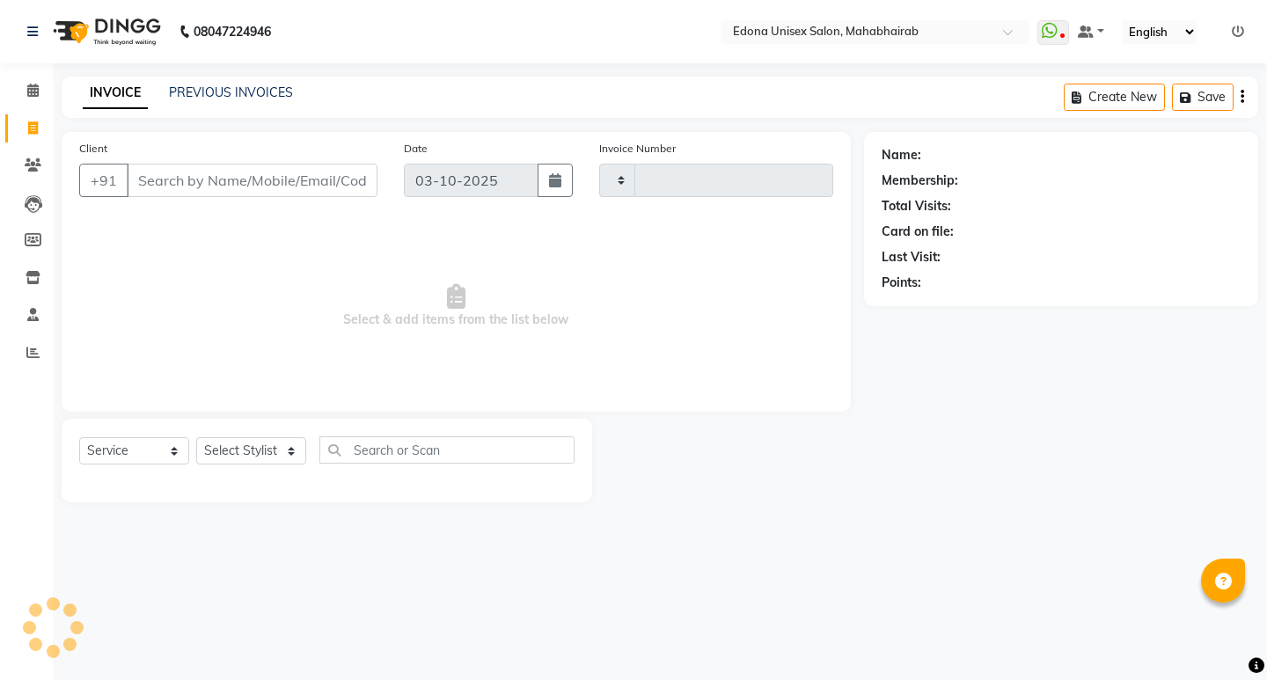
click at [36, 126] on icon at bounding box center [33, 127] width 10 height 13
select select "service"
type input "3692"
select select "5393"
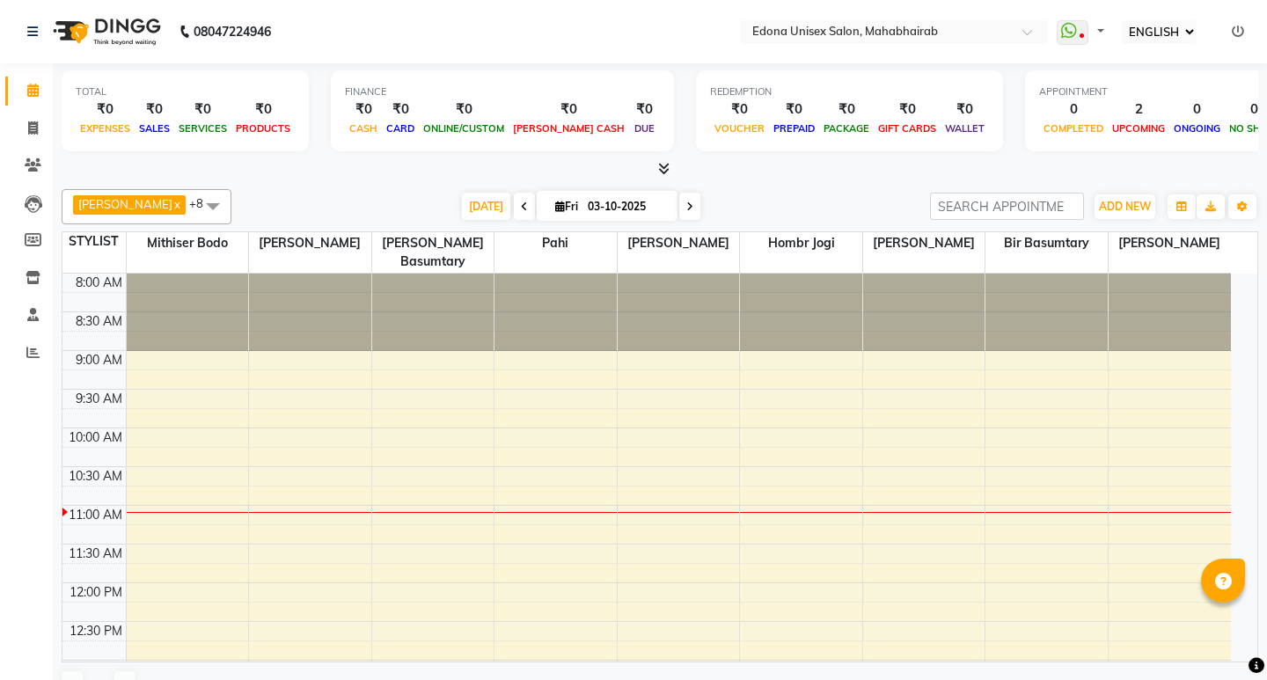
select select "ec"
click at [41, 125] on span at bounding box center [33, 129] width 31 height 20
select select "service"
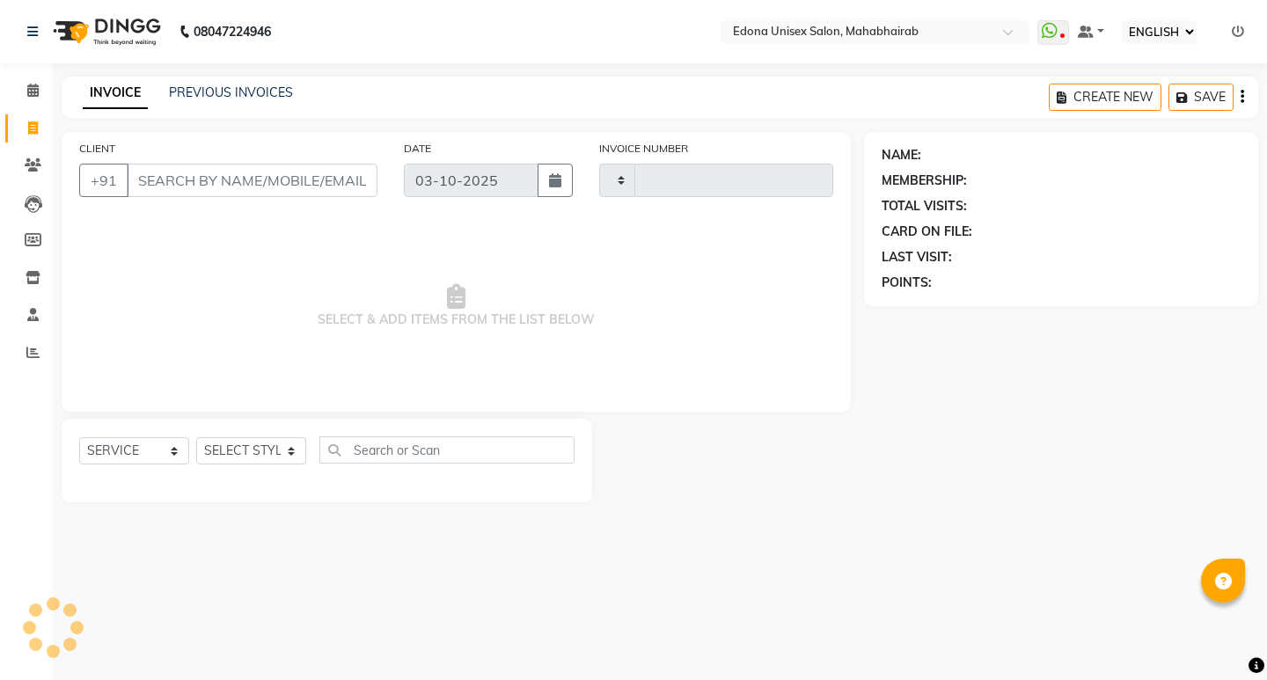
click at [294, 166] on input "CLIENT" at bounding box center [252, 180] width 251 height 33
select select "5393"
type input "3689"
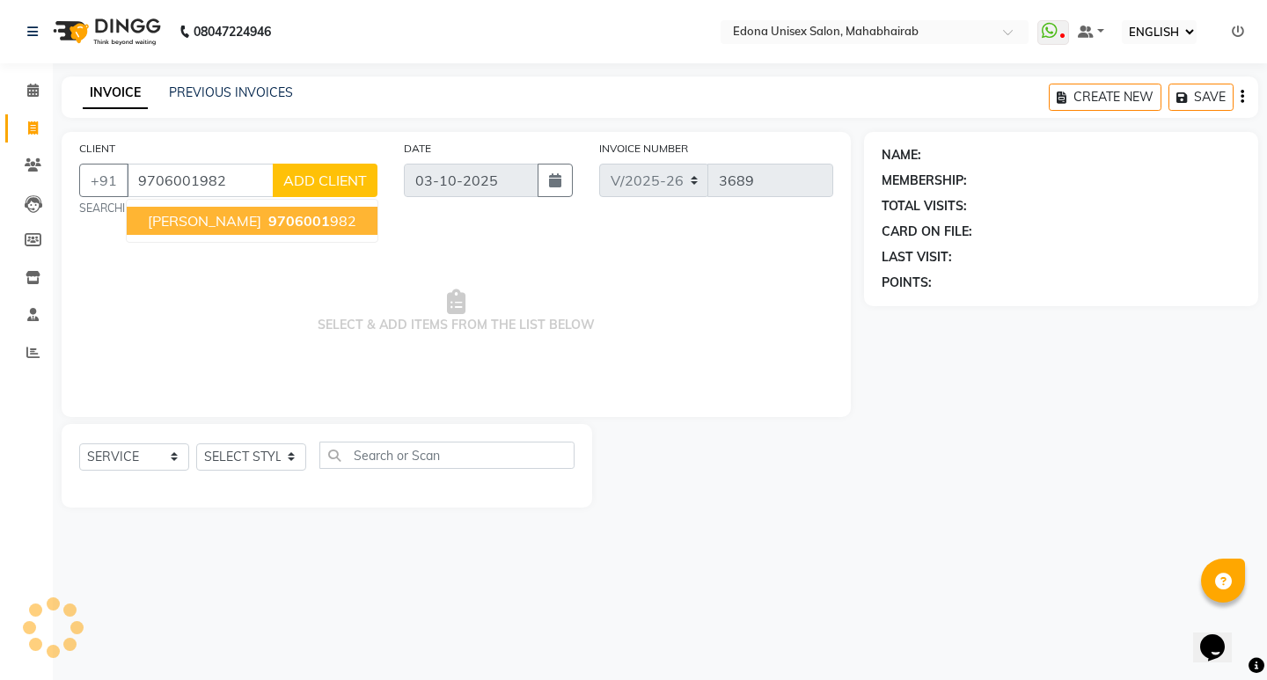
type input "9706001982"
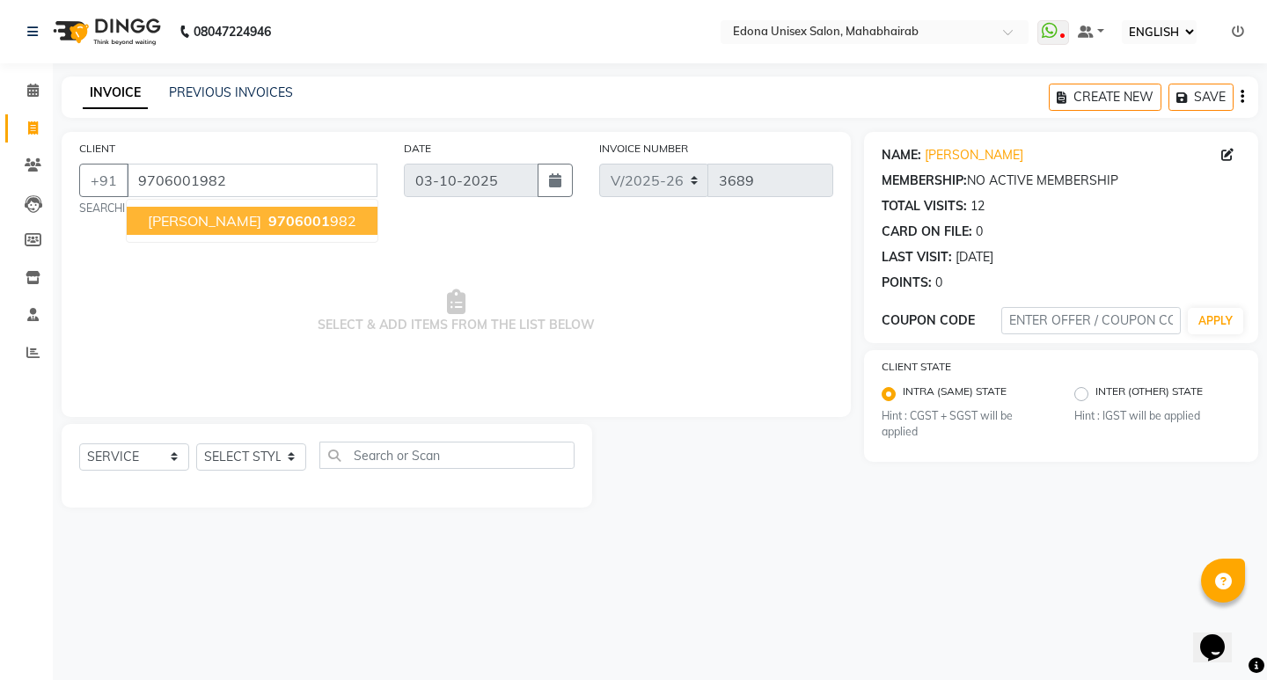
click at [322, 230] on button "[PERSON_NAME] 9706001 982" at bounding box center [252, 221] width 251 height 28
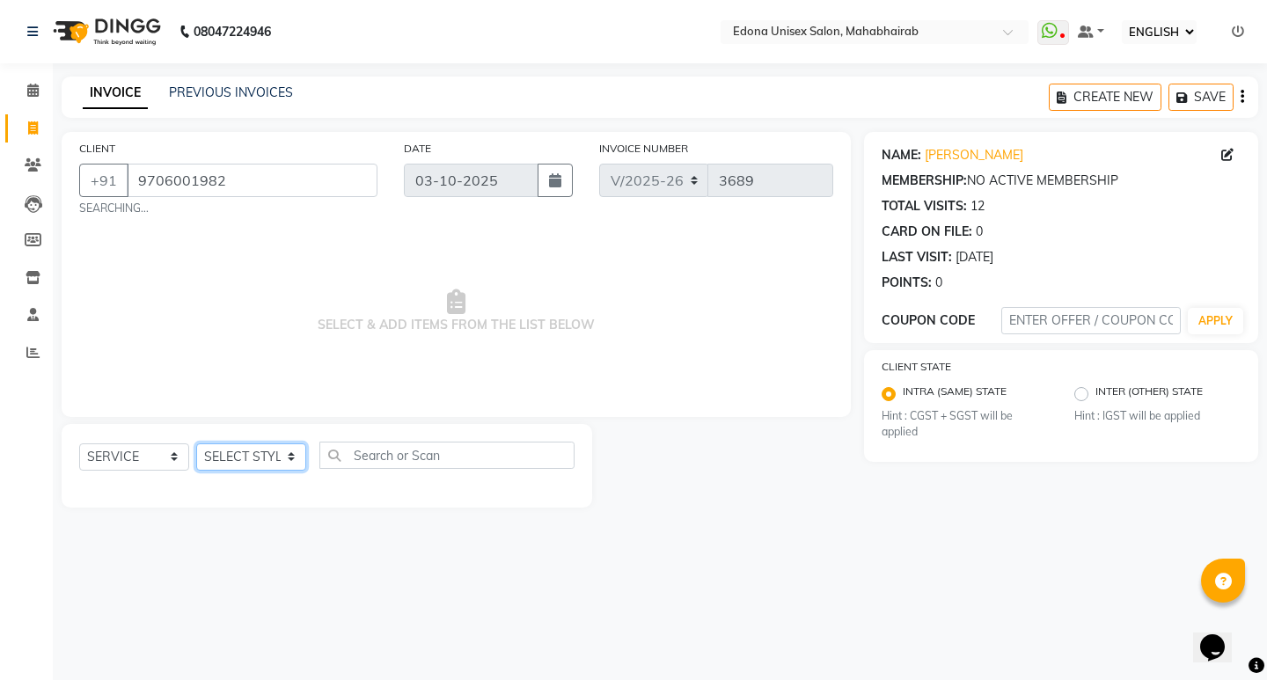
click at [298, 463] on select "SELECT STYLIST Admin [PERSON_NAME] Bir Basumtary [PERSON_NAME] [PERSON_NAME] Ho…" at bounding box center [251, 457] width 110 height 27
select select "69793"
click at [196, 444] on select "SELECT STYLIST Admin [PERSON_NAME] Bir Basumtary [PERSON_NAME] [PERSON_NAME] Ho…" at bounding box center [251, 457] width 110 height 27
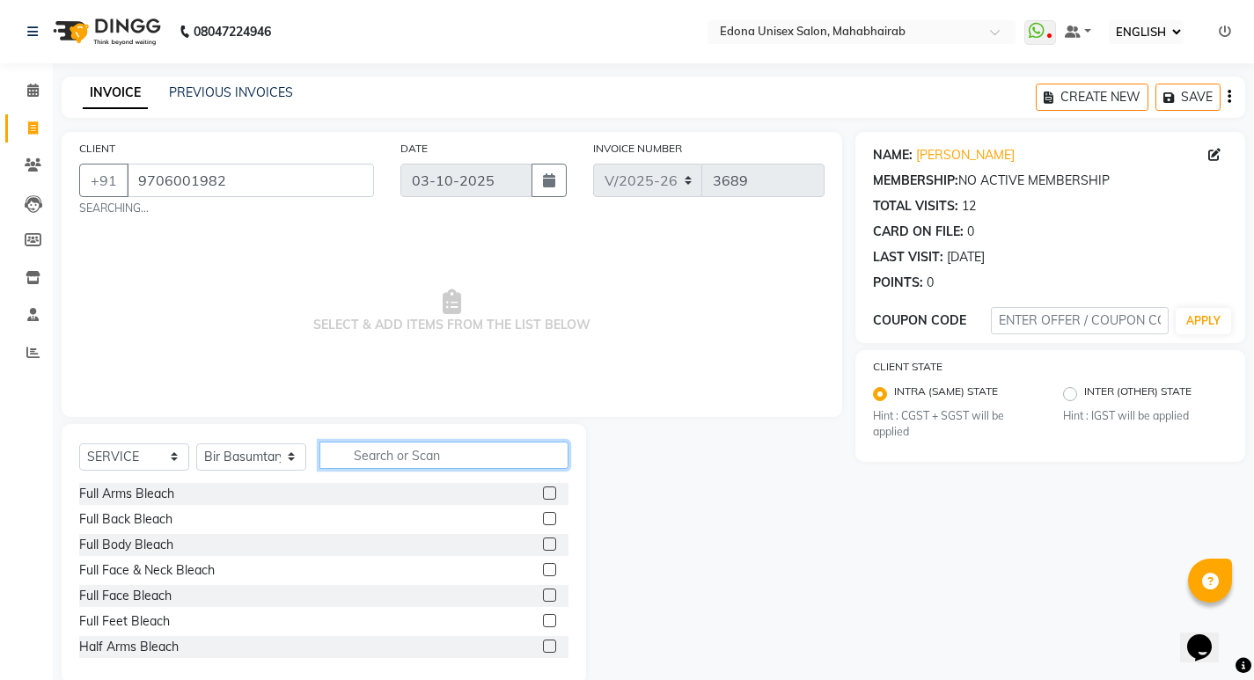
click at [466, 465] on input "text" at bounding box center [443, 455] width 249 height 27
click at [413, 452] on input "text" at bounding box center [443, 455] width 249 height 27
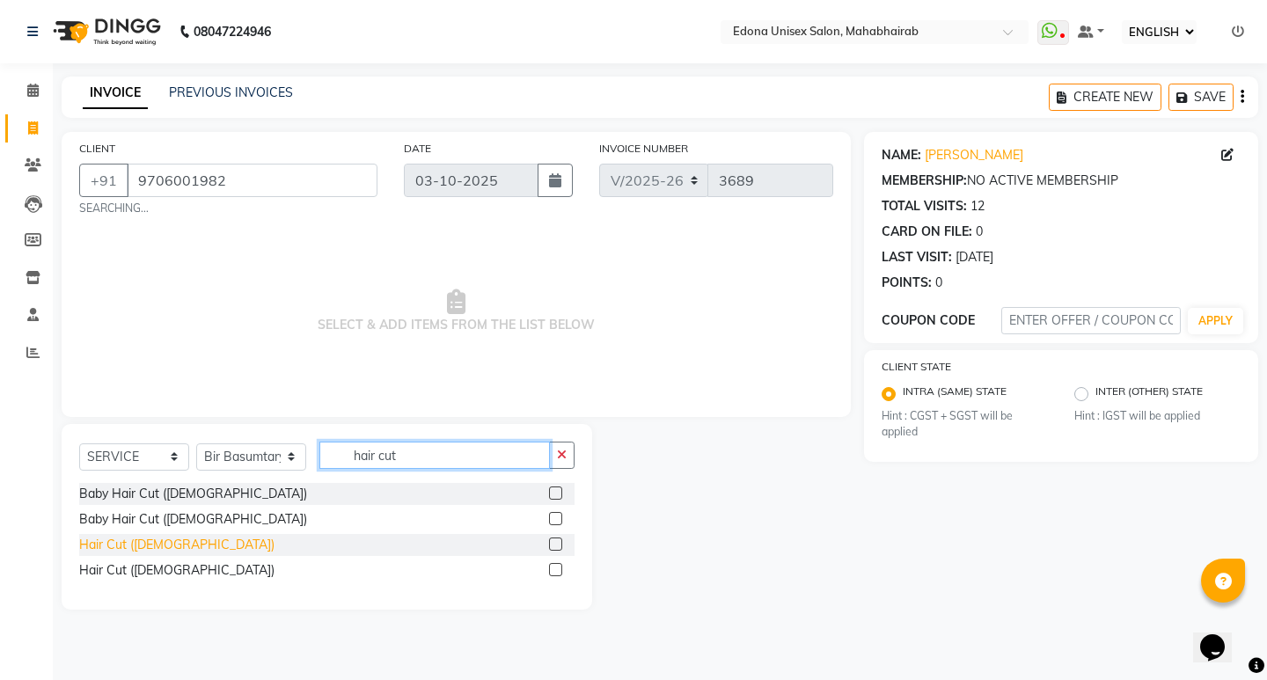
type input "hair cut"
click at [154, 549] on div "Hair Cut ([DEMOGRAPHIC_DATA])" at bounding box center [176, 545] width 195 height 18
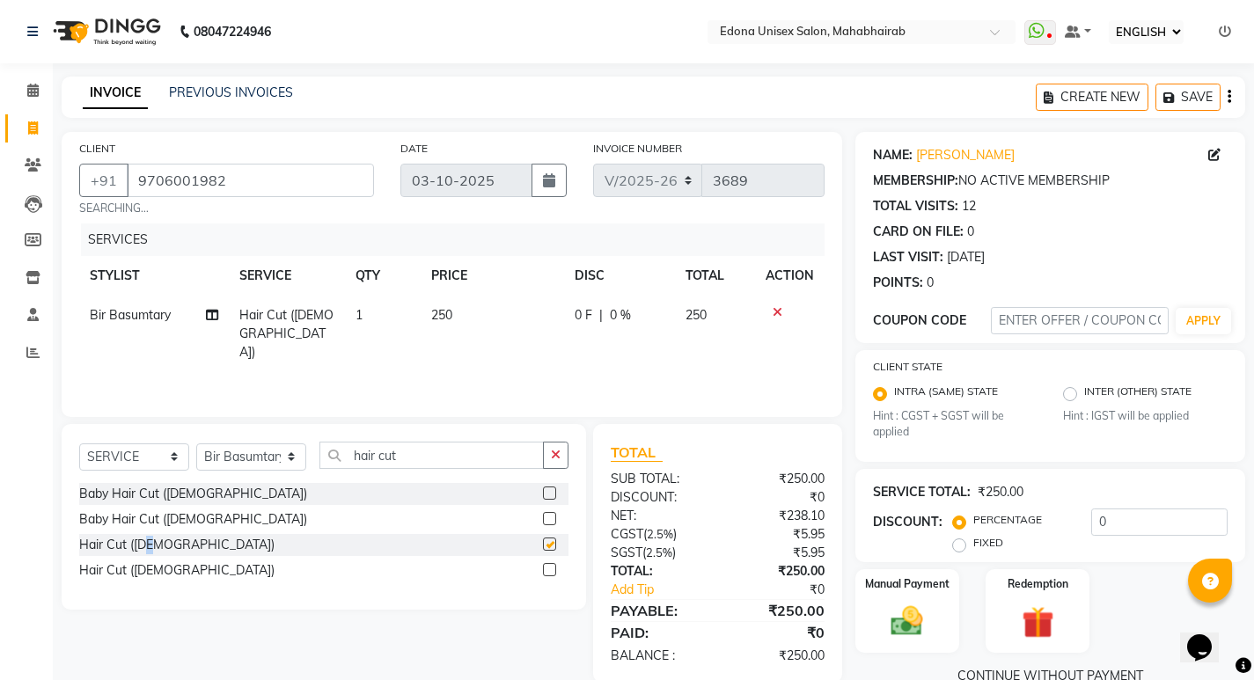
checkbox input "false"
click at [895, 614] on img at bounding box center [907, 622] width 54 height 38
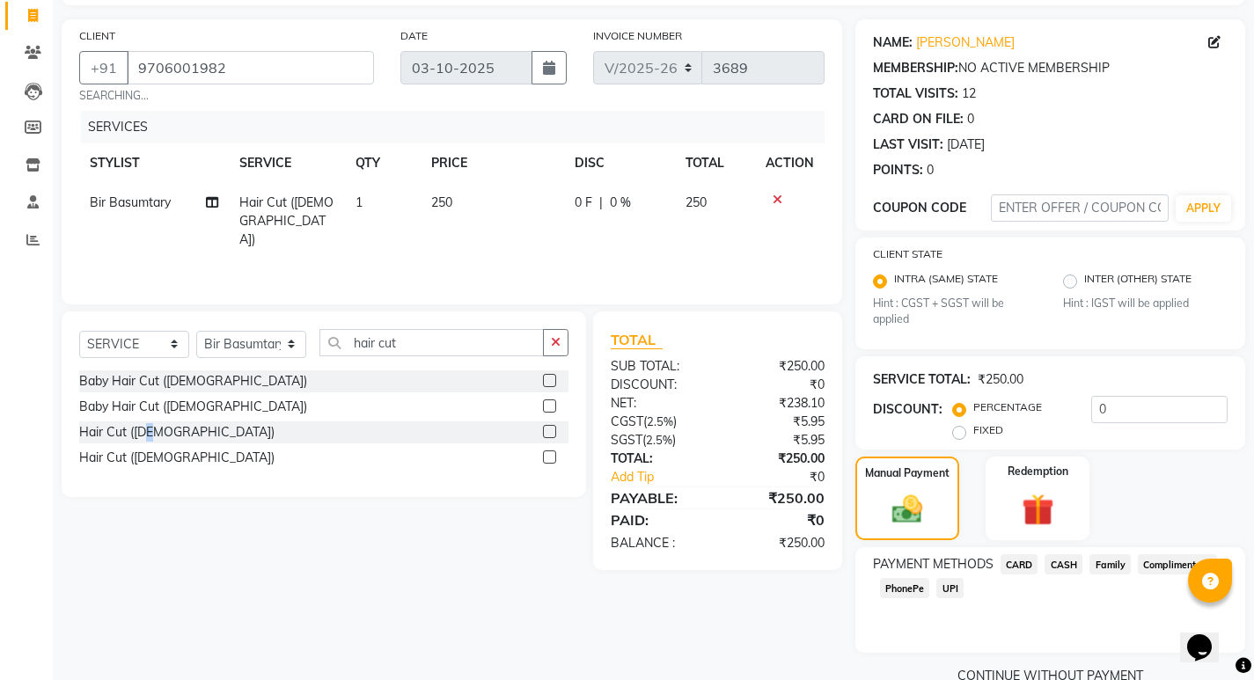
scroll to position [148, 0]
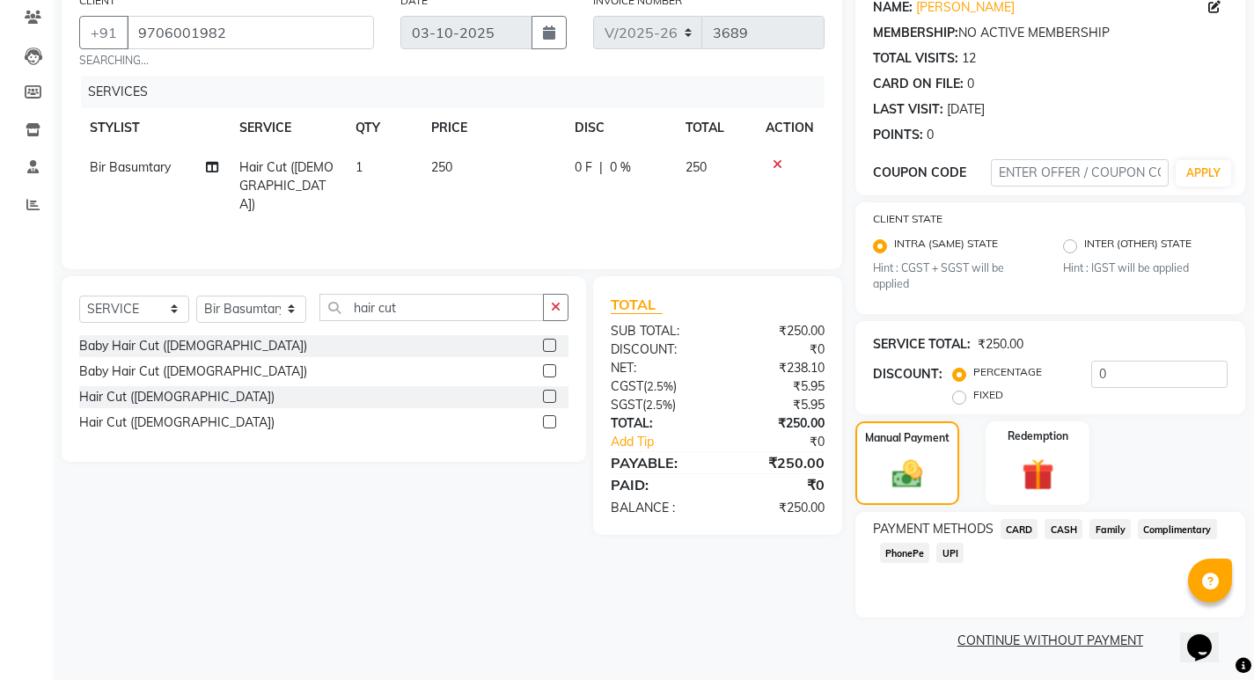
click at [1068, 532] on span "CASH" at bounding box center [1064, 529] width 38 height 20
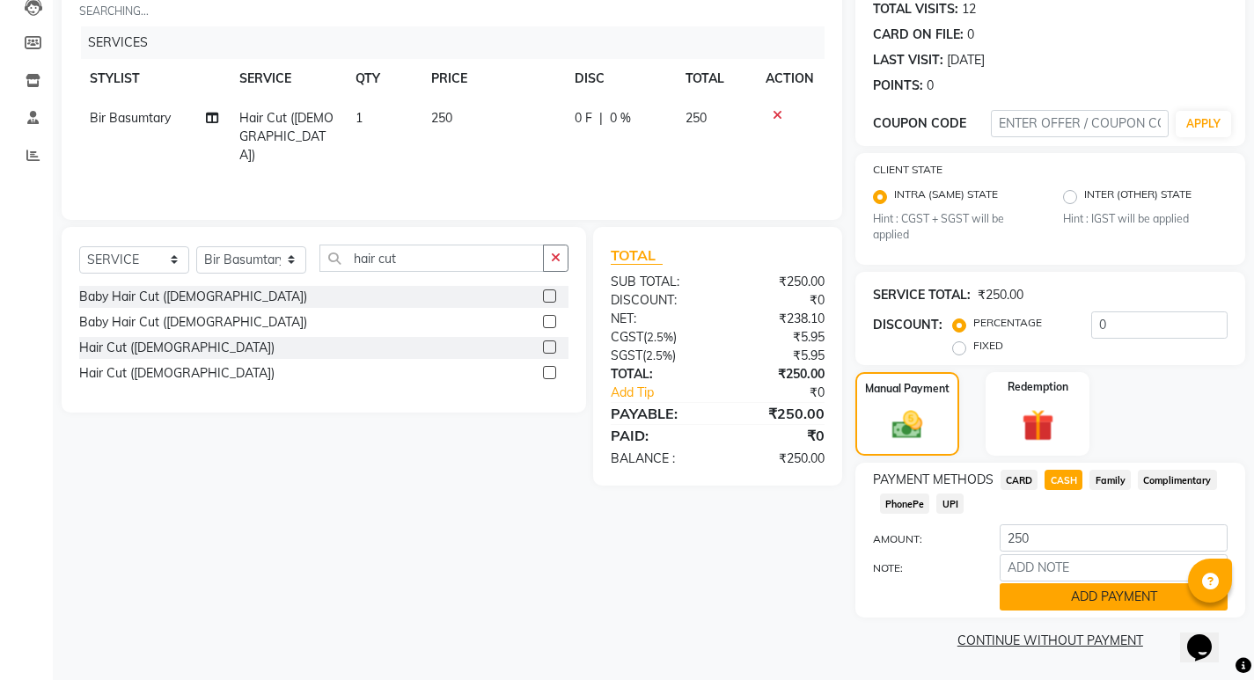
click at [1048, 598] on button "ADD PAYMENT" at bounding box center [1114, 597] width 228 height 27
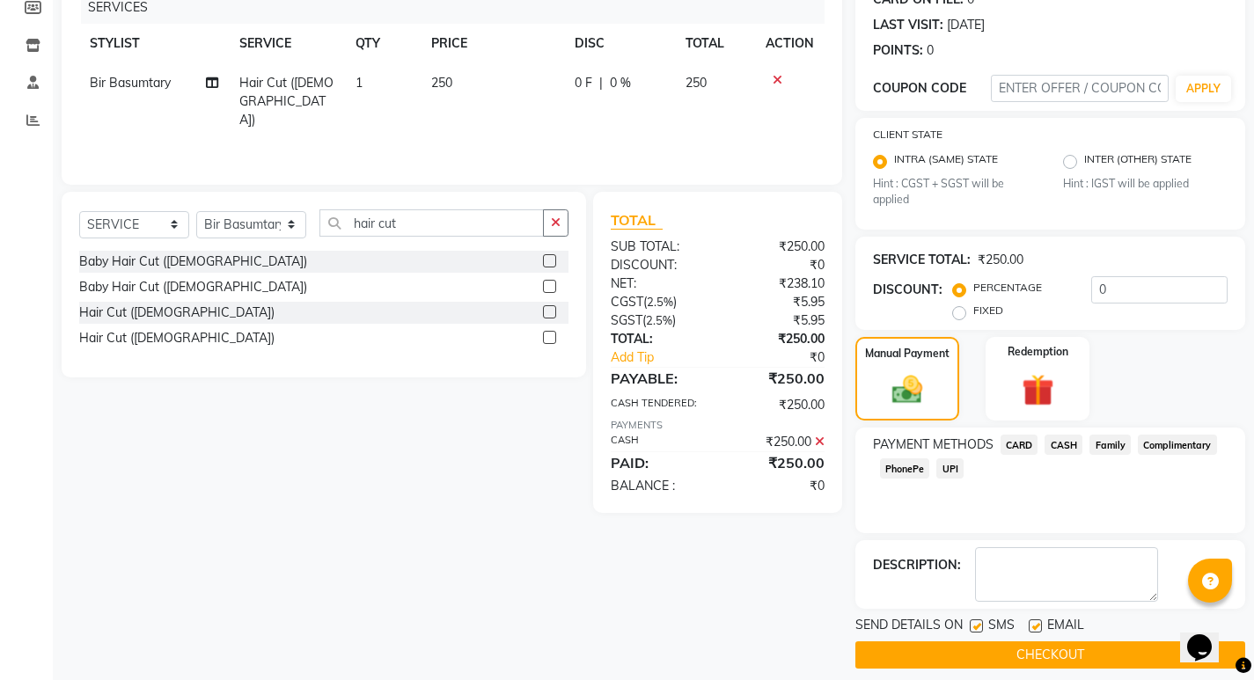
scroll to position [247, 0]
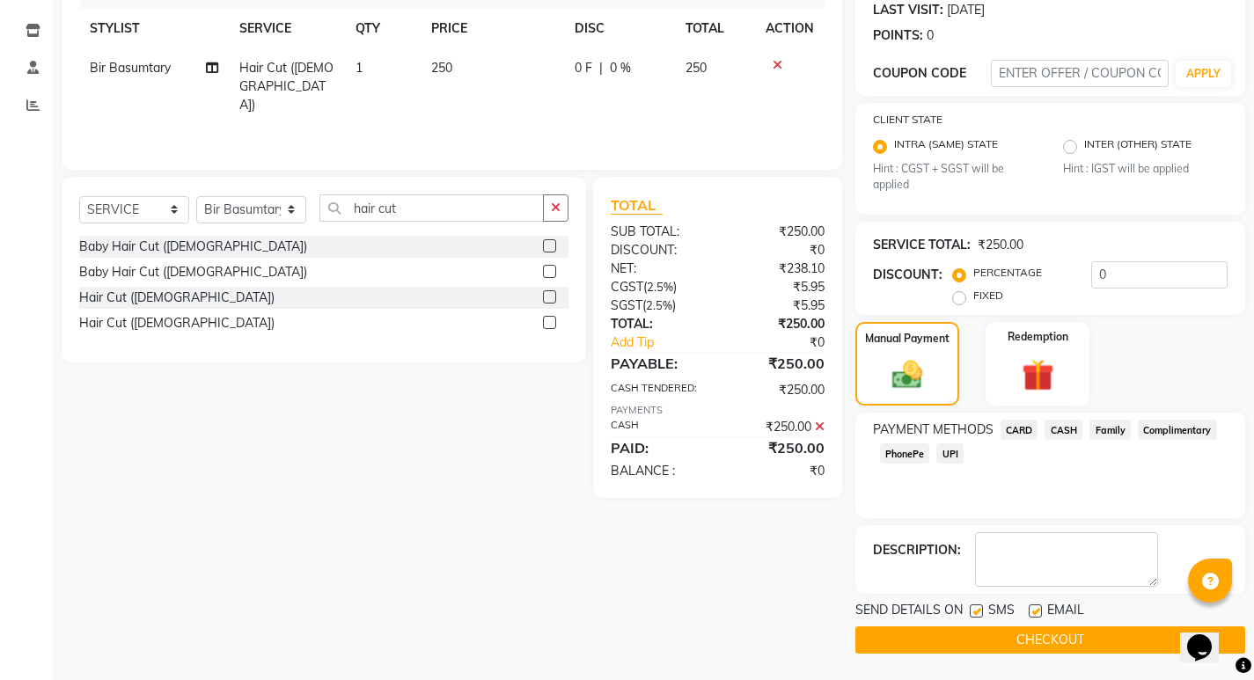
click at [1020, 644] on button "CHECKOUT" at bounding box center [1050, 640] width 390 height 27
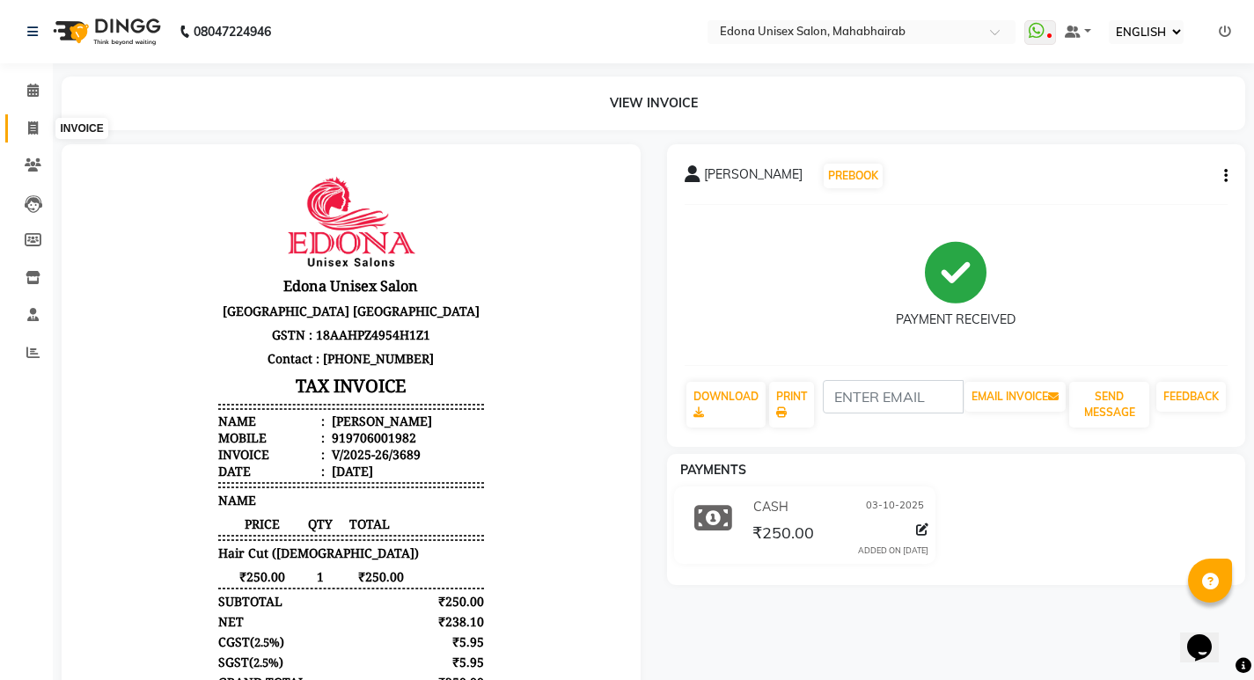
click at [25, 133] on span at bounding box center [33, 129] width 31 height 20
select select "service"
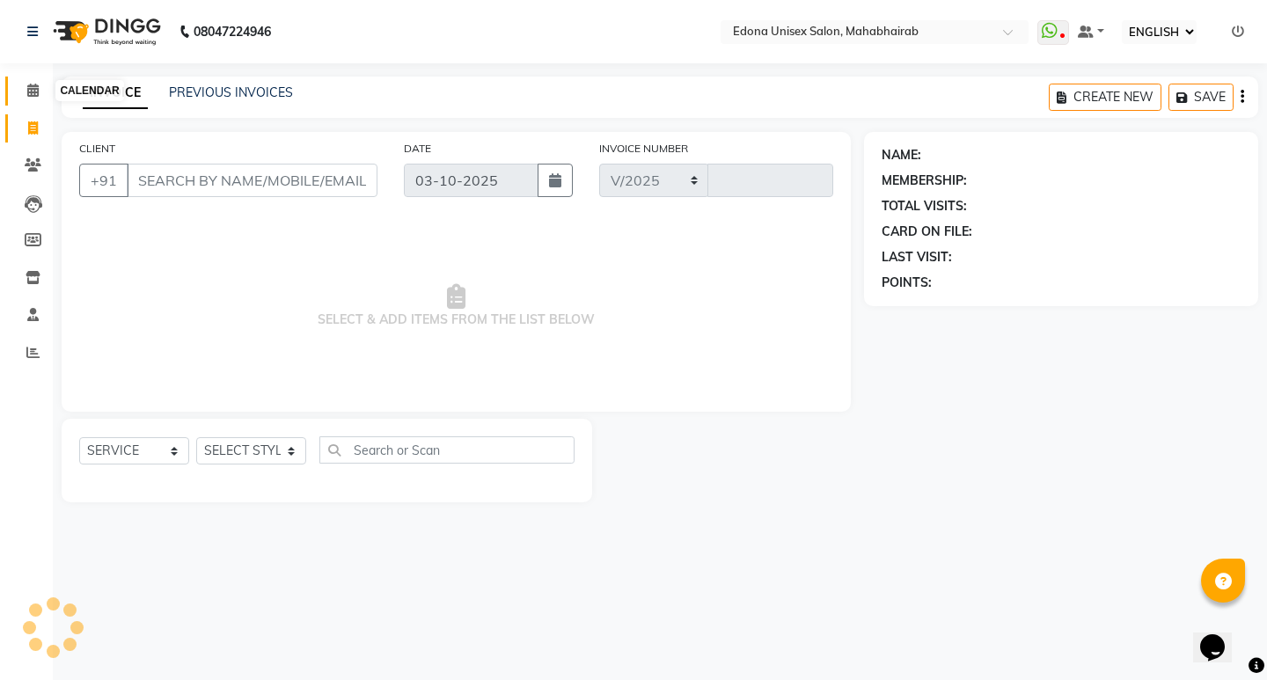
click at [22, 92] on span at bounding box center [33, 91] width 31 height 20
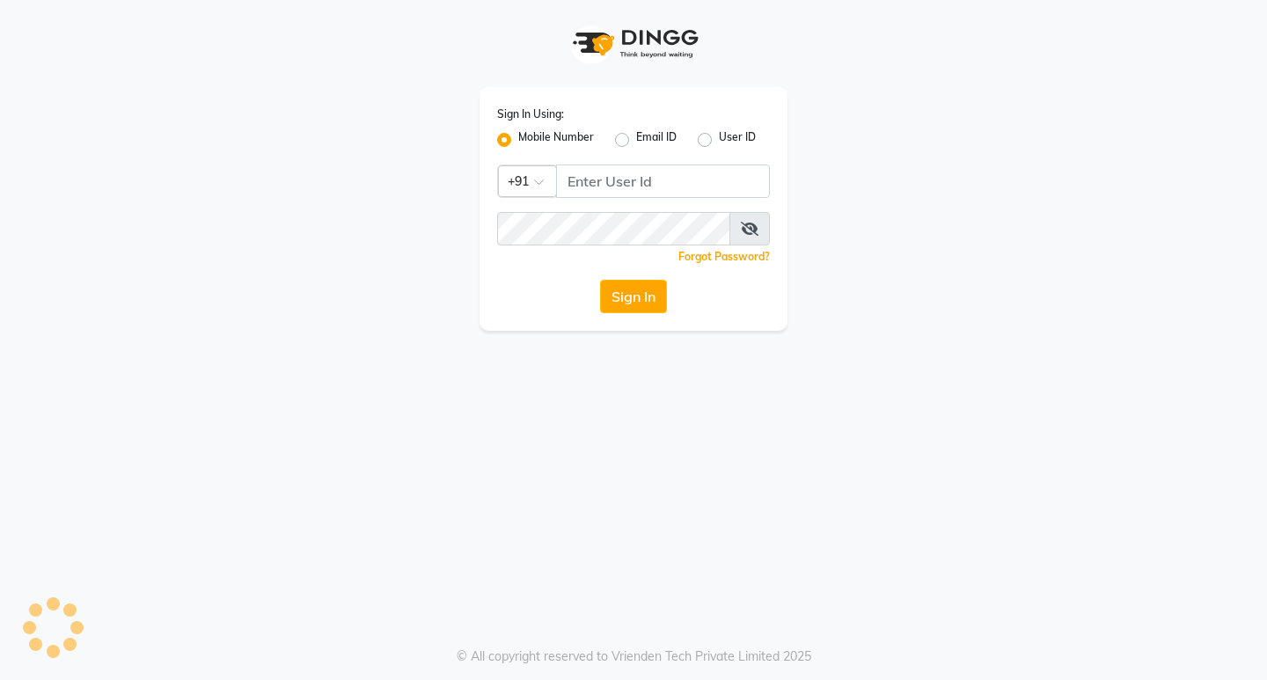
select select "ec"
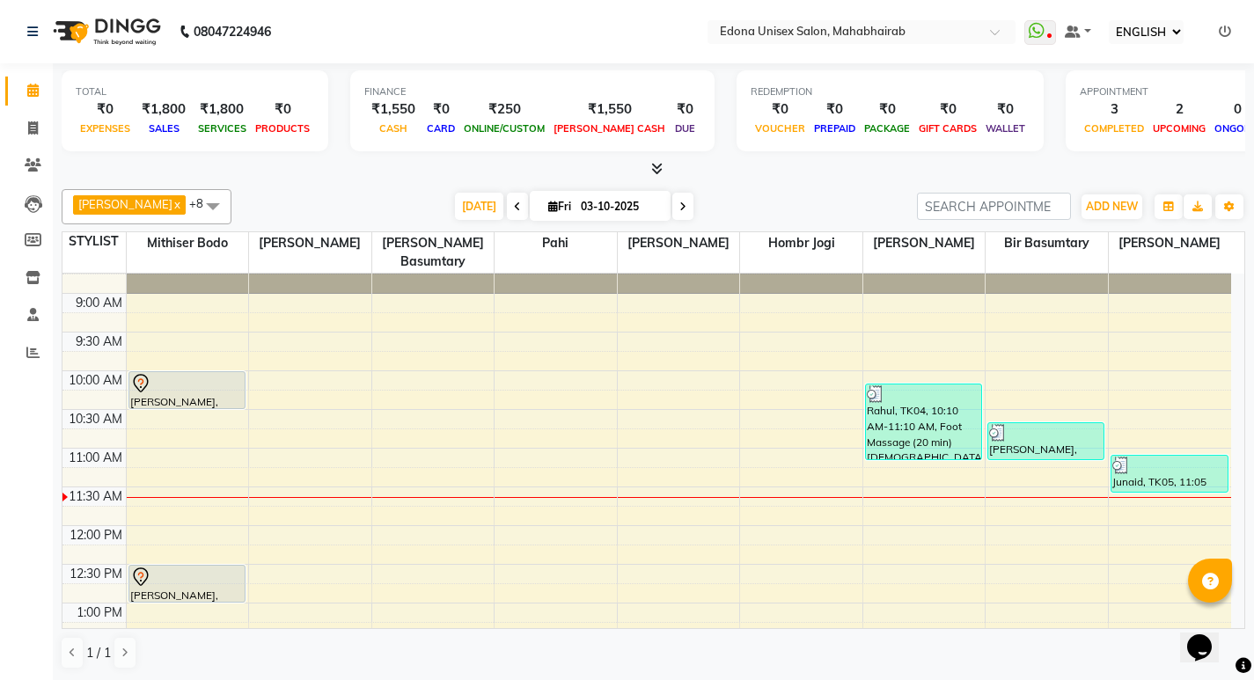
scroll to position [96, 0]
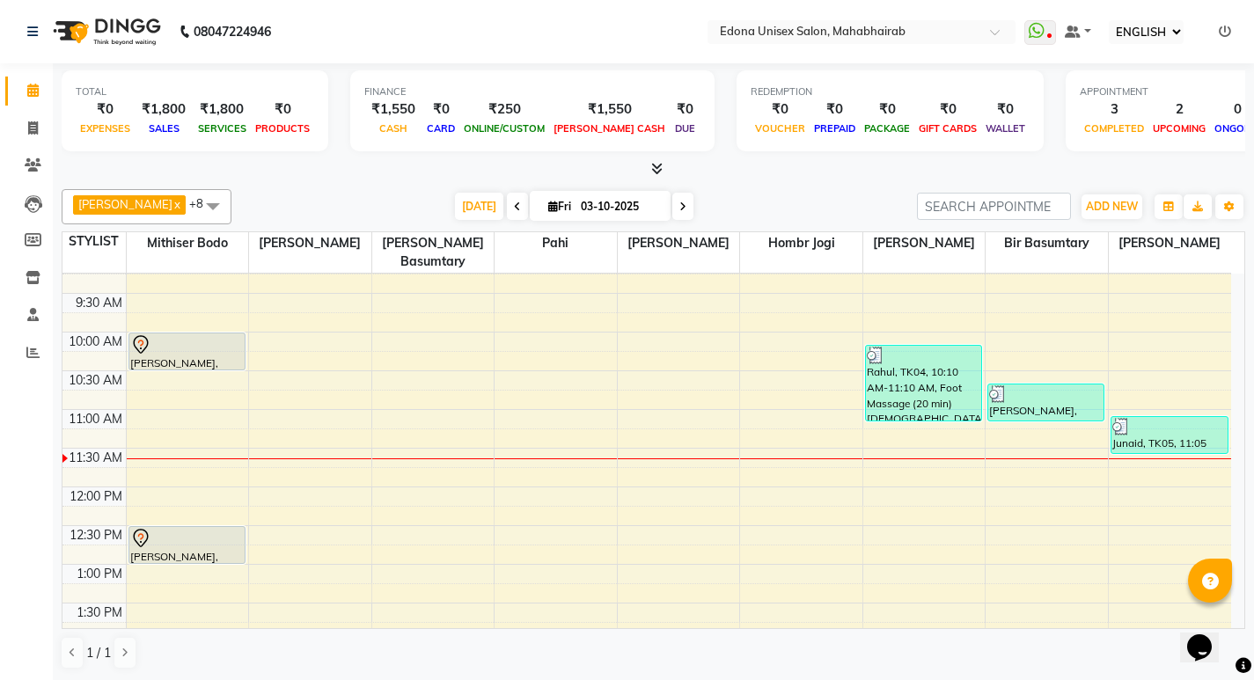
drag, startPoint x: 1247, startPoint y: 391, endPoint x: 1217, endPoint y: 337, distance: 61.5
click at [1240, 341] on div "TOTAL ₹0 EXPENSES ₹1,800 SALES ₹1,800 SERVICES ₹0 PRODUCTS FINANCE ₹1,550 CASH …" at bounding box center [653, 372] width 1201 height 618
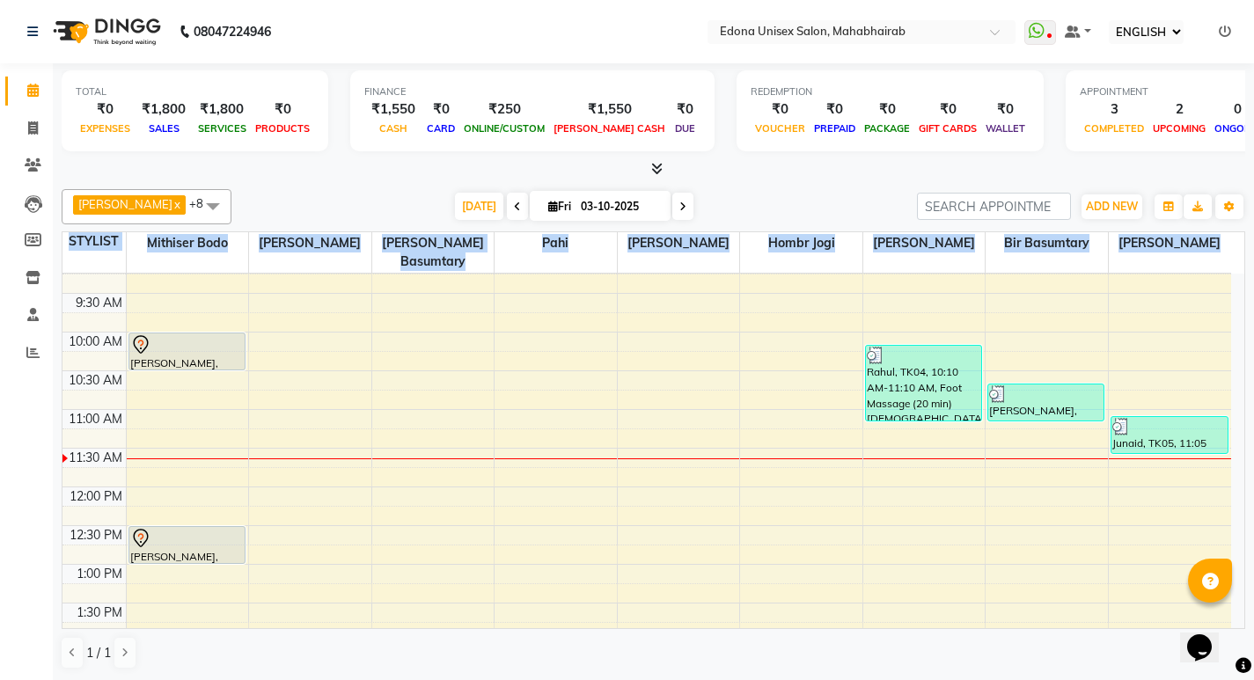
click at [311, 191] on div "Anju Sonar x Bir Basumtary x Hombr Jogi x Mithiser Bodo x Pahi x Rashmi Basumta…" at bounding box center [654, 206] width 1184 height 35
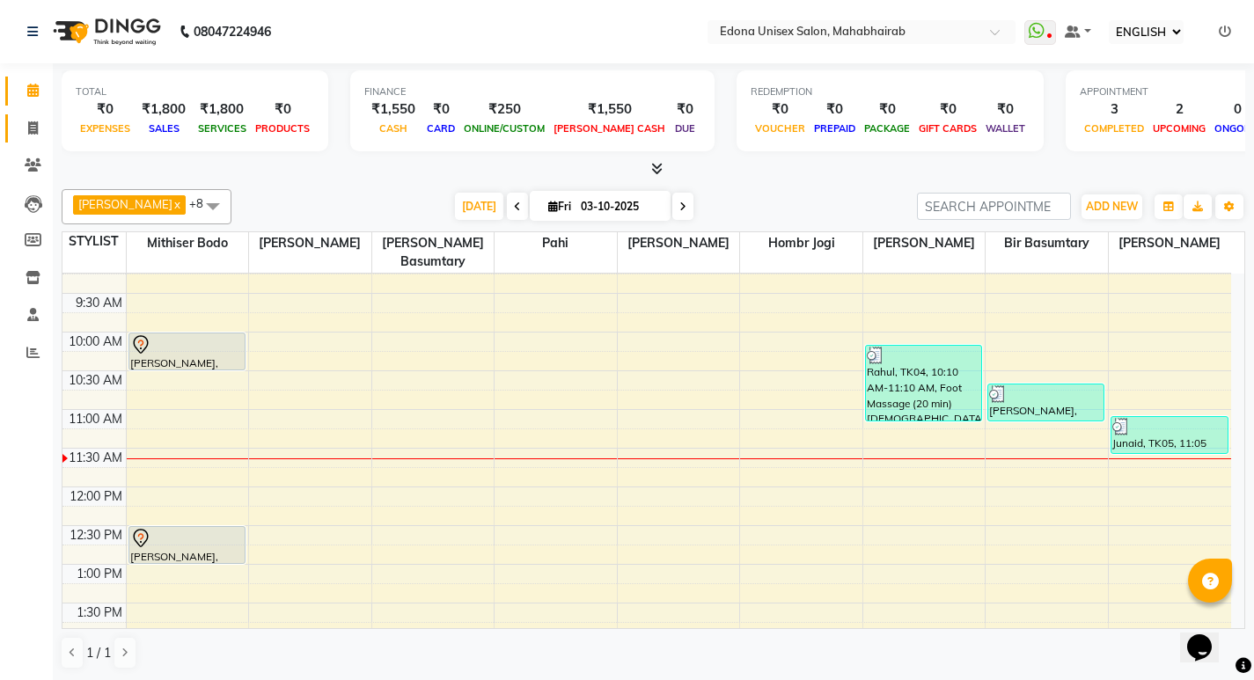
drag, startPoint x: 17, startPoint y: 122, endPoint x: 40, endPoint y: 133, distance: 25.2
click at [18, 122] on link "INVOICE" at bounding box center [26, 128] width 42 height 29
select select "service"
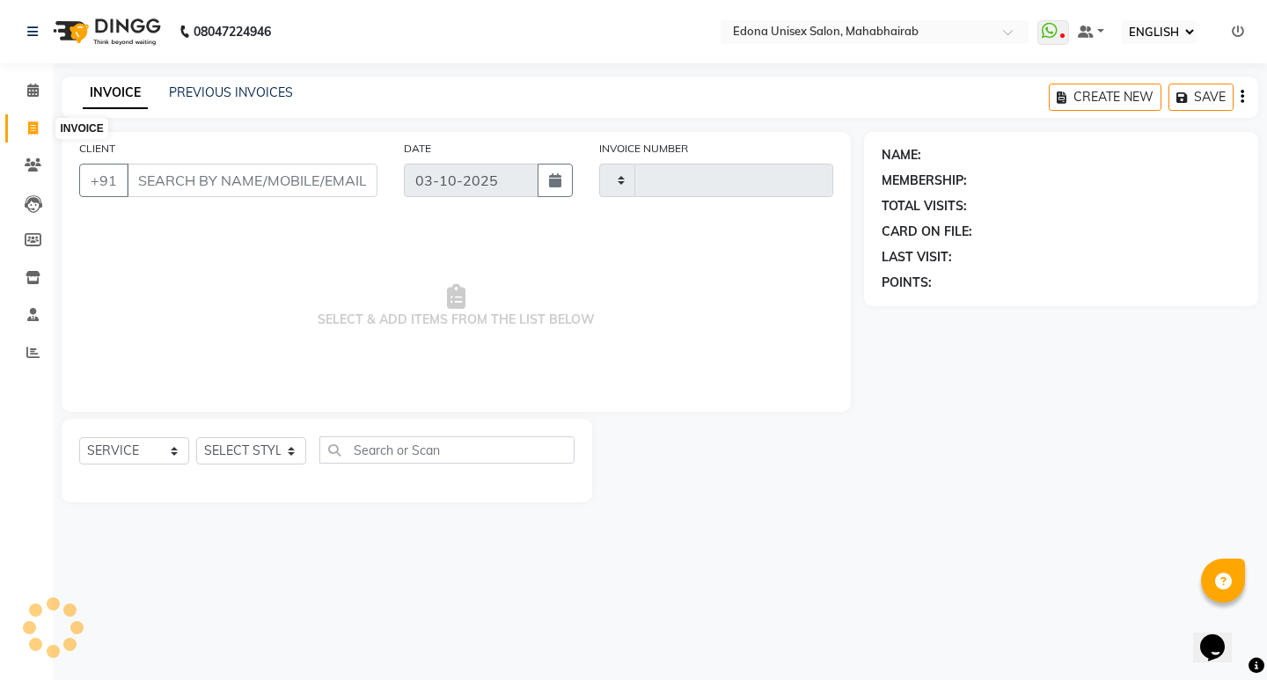
click at [40, 133] on span at bounding box center [33, 129] width 31 height 20
select select "service"
click at [34, 91] on icon at bounding box center [32, 90] width 11 height 13
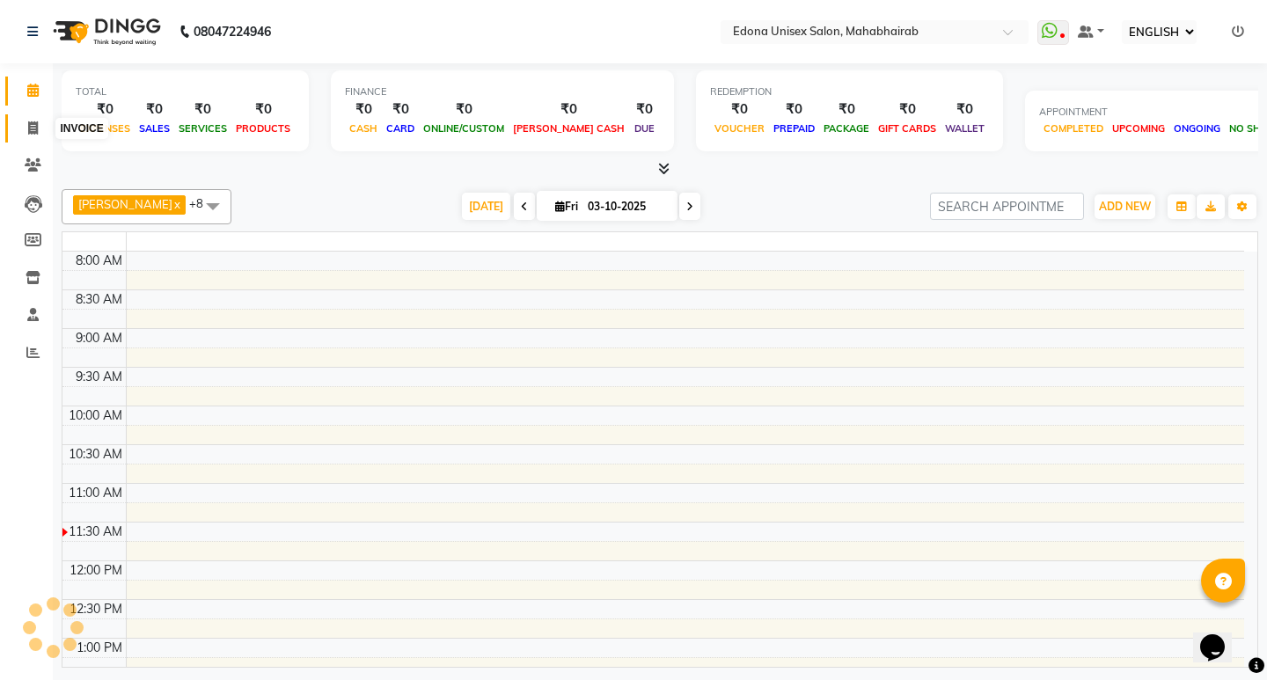
click at [33, 132] on icon at bounding box center [33, 127] width 10 height 13
select select "service"
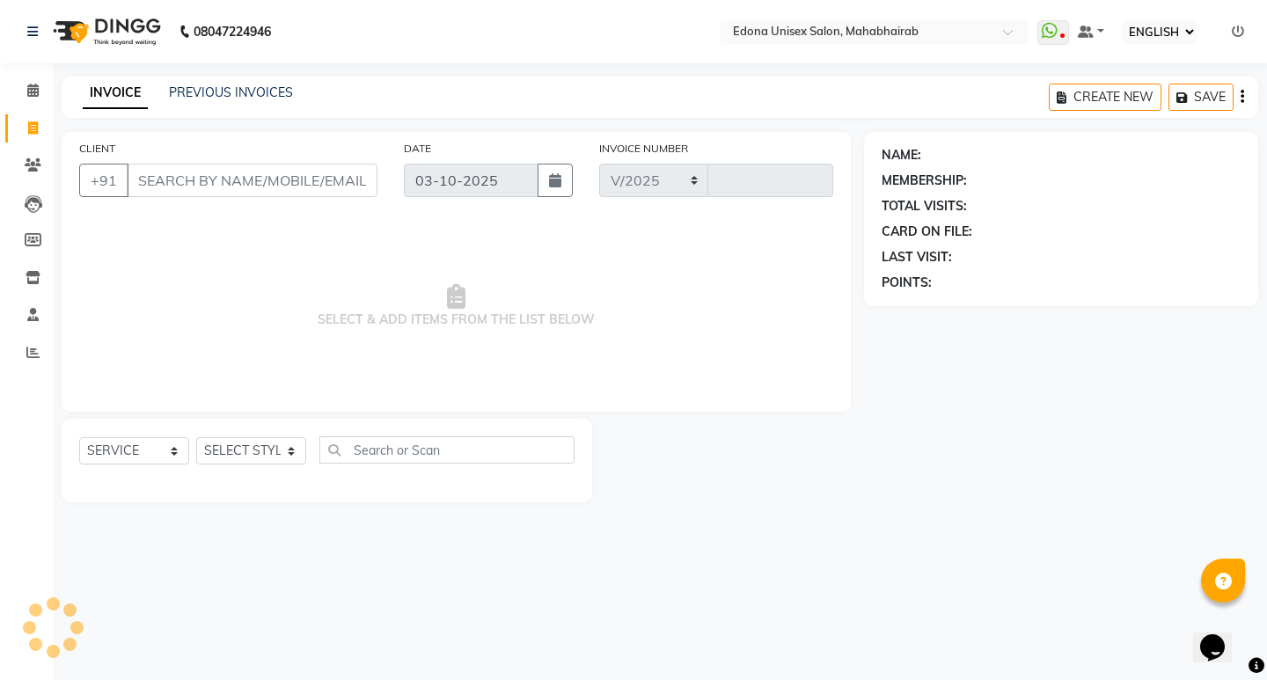
select select "5393"
type input "3692"
click at [34, 90] on icon at bounding box center [32, 90] width 11 height 13
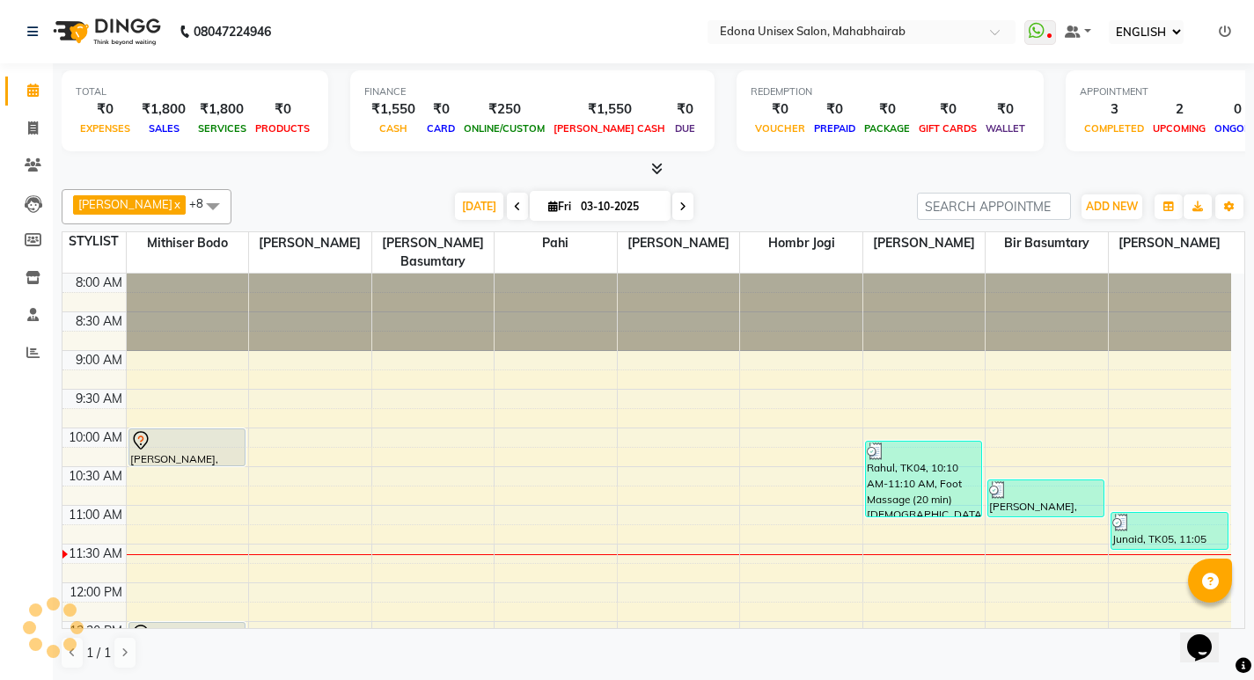
click at [282, 190] on div "Anju Sonar x Bir Basumtary x Hombr Jogi x Mithiser Bodo x Pahi x Rashmi Basumta…" at bounding box center [654, 206] width 1184 height 35
